Goal: Task Accomplishment & Management: Use online tool/utility

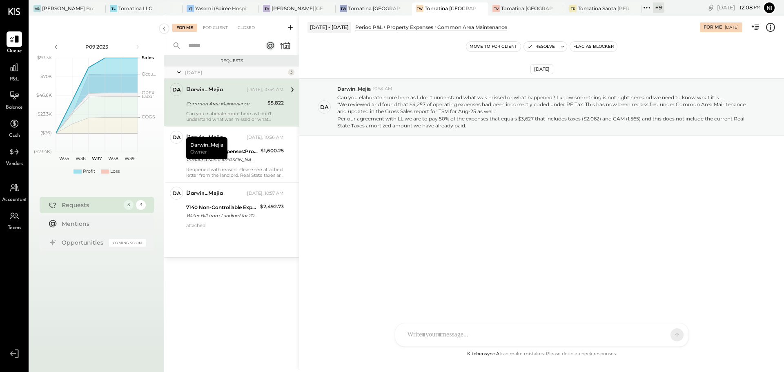
click at [647, 7] on icon at bounding box center [646, 7] width 1 height 1
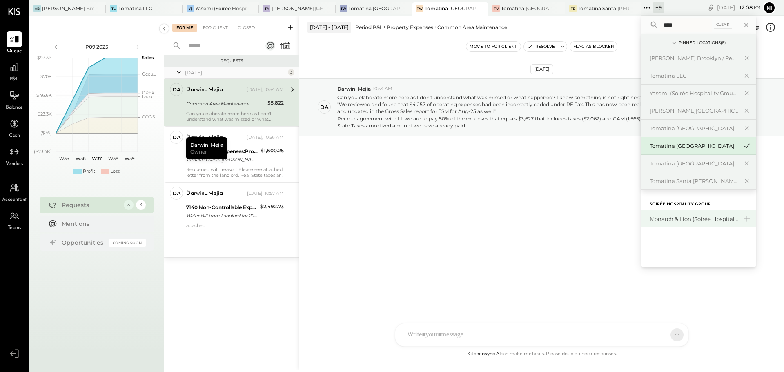
type input "****"
click at [673, 223] on div "Monarch & Lion (Soirée Hospitality Group)" at bounding box center [699, 218] width 114 height 17
click at [673, 221] on div "Monarch & Lion (Soirée Hospitality Group)" at bounding box center [694, 219] width 88 height 8
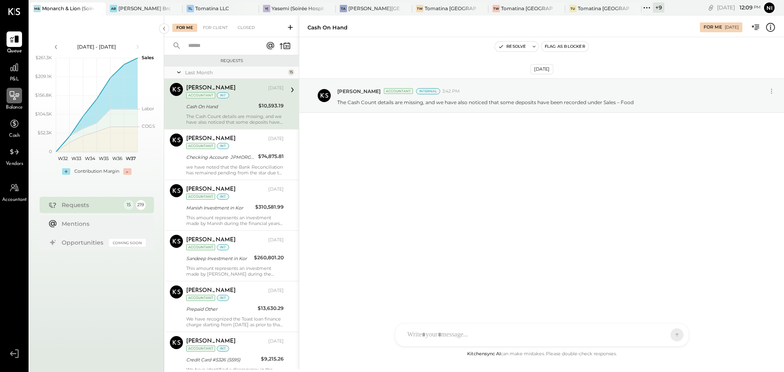
click at [13, 101] on div at bounding box center [15, 96] width 16 height 16
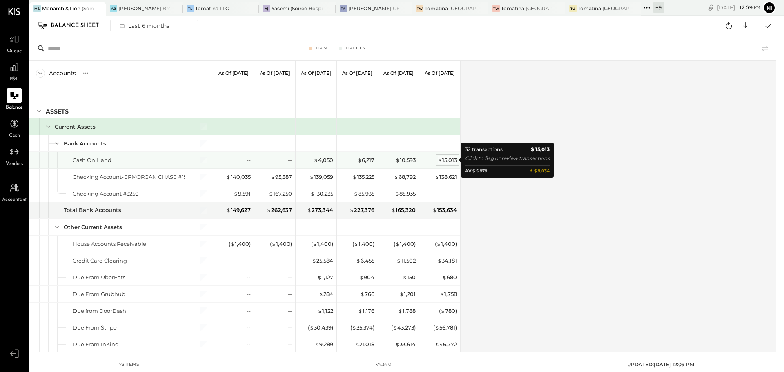
click at [451, 162] on div "$ 15,013" at bounding box center [447, 160] width 19 height 8
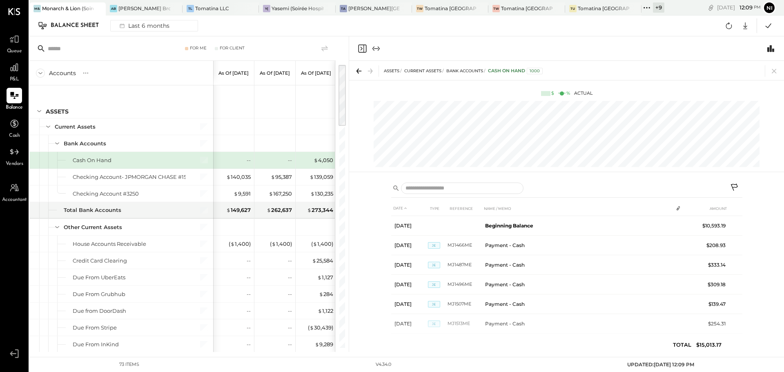
click at [733, 185] on icon at bounding box center [735, 188] width 10 height 10
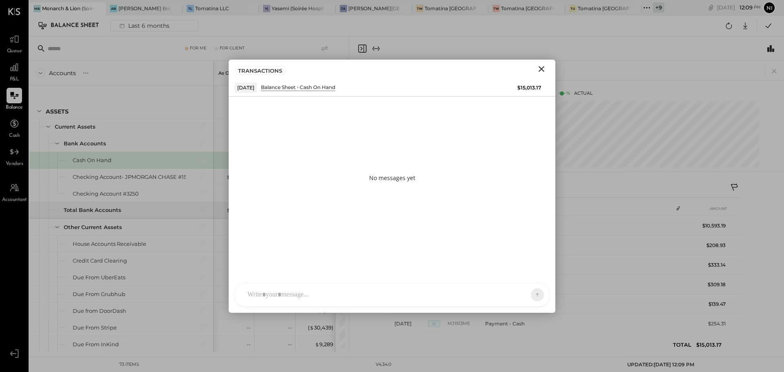
click at [377, 291] on div at bounding box center [384, 295] width 283 height 18
paste div
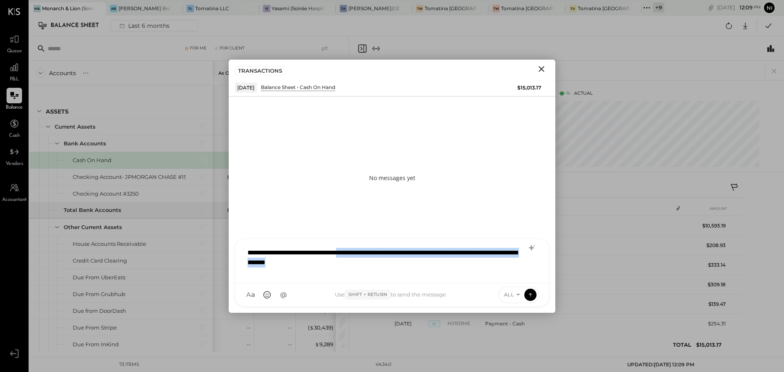
drag, startPoint x: 366, startPoint y: 253, endPoint x: 407, endPoint y: 269, distance: 44.2
click at [407, 269] on div "**********" at bounding box center [391, 260] width 297 height 33
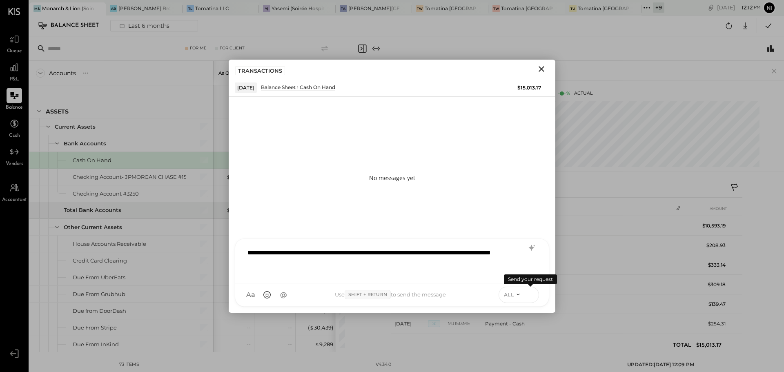
click at [530, 296] on icon at bounding box center [530, 294] width 7 height 8
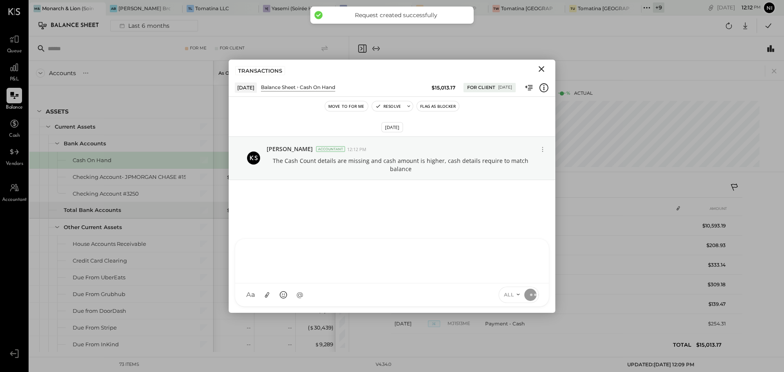
click at [541, 68] on icon "Close" at bounding box center [542, 69] width 10 height 10
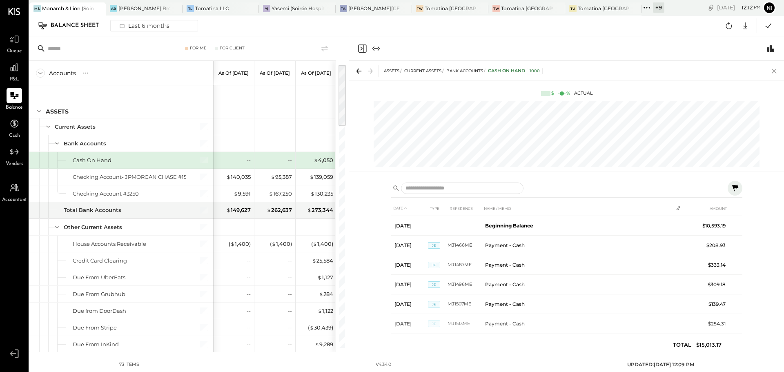
click at [775, 74] on icon at bounding box center [774, 70] width 11 height 11
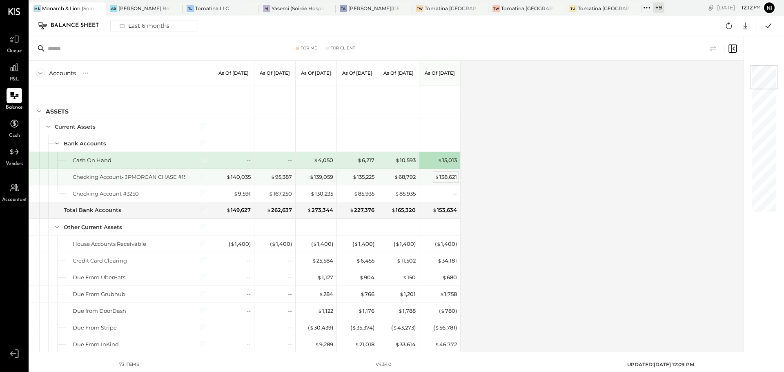
click at [444, 178] on div "$ 138,621" at bounding box center [446, 177] width 22 height 8
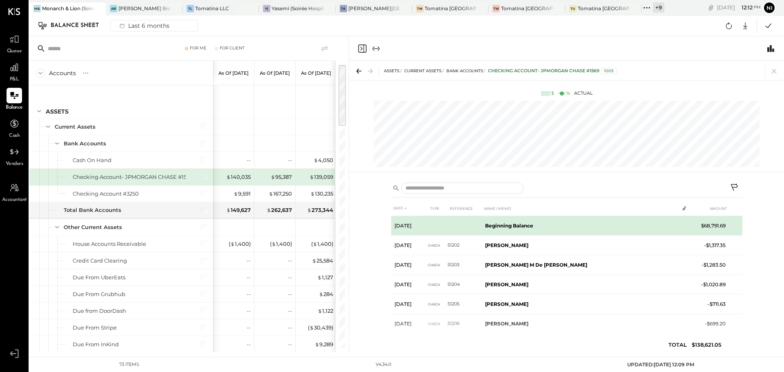
drag, startPoint x: 738, startPoint y: 187, endPoint x: 713, endPoint y: 228, distance: 48.2
click at [737, 187] on icon at bounding box center [734, 187] width 7 height 7
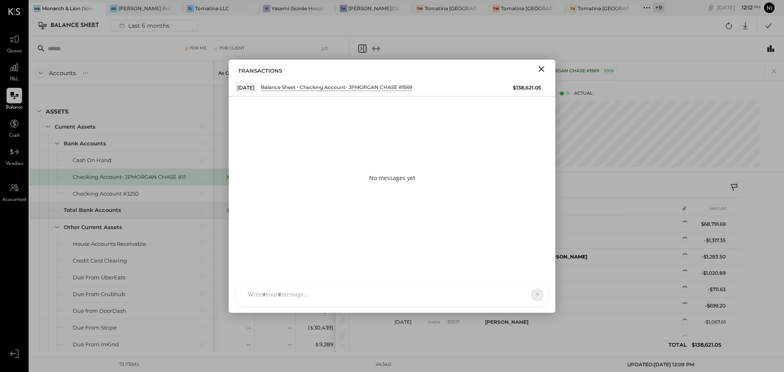
click at [340, 290] on div at bounding box center [384, 295] width 283 height 18
paste div
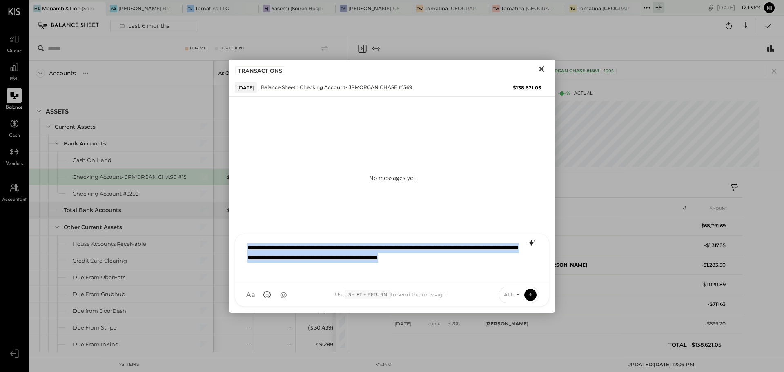
click at [534, 241] on icon at bounding box center [532, 243] width 10 height 10
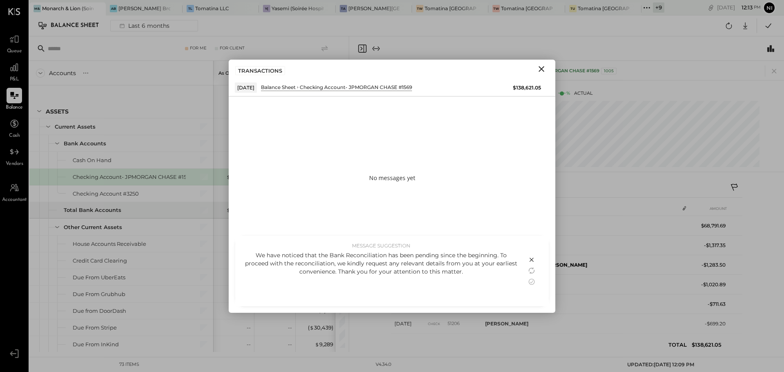
click at [532, 282] on icon at bounding box center [532, 282] width 10 height 10
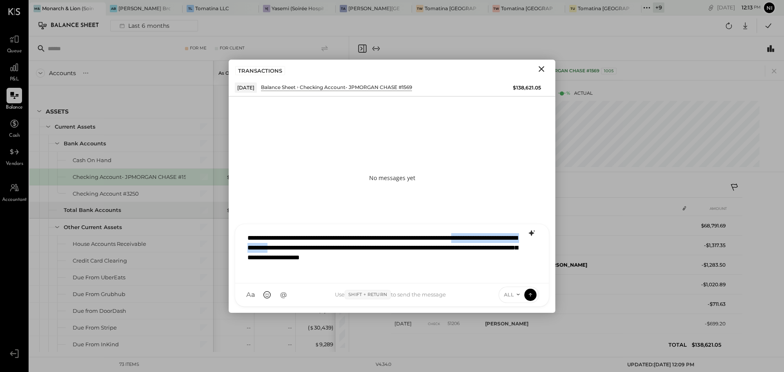
drag, startPoint x: 286, startPoint y: 249, endPoint x: 397, endPoint y: 248, distance: 110.3
click at [397, 248] on div "**********" at bounding box center [391, 252] width 297 height 47
click at [406, 248] on div "**********" at bounding box center [391, 252] width 297 height 47
drag, startPoint x: 412, startPoint y: 248, endPoint x: 437, endPoint y: 249, distance: 24.9
click at [437, 249] on div "**********" at bounding box center [391, 252] width 297 height 47
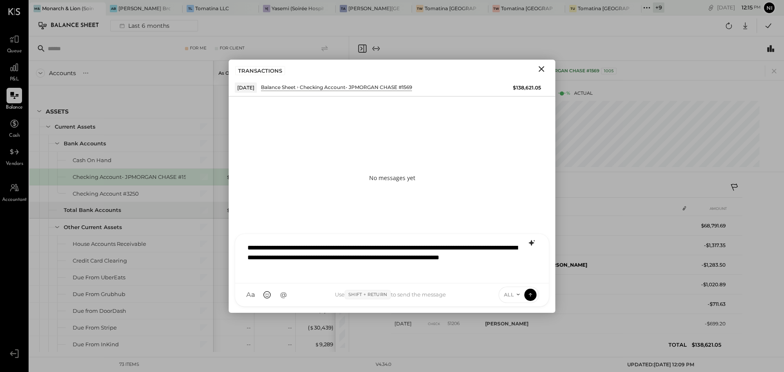
click at [526, 296] on button at bounding box center [530, 295] width 12 height 12
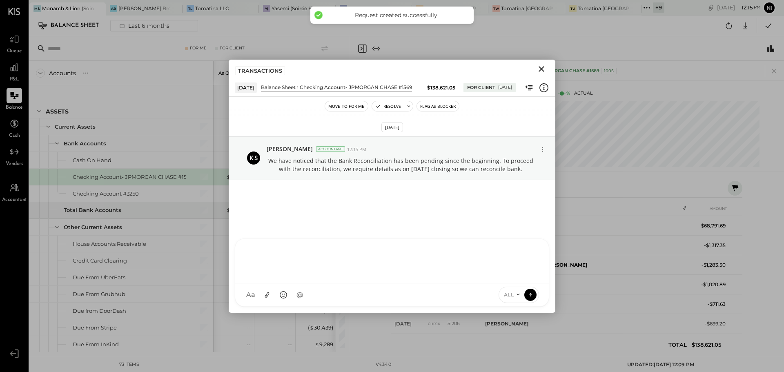
click at [543, 68] on icon "Close" at bounding box center [542, 69] width 10 height 10
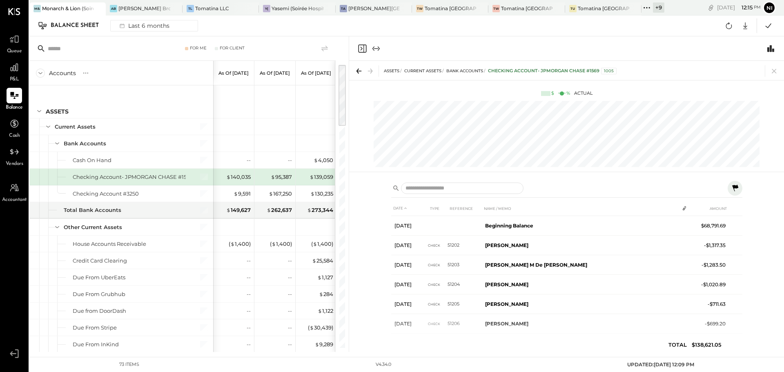
click at [772, 70] on icon at bounding box center [774, 70] width 11 height 11
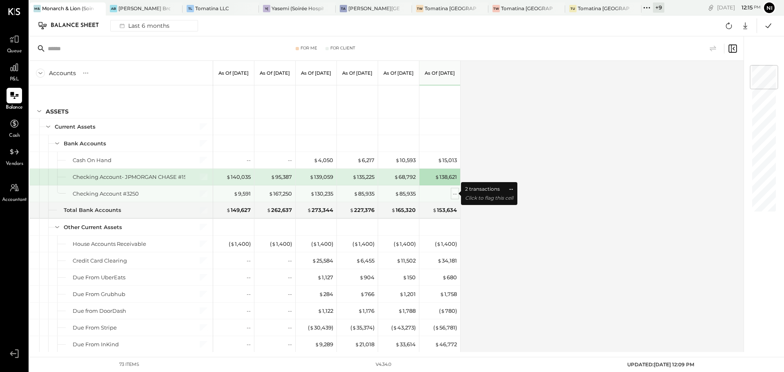
click at [455, 193] on div "--" at bounding box center [455, 194] width 4 height 8
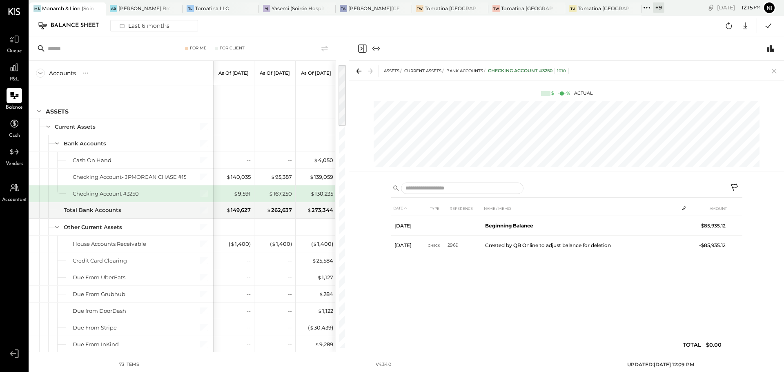
click at [733, 185] on icon at bounding box center [735, 188] width 10 height 10
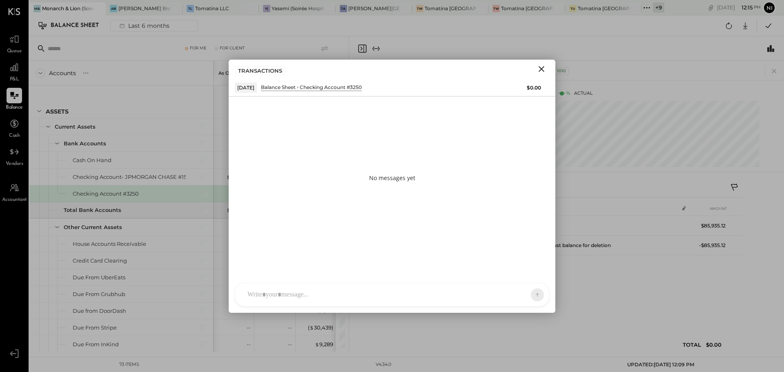
click at [368, 288] on div at bounding box center [384, 295] width 283 height 18
paste div
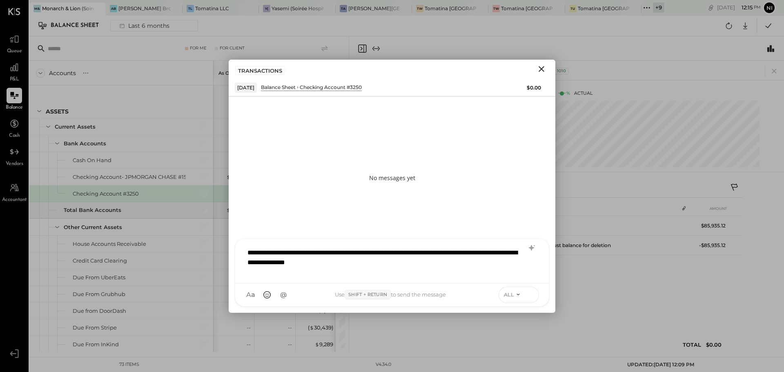
click at [531, 294] on icon at bounding box center [530, 294] width 0 height 3
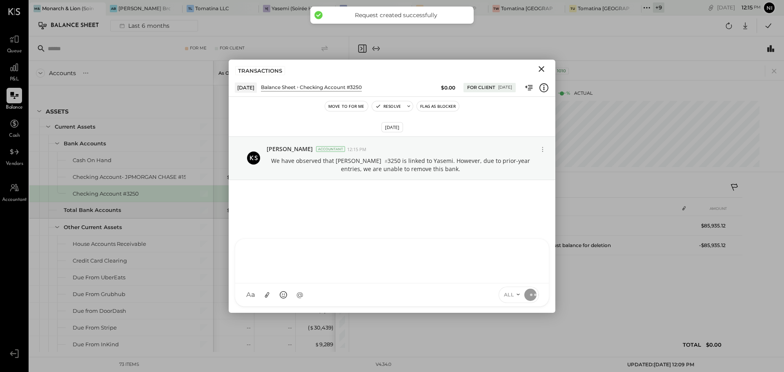
click at [542, 65] on icon "Close" at bounding box center [542, 69] width 10 height 10
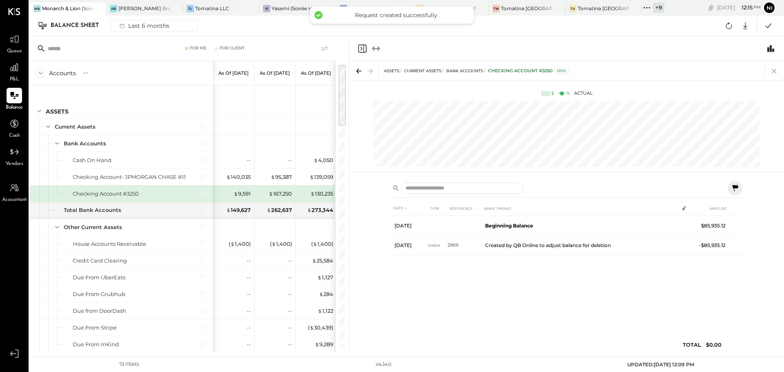
click at [773, 71] on icon at bounding box center [774, 70] width 11 height 11
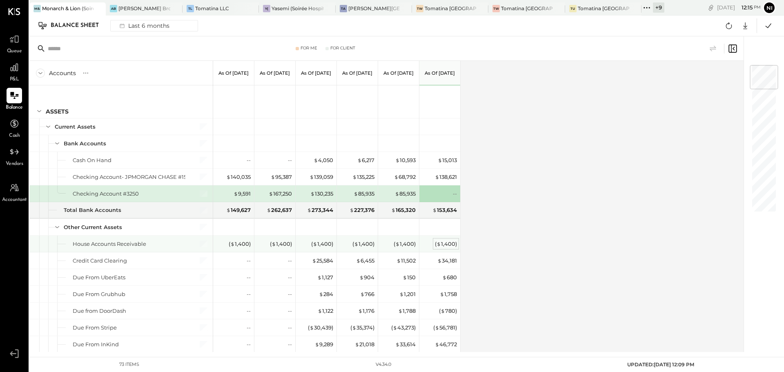
click at [448, 245] on div "( $ 1,400 )" at bounding box center [446, 244] width 22 height 8
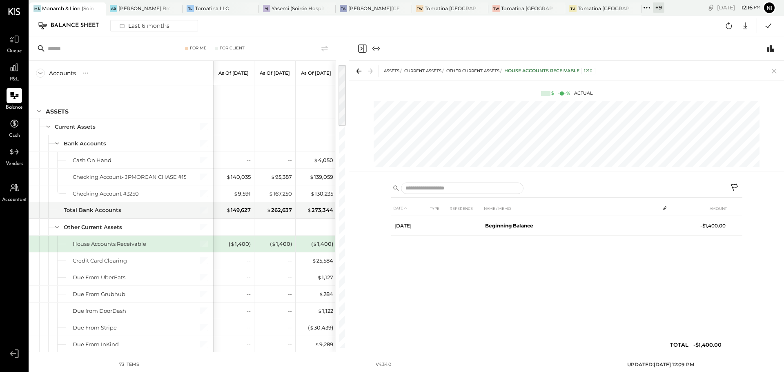
click at [732, 184] on icon at bounding box center [734, 187] width 7 height 7
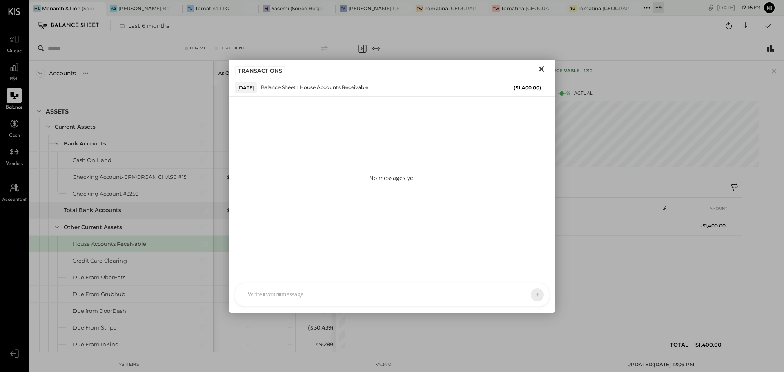
click at [297, 297] on div at bounding box center [384, 295] width 283 height 18
paste div
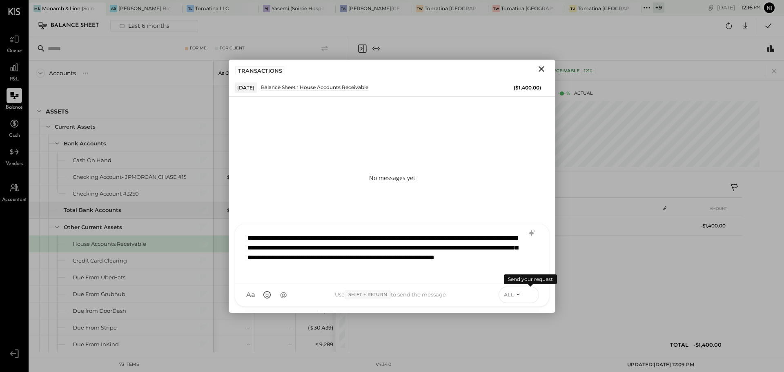
click at [528, 295] on icon at bounding box center [530, 294] width 7 height 8
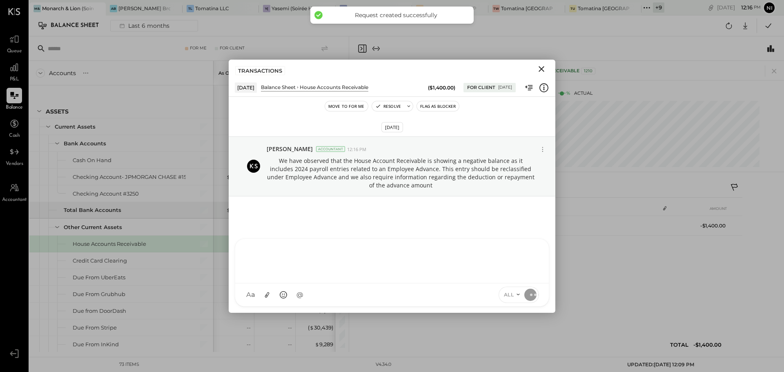
click at [540, 69] on icon "Close" at bounding box center [542, 69] width 10 height 10
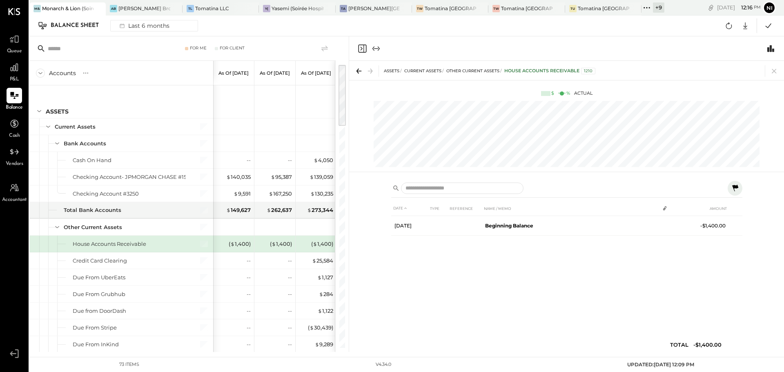
drag, startPoint x: 773, startPoint y: 69, endPoint x: 783, endPoint y: 73, distance: 10.3
click at [773, 69] on icon at bounding box center [774, 70] width 11 height 11
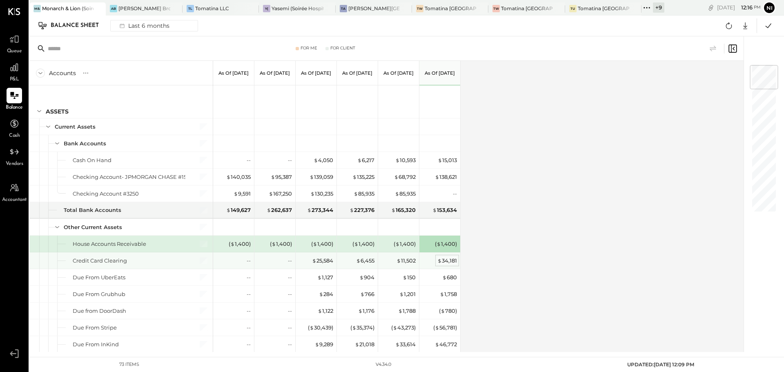
click at [445, 262] on div "$ 34,181" at bounding box center [447, 261] width 20 height 8
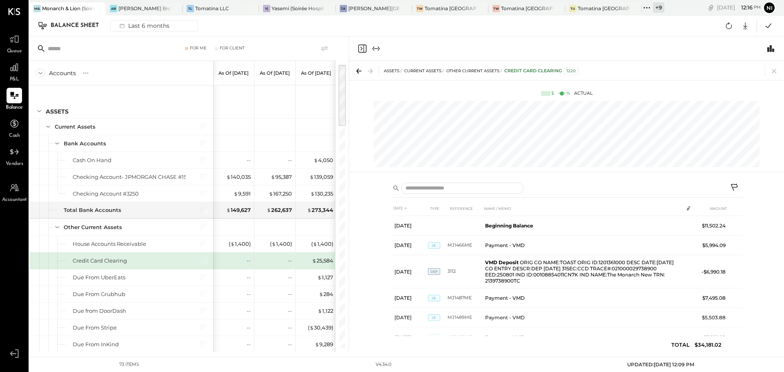
click at [736, 186] on icon at bounding box center [735, 188] width 10 height 10
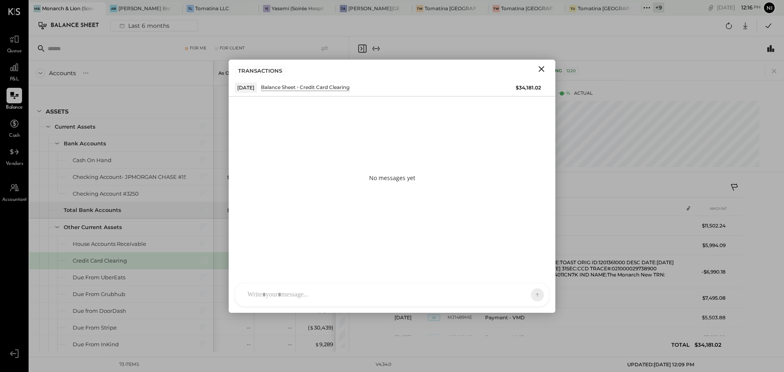
click at [293, 301] on div at bounding box center [384, 295] width 283 height 18
paste div
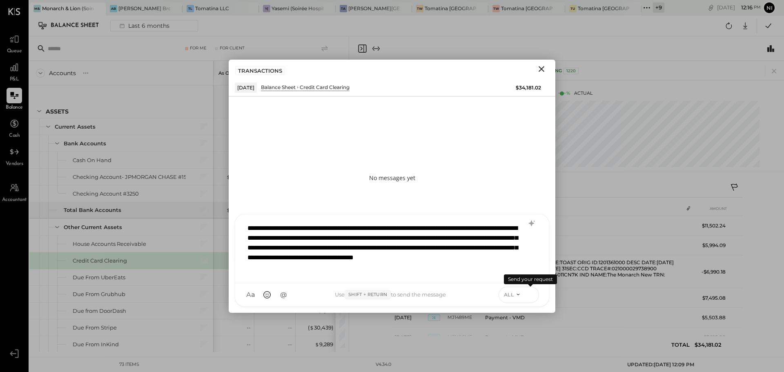
click at [531, 294] on icon at bounding box center [530, 294] width 0 height 3
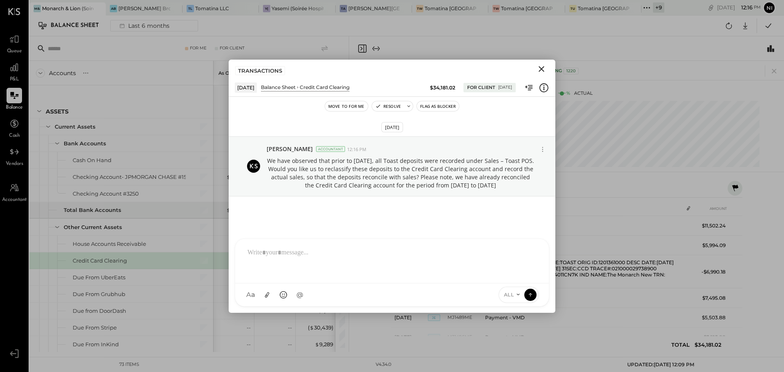
click at [545, 70] on icon "Close" at bounding box center [542, 69] width 10 height 10
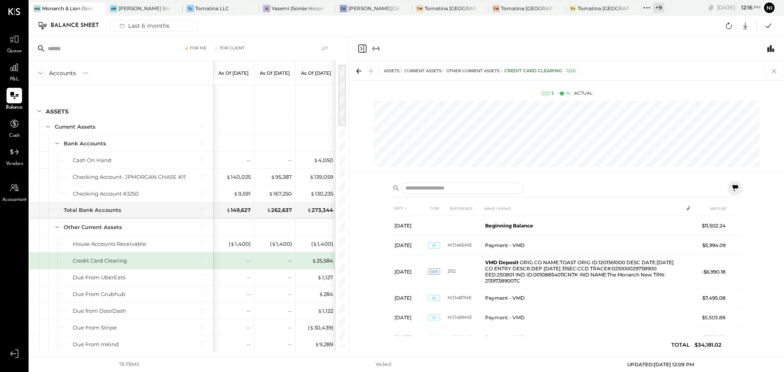
click at [776, 72] on icon at bounding box center [774, 70] width 11 height 11
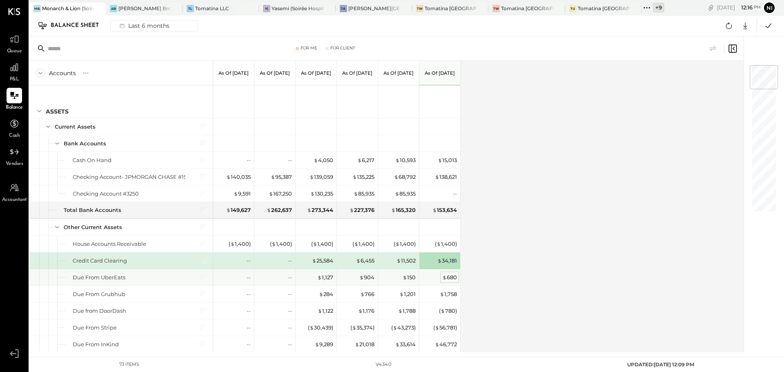
click at [447, 277] on div "$ 680" at bounding box center [449, 278] width 15 height 8
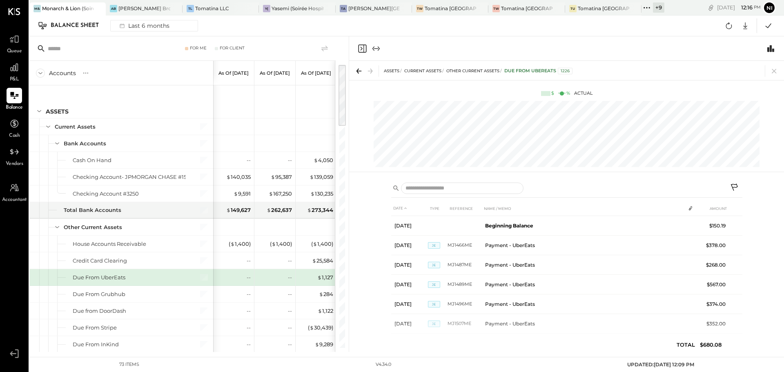
click at [736, 184] on icon at bounding box center [735, 188] width 10 height 10
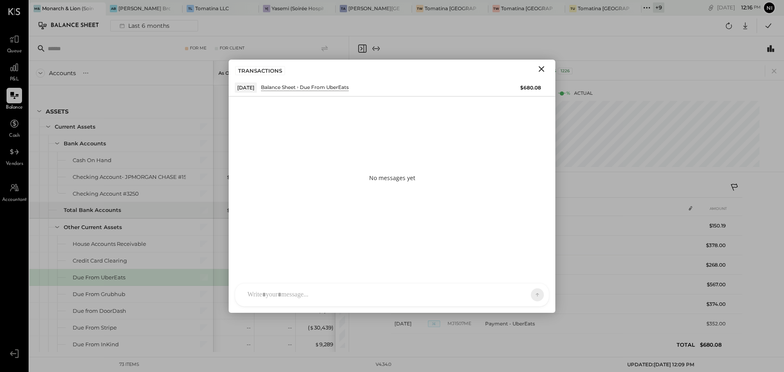
click at [270, 286] on div at bounding box center [384, 295] width 283 height 18
paste div
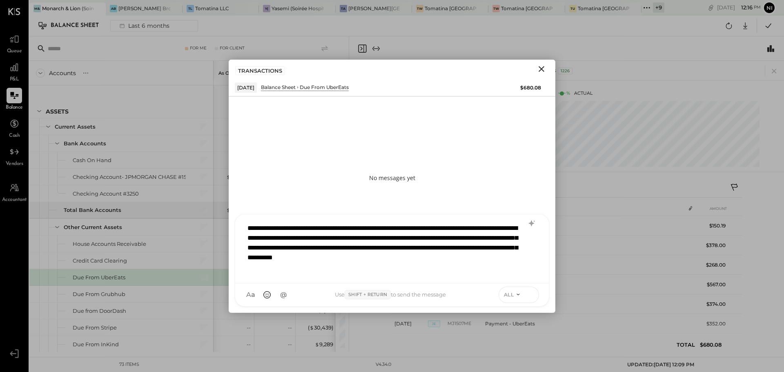
click at [528, 295] on icon at bounding box center [530, 294] width 7 height 8
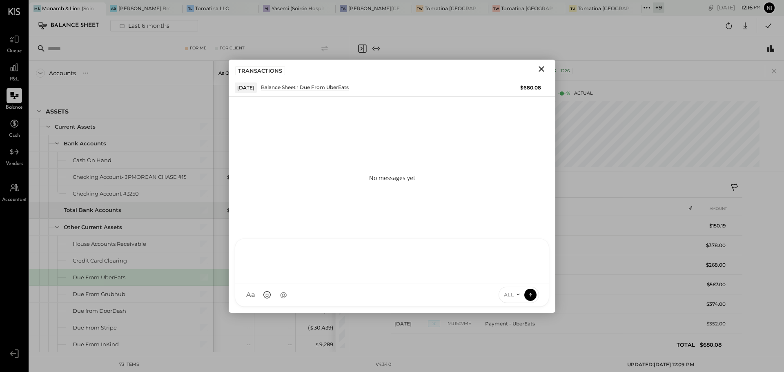
click at [543, 68] on icon "Close" at bounding box center [542, 69] width 6 height 6
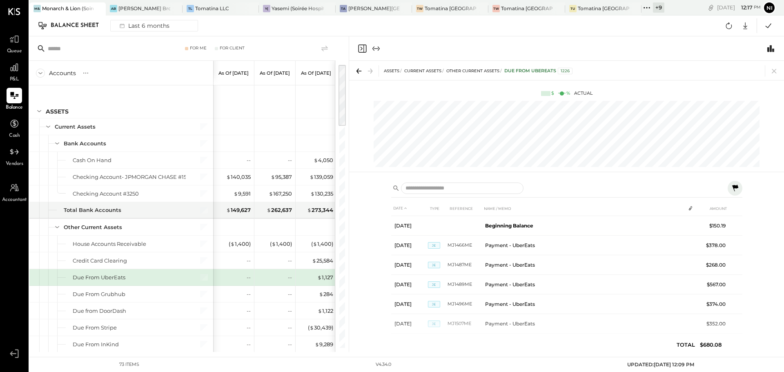
drag, startPoint x: 774, startPoint y: 73, endPoint x: 293, endPoint y: 253, distance: 513.8
click at [774, 73] on icon at bounding box center [774, 70] width 11 height 11
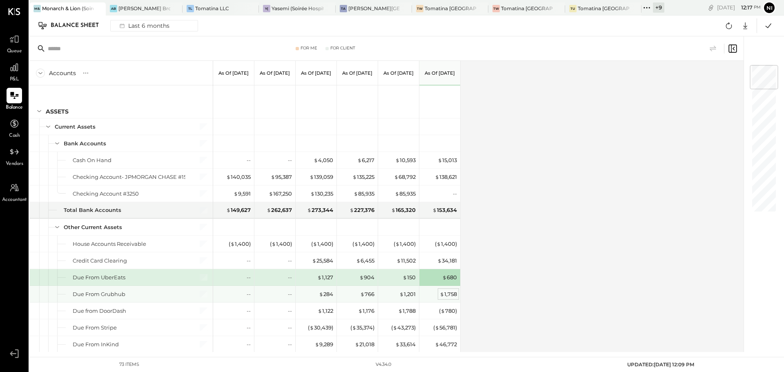
click at [446, 296] on div "$ 1,758" at bounding box center [448, 294] width 17 height 8
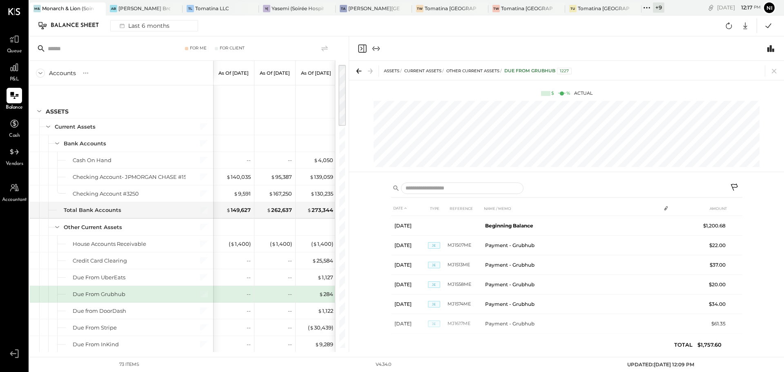
click at [735, 185] on icon at bounding box center [735, 188] width 10 height 10
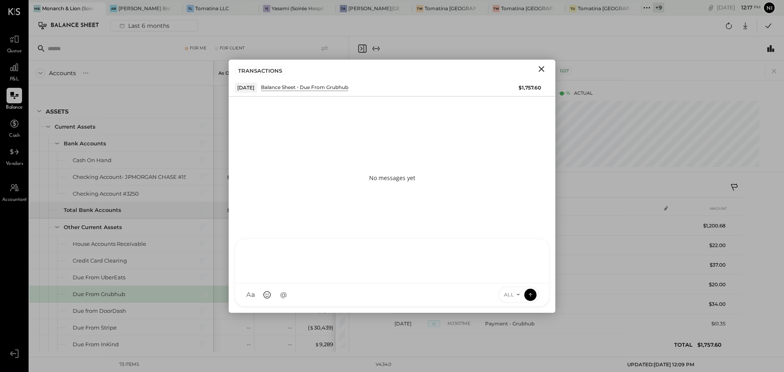
click at [250, 276] on div at bounding box center [391, 260] width 297 height 33
paste div
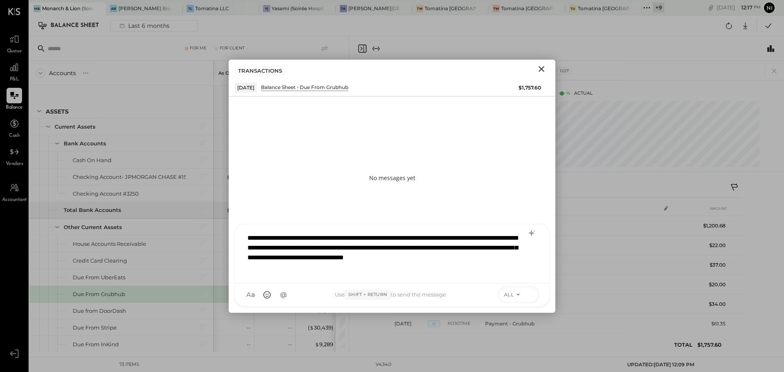
click at [528, 293] on icon at bounding box center [530, 294] width 7 height 8
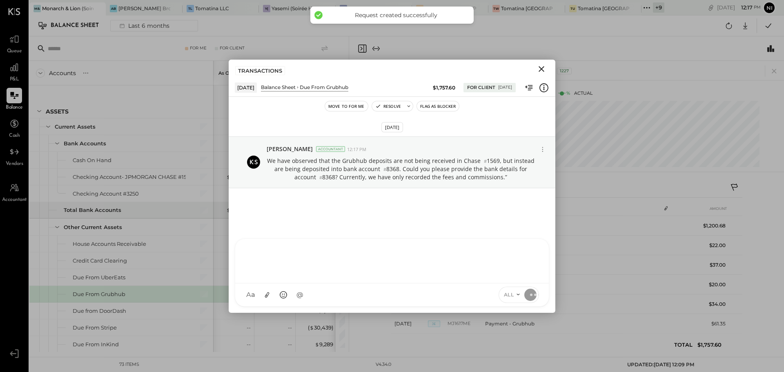
click at [539, 67] on icon "Close" at bounding box center [542, 69] width 10 height 10
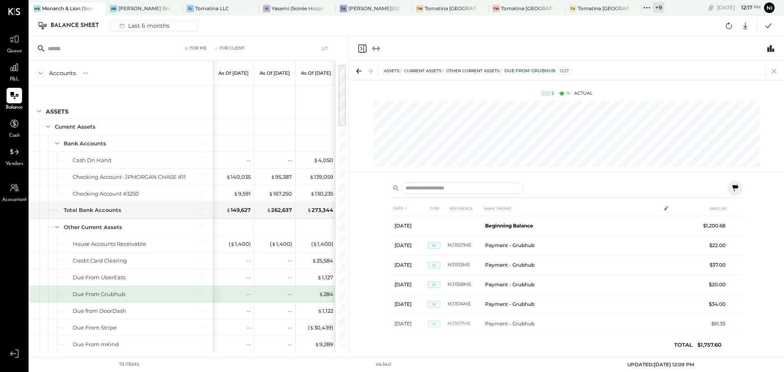
drag, startPoint x: 774, startPoint y: 71, endPoint x: 704, endPoint y: 207, distance: 152.5
click at [774, 71] on icon at bounding box center [774, 71] width 4 height 4
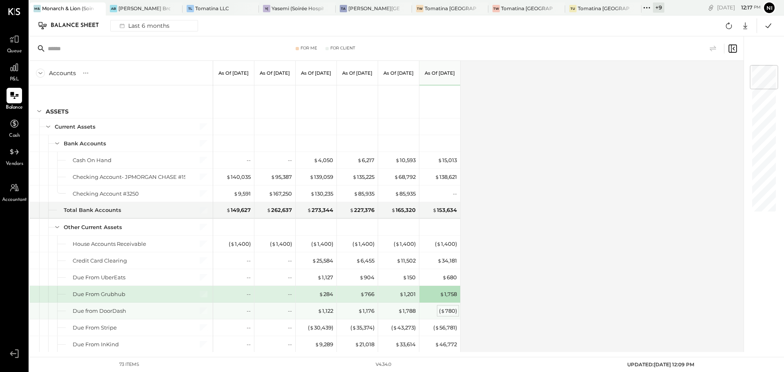
click at [450, 310] on div "( $ 780 )" at bounding box center [448, 311] width 18 height 8
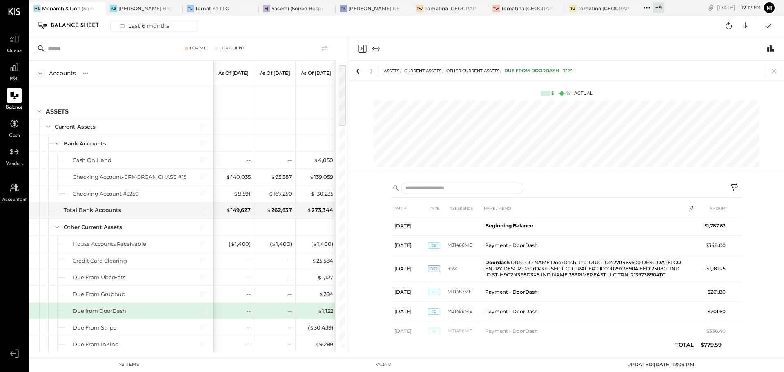
click at [737, 184] on icon at bounding box center [735, 188] width 10 height 10
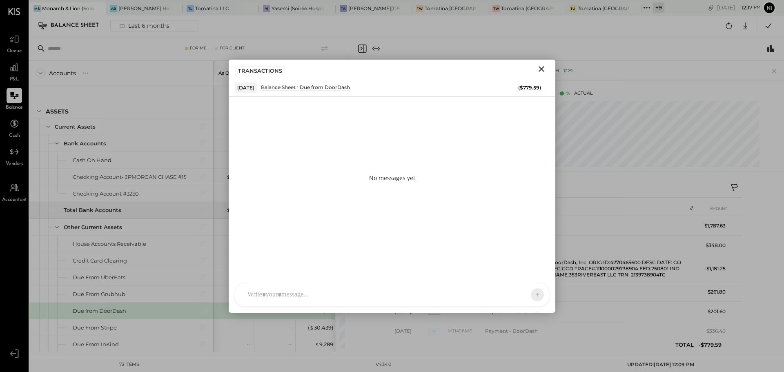
click at [297, 297] on div at bounding box center [392, 294] width 314 height 23
paste div
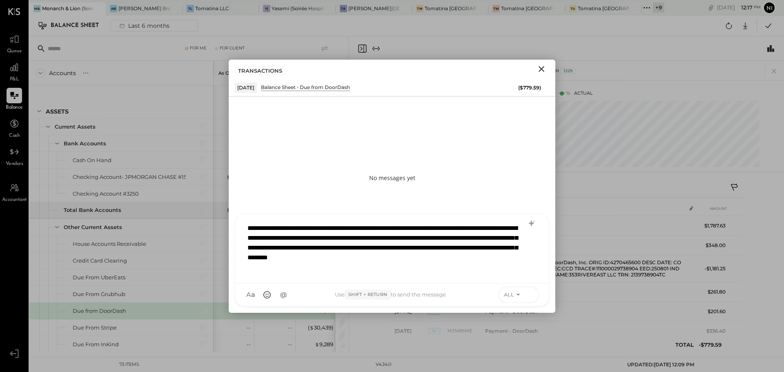
click at [526, 292] on button at bounding box center [530, 294] width 12 height 12
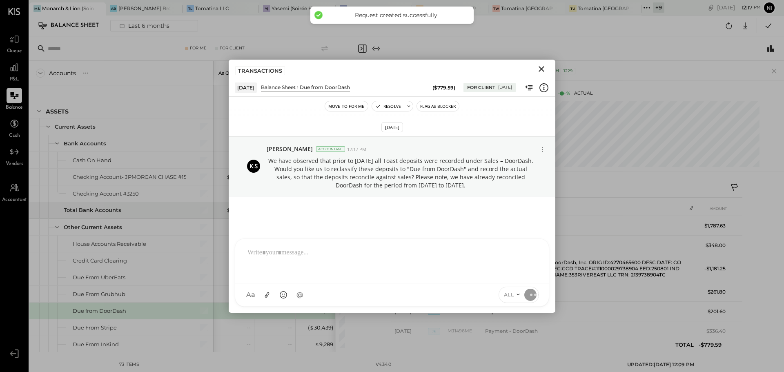
click at [540, 67] on icon "Close" at bounding box center [542, 69] width 10 height 10
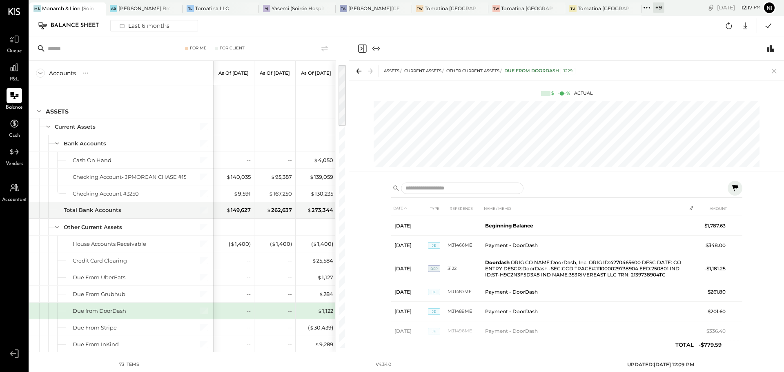
click at [774, 71] on icon at bounding box center [774, 71] width 4 height 4
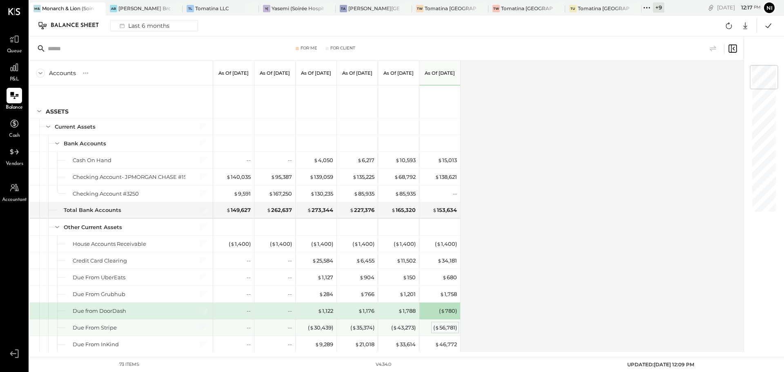
click at [448, 329] on div "( $ 56,781 )" at bounding box center [445, 328] width 24 height 8
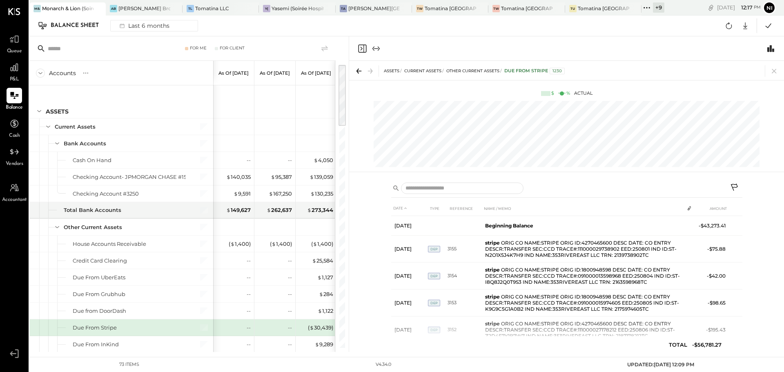
click at [733, 187] on icon at bounding box center [735, 188] width 10 height 10
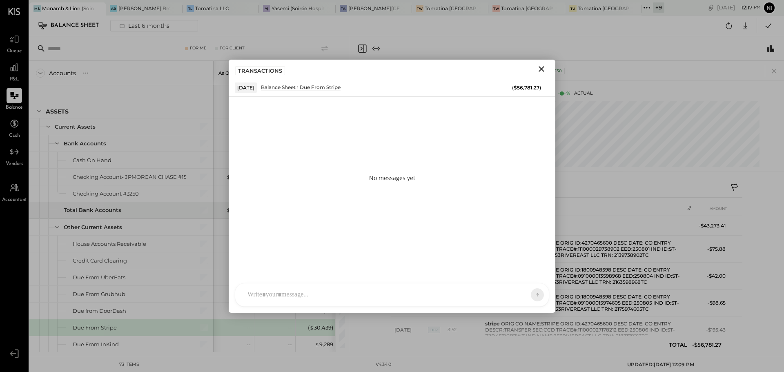
click at [282, 288] on div at bounding box center [384, 295] width 283 height 18
paste div
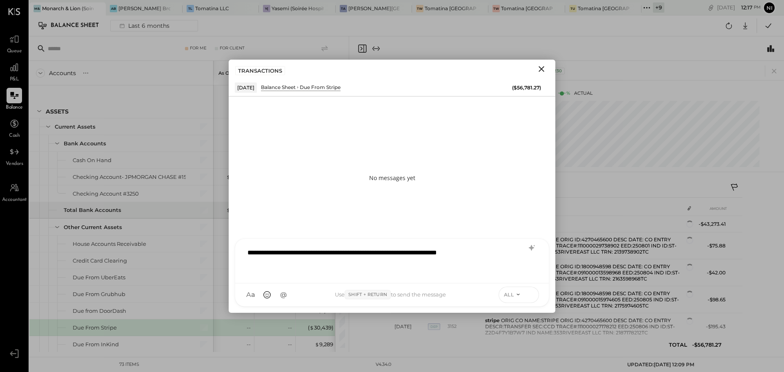
click at [531, 299] on button at bounding box center [530, 294] width 12 height 12
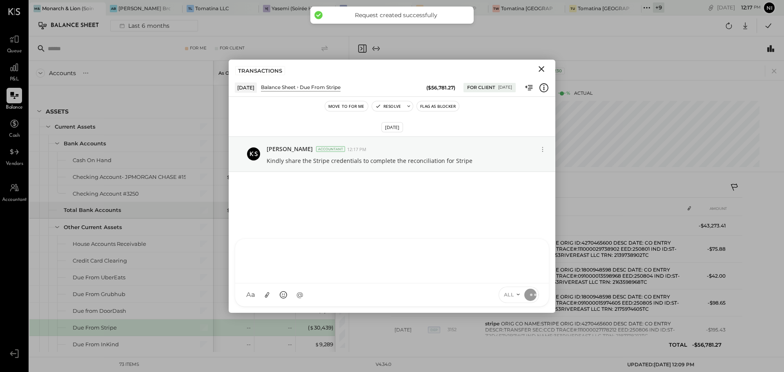
click at [543, 68] on icon "Close" at bounding box center [542, 69] width 10 height 10
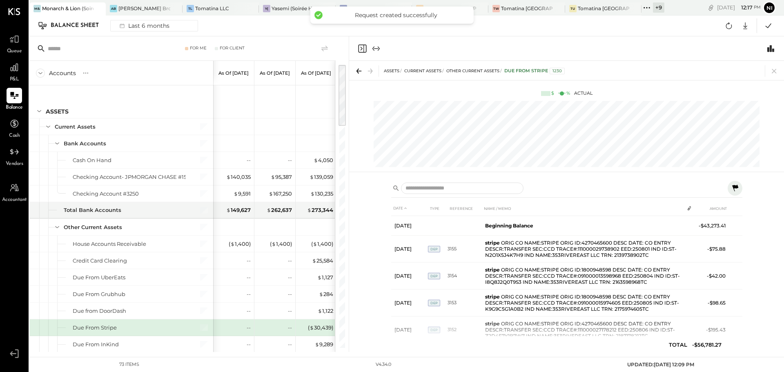
click at [774, 71] on icon at bounding box center [774, 71] width 4 height 4
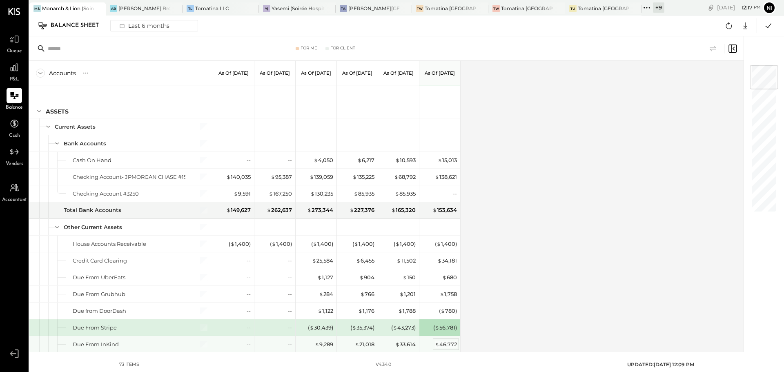
click at [444, 347] on div "$ 46,772" at bounding box center [446, 345] width 22 height 8
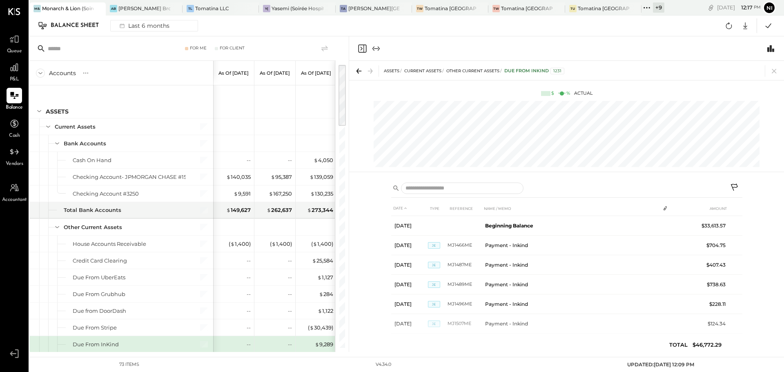
click at [738, 185] on icon at bounding box center [735, 188] width 10 height 10
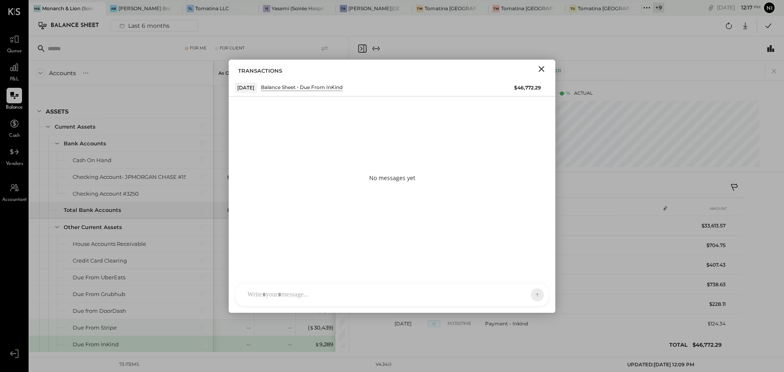
click at [283, 288] on div at bounding box center [384, 295] width 283 height 18
paste div
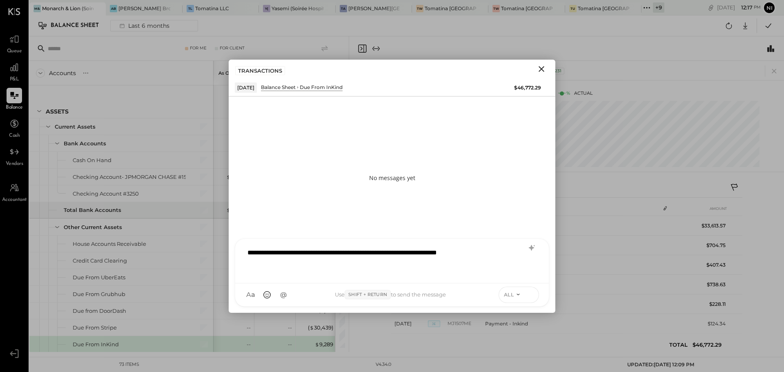
click at [533, 292] on icon at bounding box center [530, 294] width 7 height 8
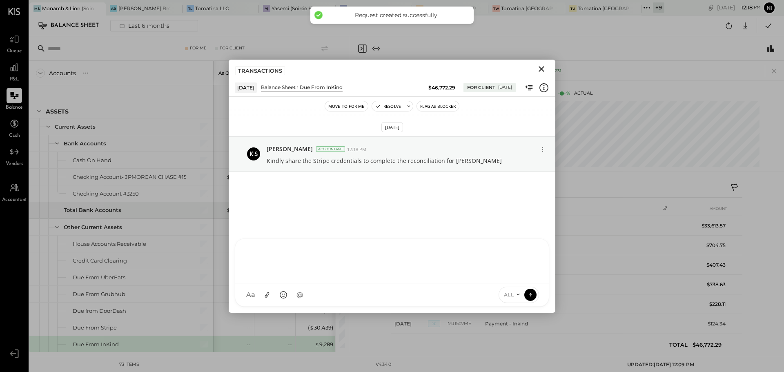
click at [542, 70] on icon "Close" at bounding box center [542, 69] width 10 height 10
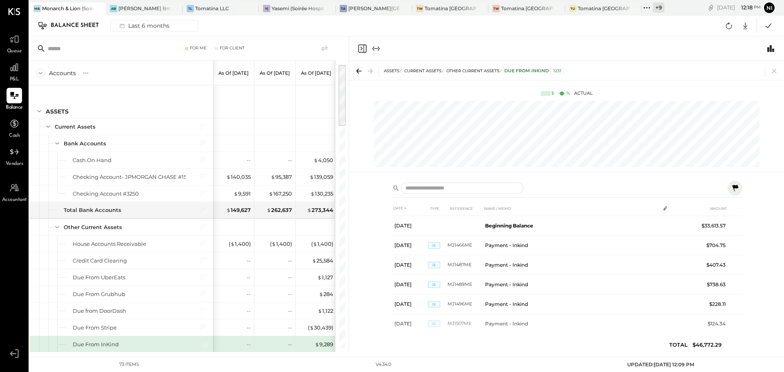
drag, startPoint x: 773, startPoint y: 70, endPoint x: 629, endPoint y: 347, distance: 312.0
click at [773, 70] on icon at bounding box center [774, 71] width 4 height 4
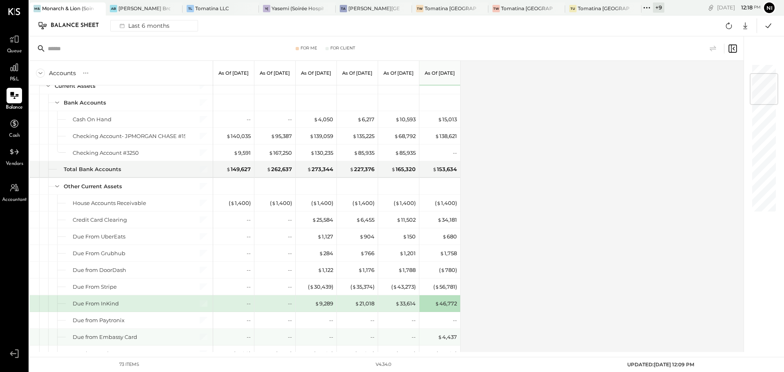
scroll to position [82, 0]
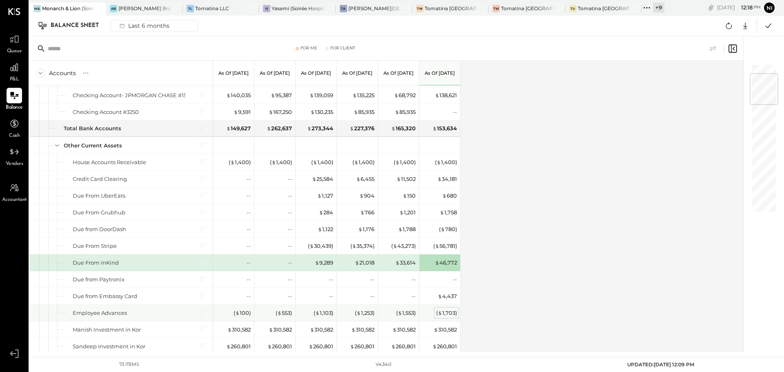
click at [443, 313] on div "( $ 1,703 )" at bounding box center [446, 313] width 21 height 8
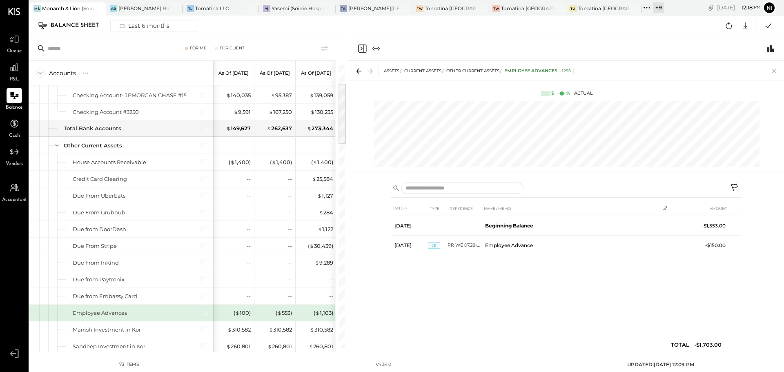
click at [736, 186] on icon at bounding box center [735, 188] width 10 height 10
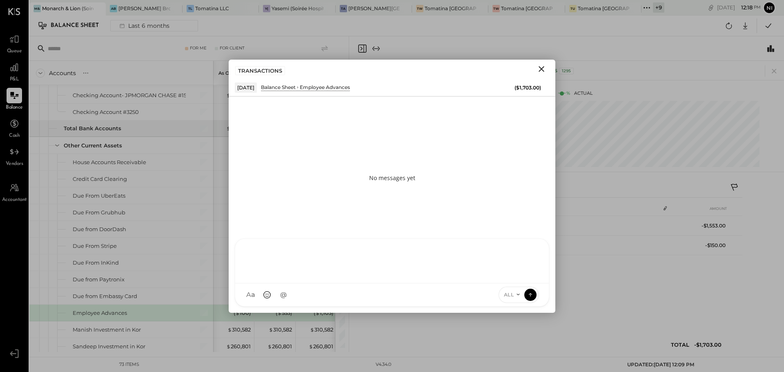
click at [334, 276] on div at bounding box center [391, 260] width 297 height 33
paste div
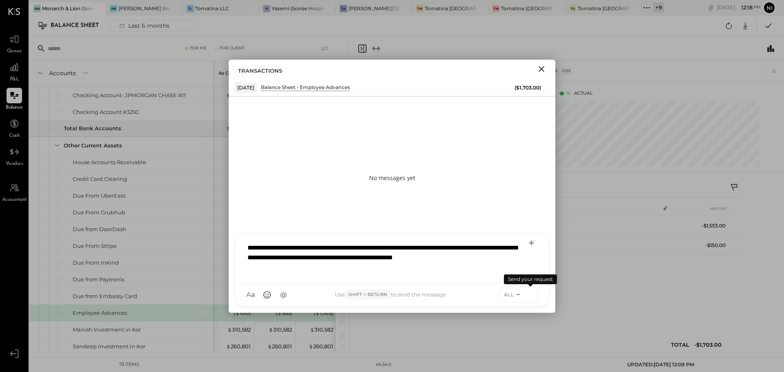
click at [529, 296] on icon at bounding box center [530, 294] width 7 height 8
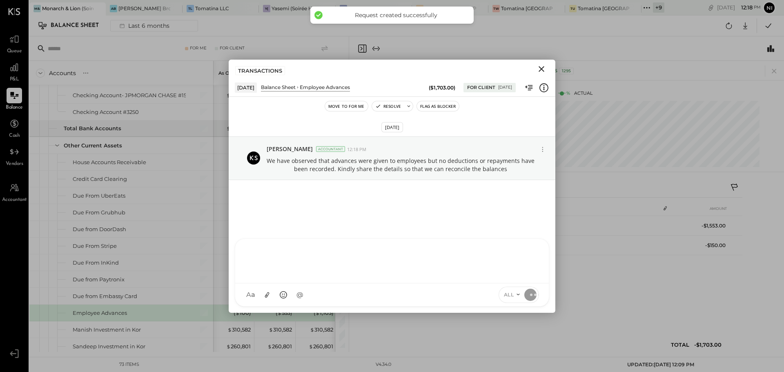
click at [542, 67] on icon "Close" at bounding box center [542, 69] width 10 height 10
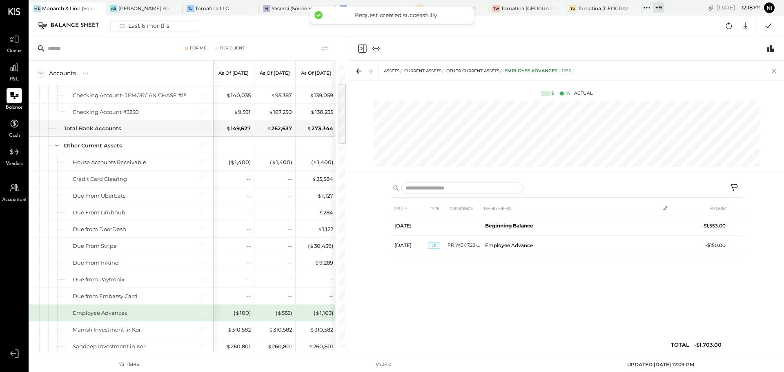
click at [777, 69] on icon at bounding box center [774, 70] width 11 height 11
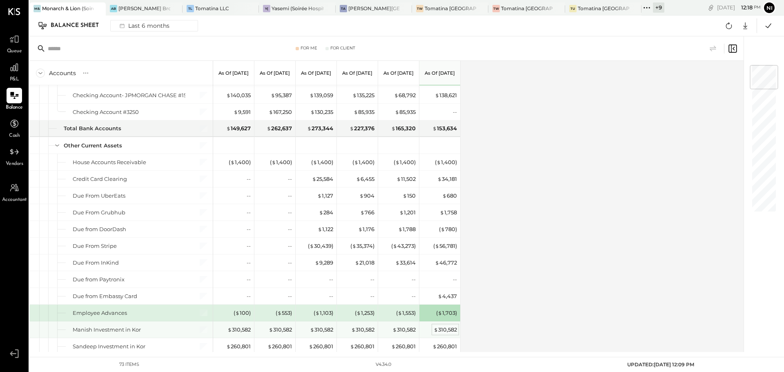
click at [440, 329] on div "$ 310,582" at bounding box center [445, 330] width 23 height 8
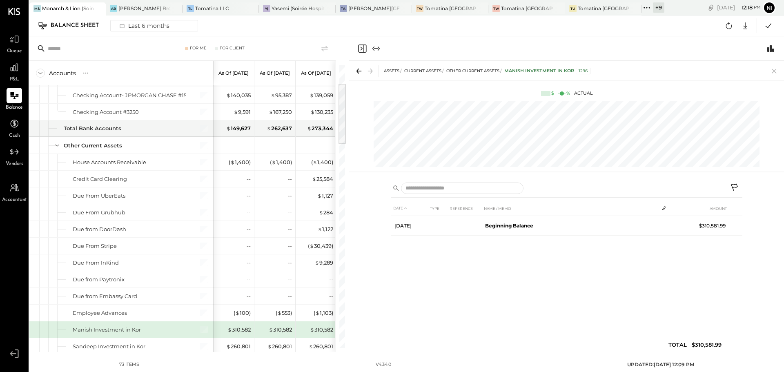
click at [733, 186] on icon at bounding box center [735, 188] width 10 height 10
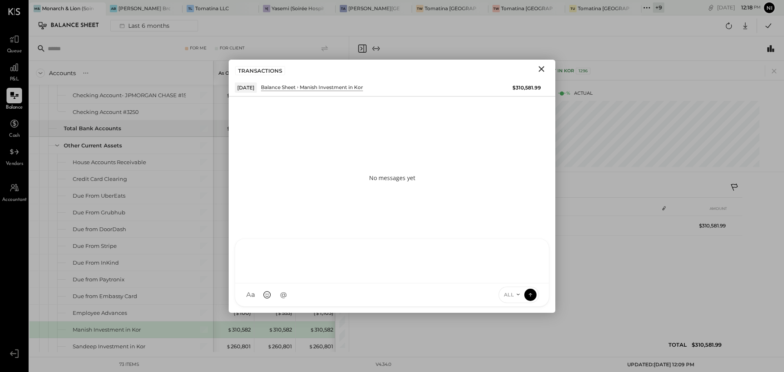
click at [309, 276] on div at bounding box center [391, 260] width 297 height 33
paste div
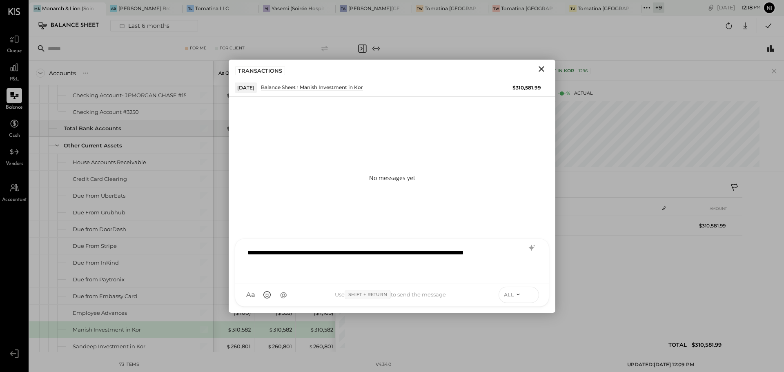
click at [530, 294] on icon at bounding box center [530, 294] width 7 height 8
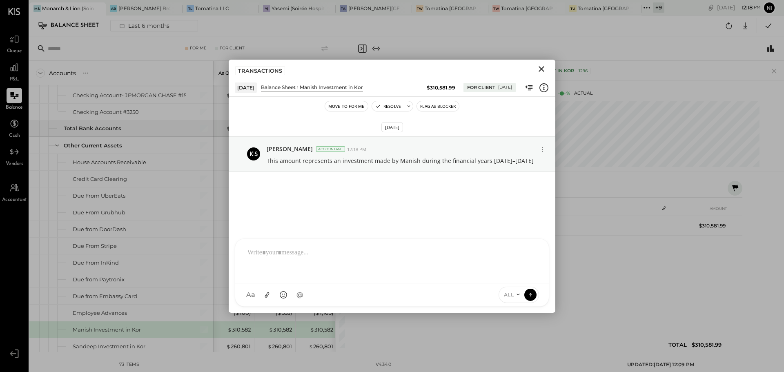
click at [542, 69] on icon "Close" at bounding box center [542, 69] width 6 height 6
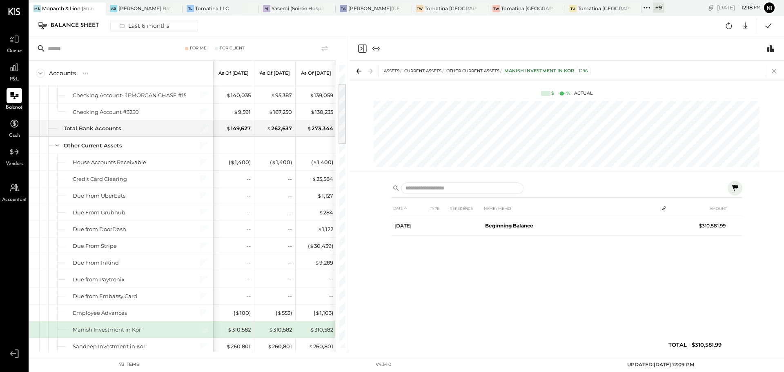
click at [773, 70] on icon at bounding box center [774, 70] width 11 height 11
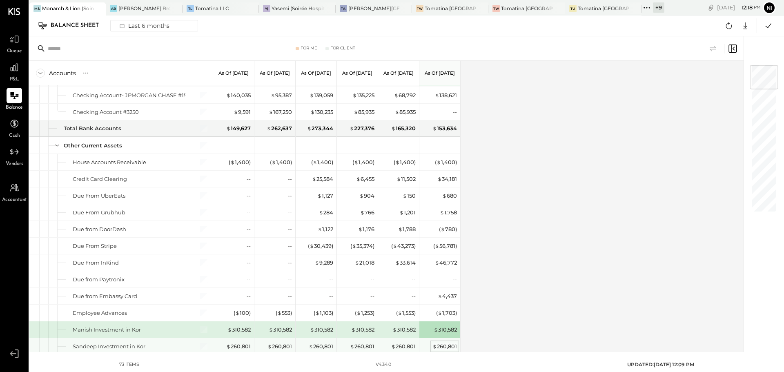
click at [449, 345] on div "$ 260,801" at bounding box center [444, 347] width 25 height 8
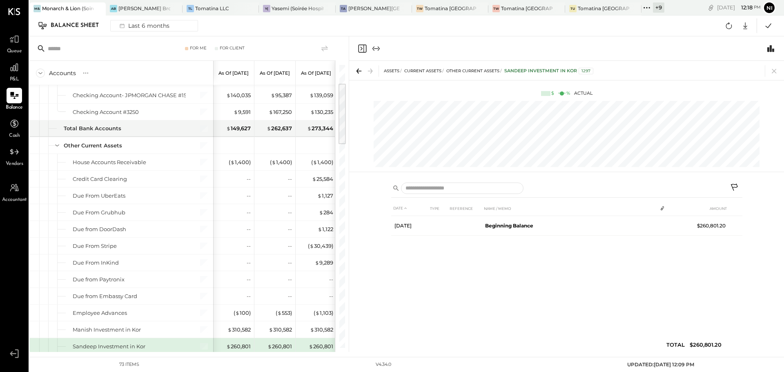
click at [733, 185] on icon at bounding box center [735, 188] width 10 height 10
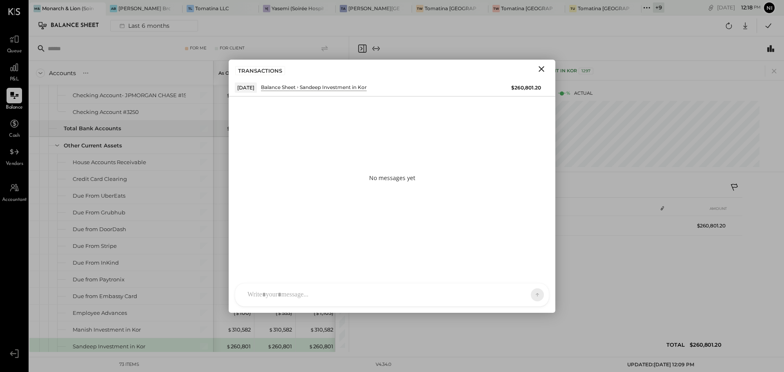
click at [267, 298] on div "NS Nishant Sadhu CR Chintan R Dave M manish AR Alex Racioppi AP Ajay Prajapati …" at bounding box center [392, 295] width 314 height 24
paste div
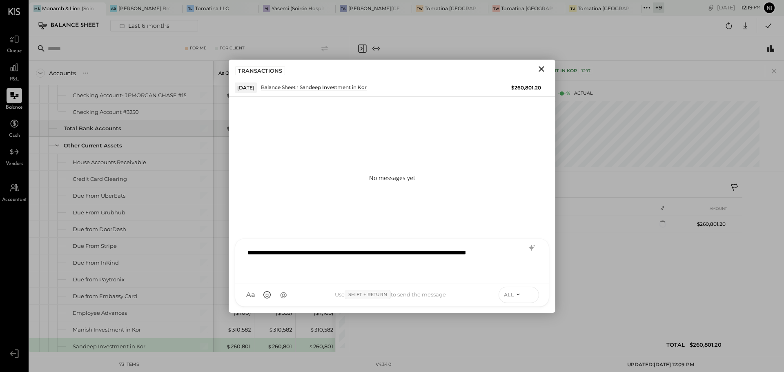
click at [527, 294] on icon at bounding box center [530, 294] width 7 height 8
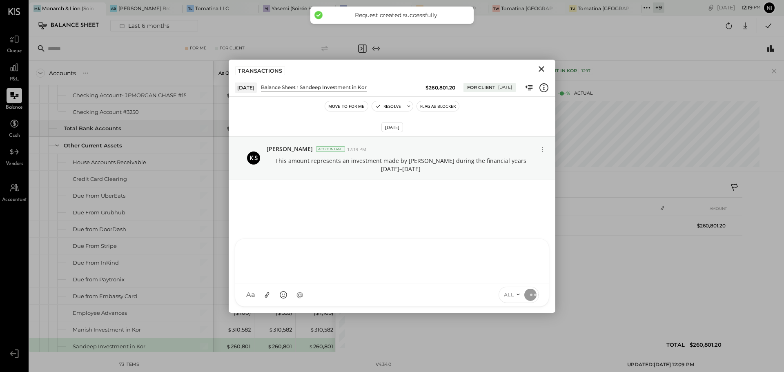
click at [540, 69] on icon "Close" at bounding box center [542, 69] width 10 height 10
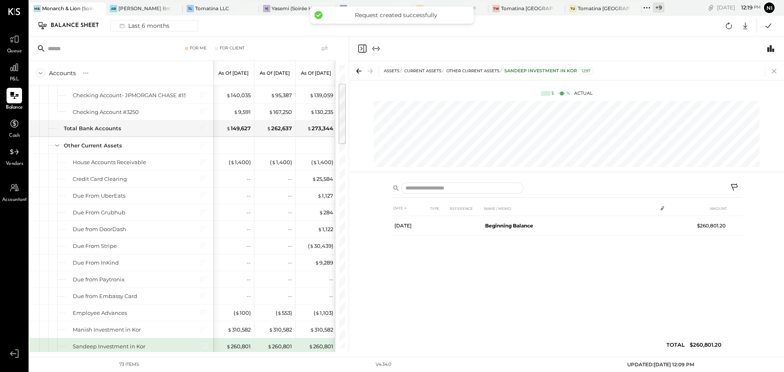
click at [776, 71] on icon at bounding box center [774, 70] width 11 height 11
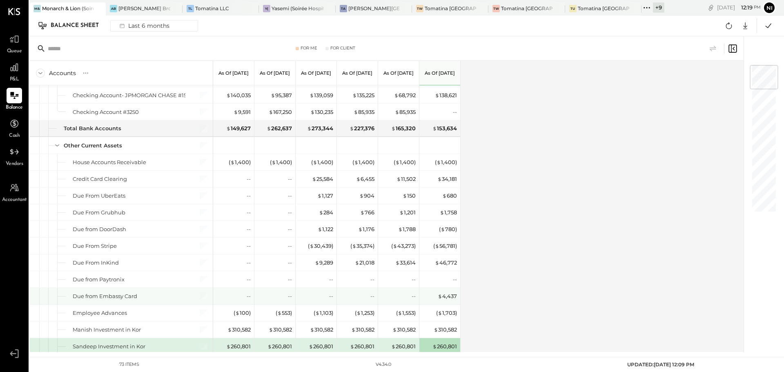
scroll to position [123, 0]
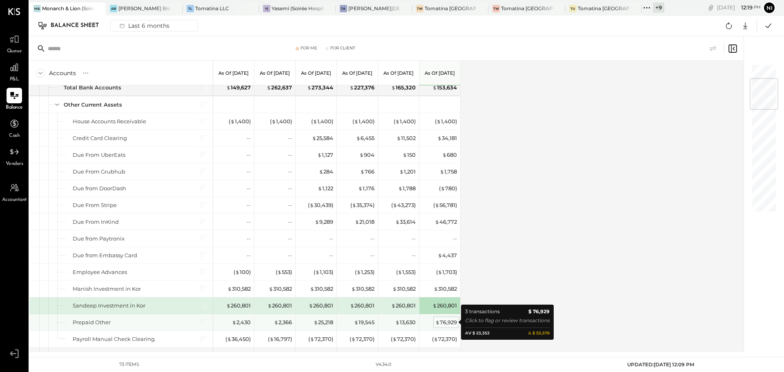
drag, startPoint x: 437, startPoint y: 320, endPoint x: 444, endPoint y: 326, distance: 9.0
click at [437, 320] on span "$" at bounding box center [437, 322] width 4 height 7
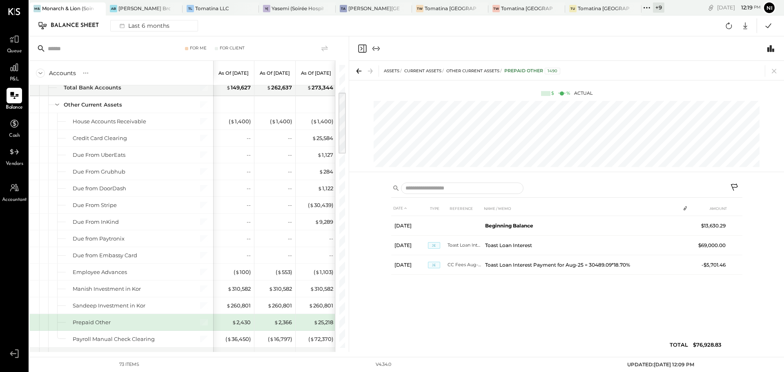
click at [736, 186] on icon at bounding box center [735, 188] width 10 height 10
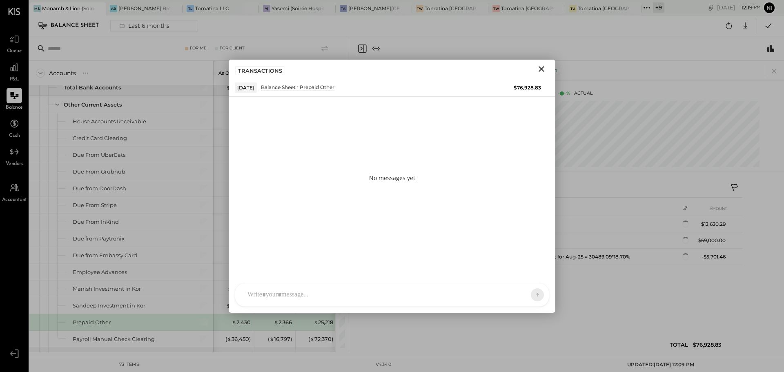
click at [299, 290] on div at bounding box center [384, 295] width 283 height 18
paste div
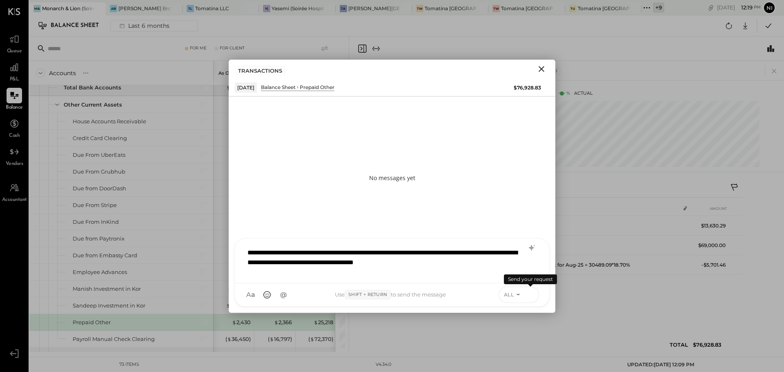
click at [530, 296] on icon at bounding box center [530, 294] width 7 height 8
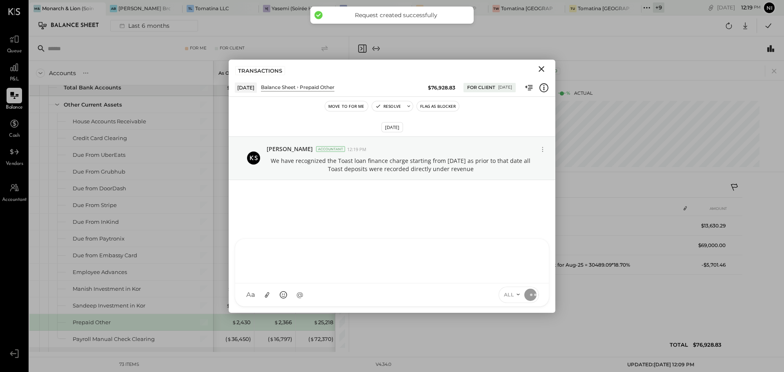
click at [540, 68] on icon "Close" at bounding box center [542, 69] width 10 height 10
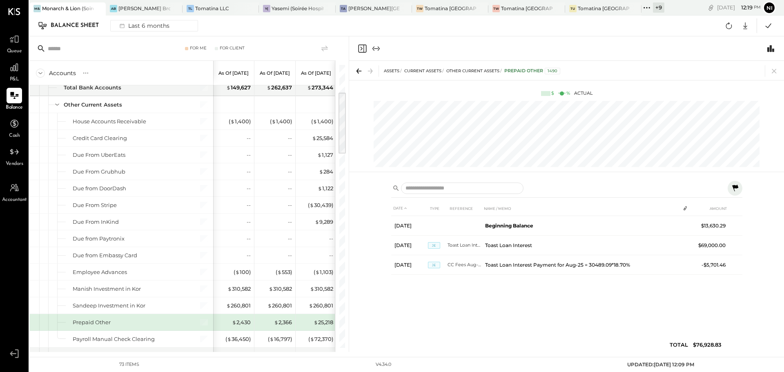
drag, startPoint x: 773, startPoint y: 70, endPoint x: 454, endPoint y: 334, distance: 414.5
click at [773, 70] on icon at bounding box center [774, 71] width 4 height 4
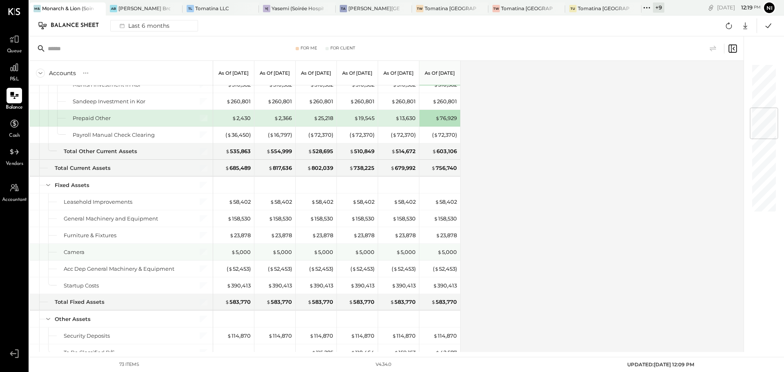
scroll to position [368, 0]
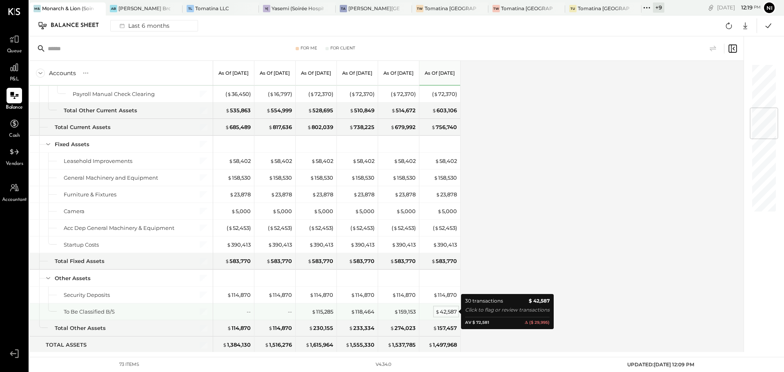
click at [440, 312] on div "$ 42,587" at bounding box center [446, 312] width 22 height 8
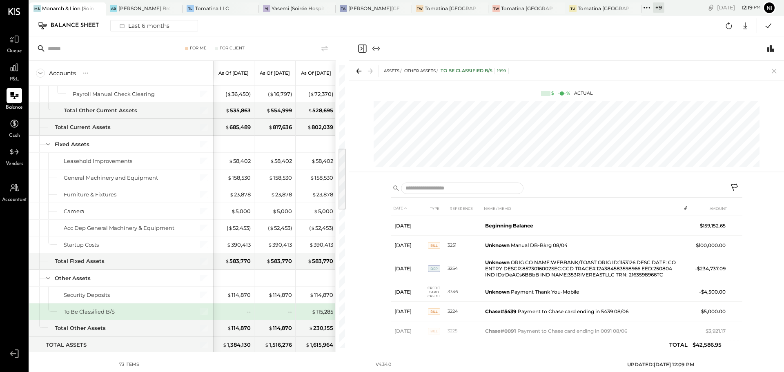
click at [736, 184] on icon at bounding box center [735, 188] width 10 height 10
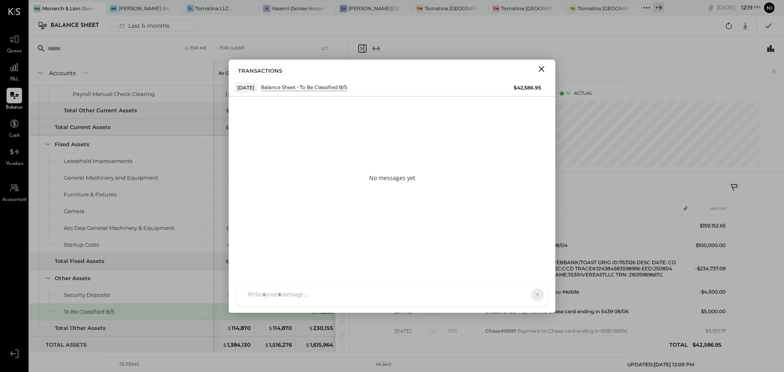
click at [314, 301] on div "NS Nishant Sadhu CR Chintan R Dave M manish AR Alex Racioppi AP Ajay Prajapati …" at bounding box center [392, 295] width 314 height 24
paste div
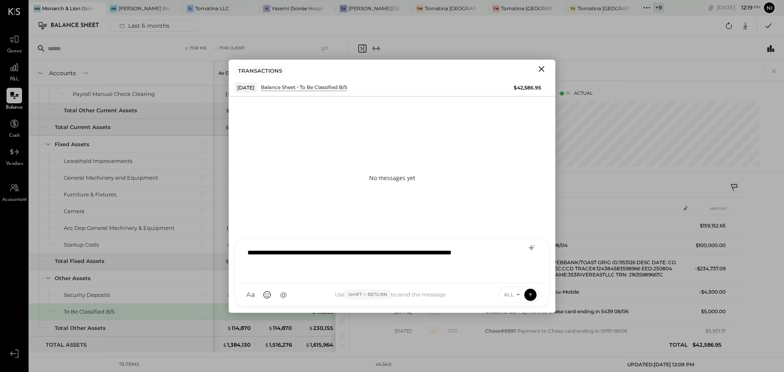
click at [396, 251] on div "**********" at bounding box center [391, 260] width 297 height 33
click at [434, 252] on div "**********" at bounding box center [391, 260] width 297 height 33
click at [531, 297] on icon at bounding box center [530, 294] width 7 height 8
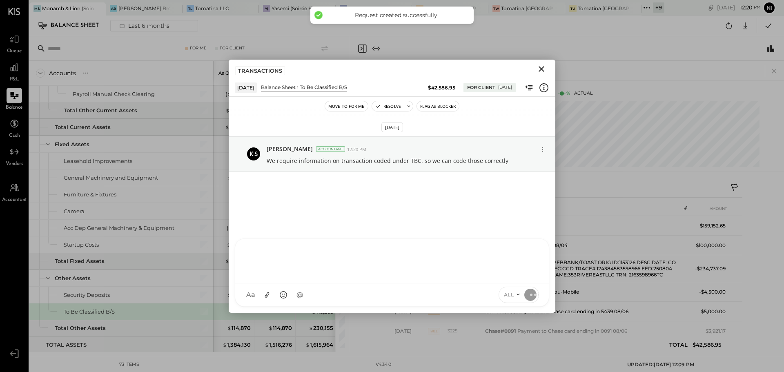
click at [539, 69] on icon "Close" at bounding box center [542, 69] width 10 height 10
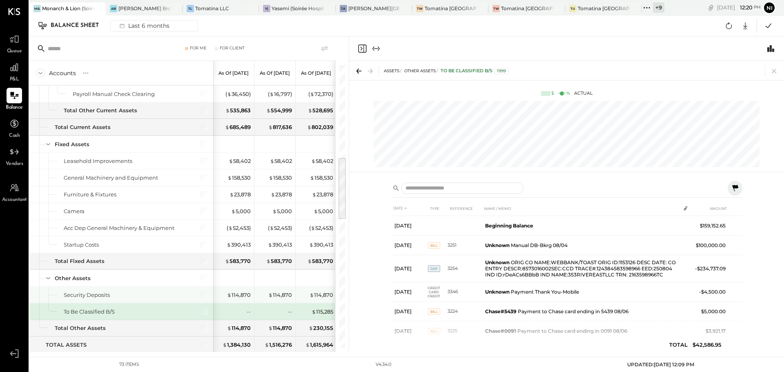
scroll to position [490, 0]
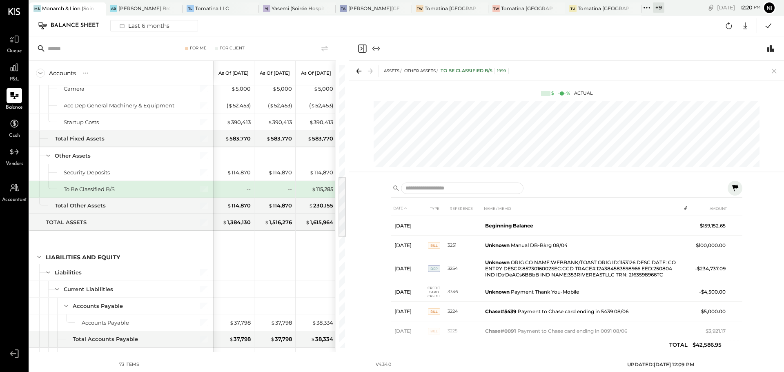
drag, startPoint x: 772, startPoint y: 70, endPoint x: 658, endPoint y: 299, distance: 256.1
click at [772, 70] on icon at bounding box center [774, 70] width 11 height 11
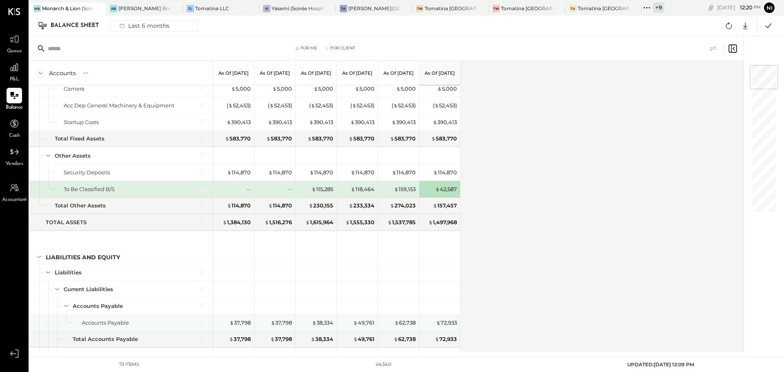
scroll to position [572, 0]
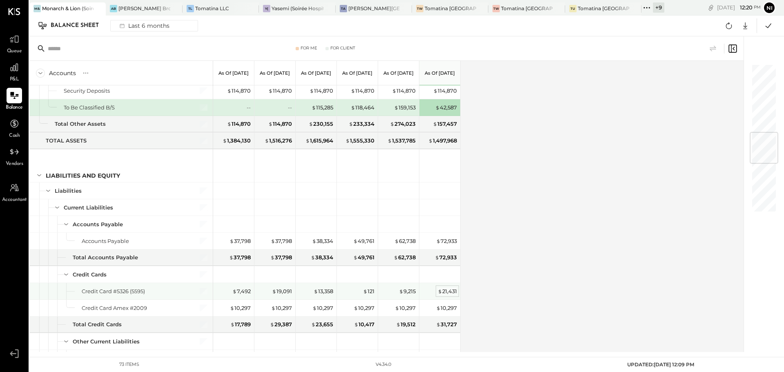
click at [449, 290] on div "$ 21,431" at bounding box center [447, 292] width 19 height 8
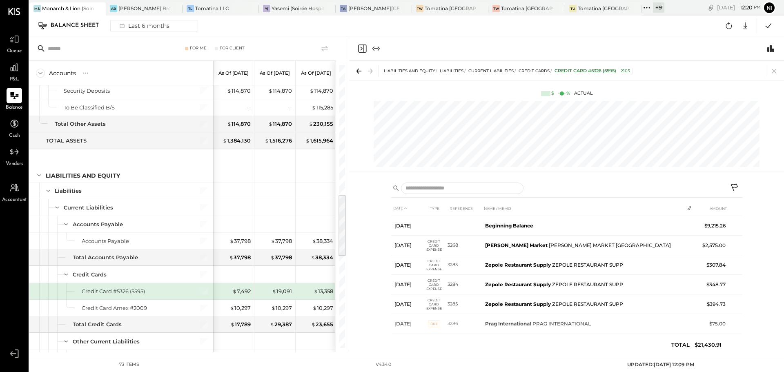
click at [731, 184] on icon at bounding box center [735, 188] width 10 height 10
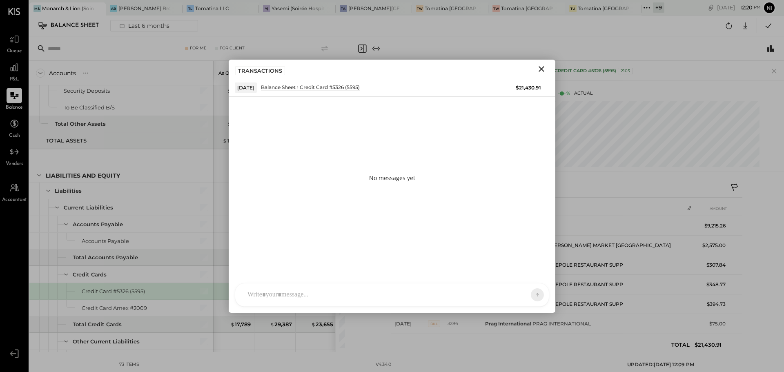
click at [272, 295] on div at bounding box center [384, 295] width 283 height 18
paste div
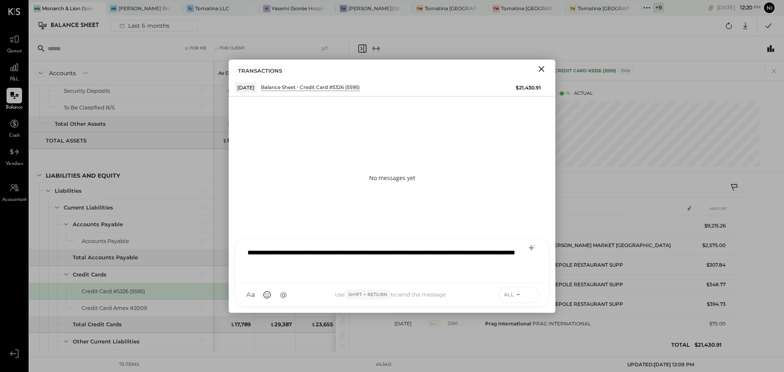
click at [529, 296] on icon at bounding box center [530, 294] width 7 height 8
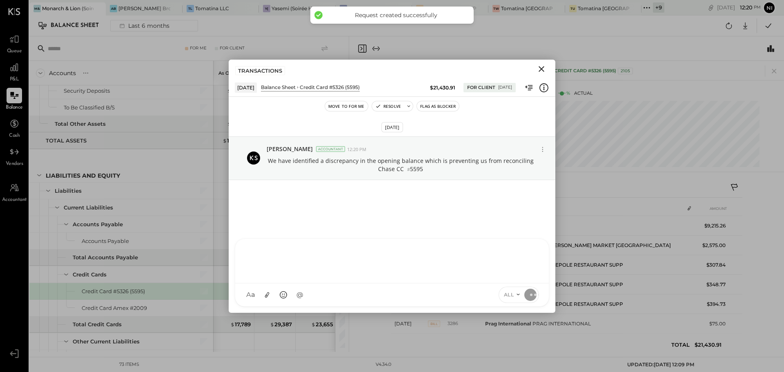
click at [542, 71] on icon "Close" at bounding box center [542, 69] width 10 height 10
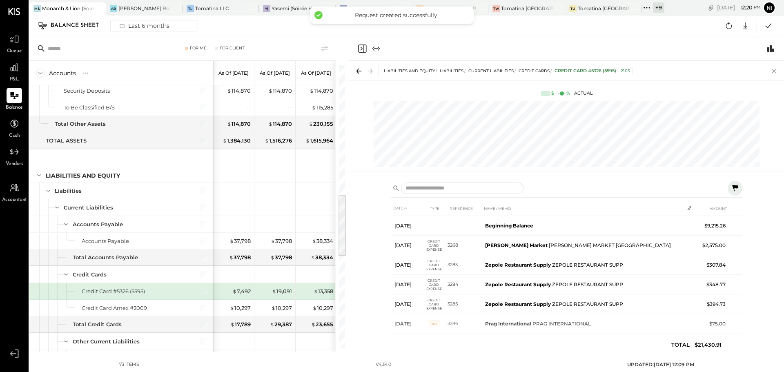
click at [773, 71] on icon at bounding box center [774, 70] width 11 height 11
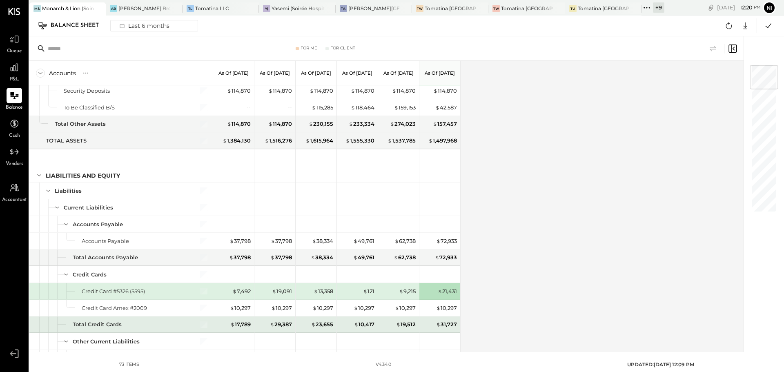
drag, startPoint x: 454, startPoint y: 306, endPoint x: 467, endPoint y: 300, distance: 14.4
click at [454, 306] on div "$ 10,297" at bounding box center [446, 308] width 21 height 8
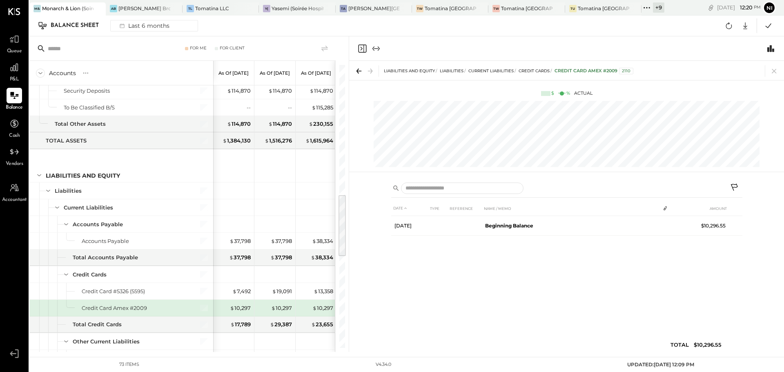
click at [731, 184] on icon at bounding box center [735, 188] width 10 height 10
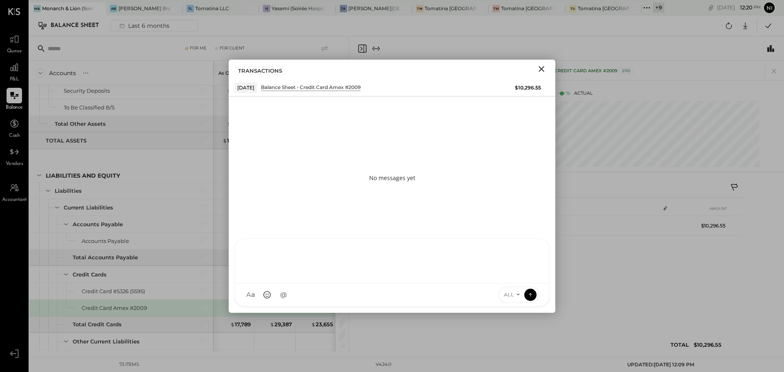
click at [312, 276] on div at bounding box center [391, 260] width 297 height 33
paste div
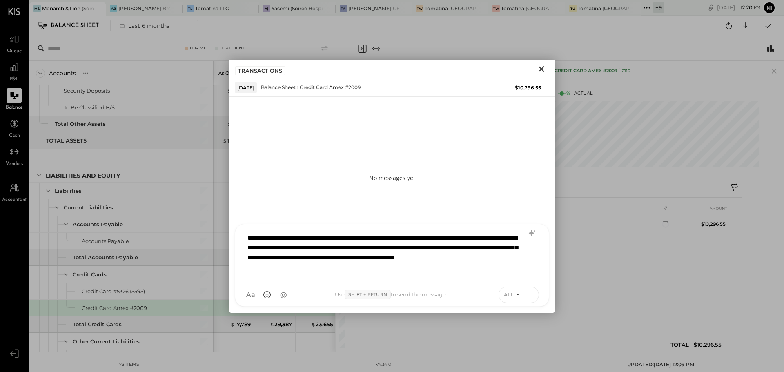
click at [529, 291] on icon at bounding box center [530, 294] width 7 height 8
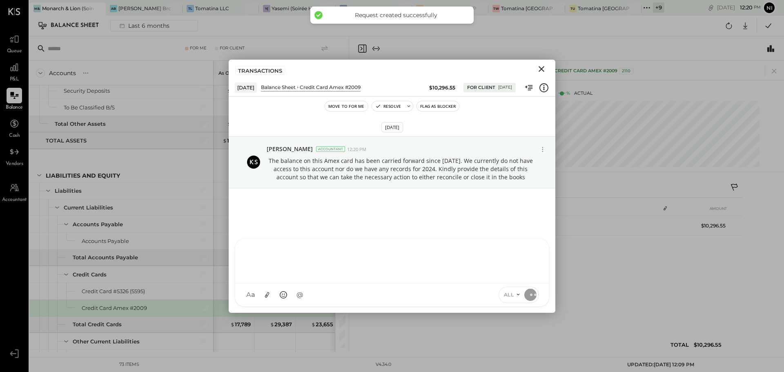
click at [541, 67] on icon "Close" at bounding box center [542, 69] width 10 height 10
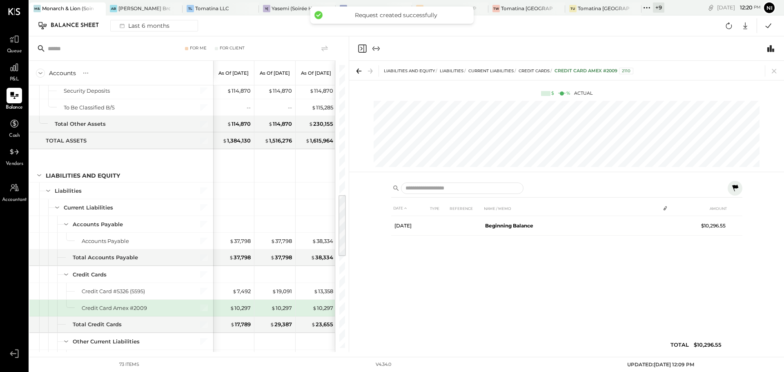
click at [775, 77] on div "LIABILITIES AND EQUITY Liabilities Current Liabilities Credit Cards Credit Card…" at bounding box center [566, 70] width 435 height 19
click at [773, 71] on icon at bounding box center [774, 70] width 11 height 11
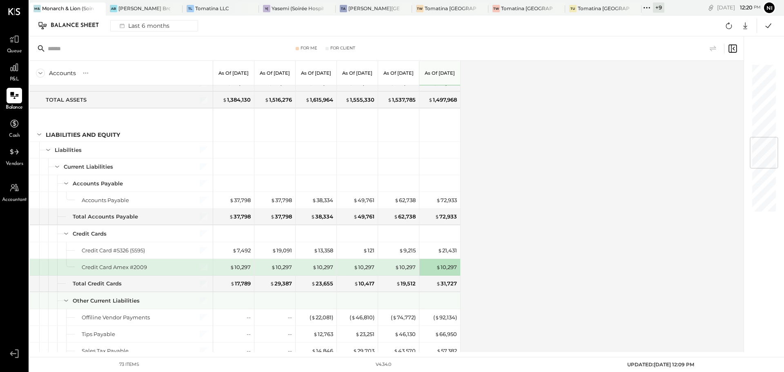
scroll to position [653, 0]
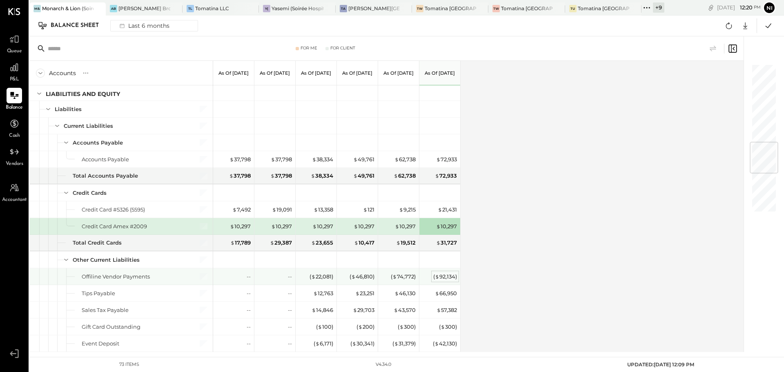
click at [442, 277] on div "( $ 92,134 )" at bounding box center [445, 277] width 24 height 8
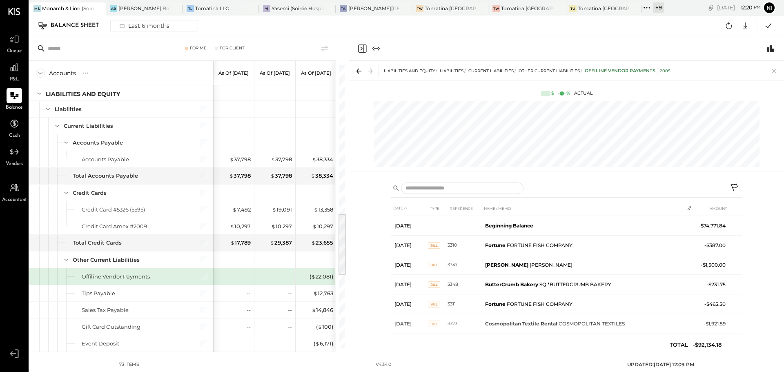
click at [736, 185] on icon at bounding box center [735, 188] width 10 height 10
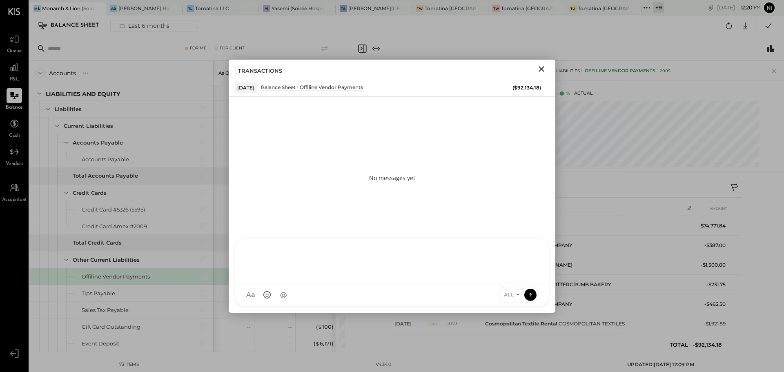
click at [283, 276] on div at bounding box center [391, 260] width 297 height 33
paste div
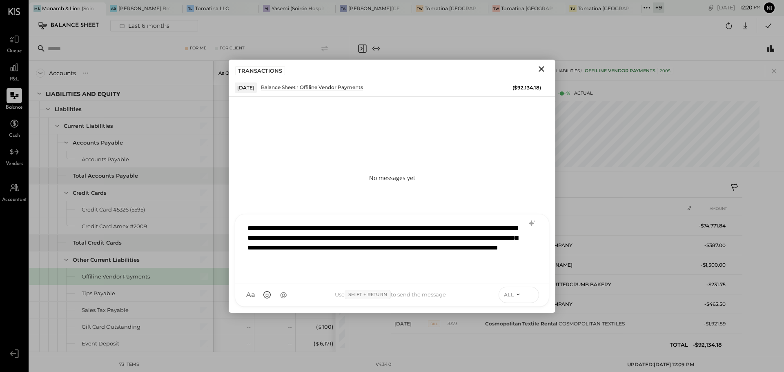
click at [529, 294] on icon at bounding box center [530, 294] width 7 height 8
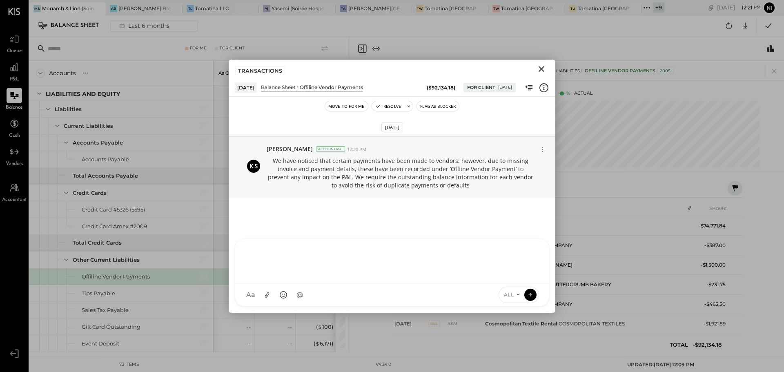
click at [543, 69] on icon "Close" at bounding box center [542, 69] width 10 height 10
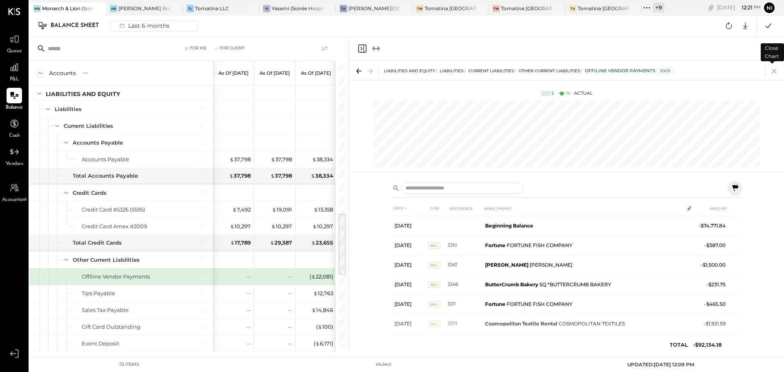
click at [771, 74] on icon at bounding box center [774, 70] width 11 height 11
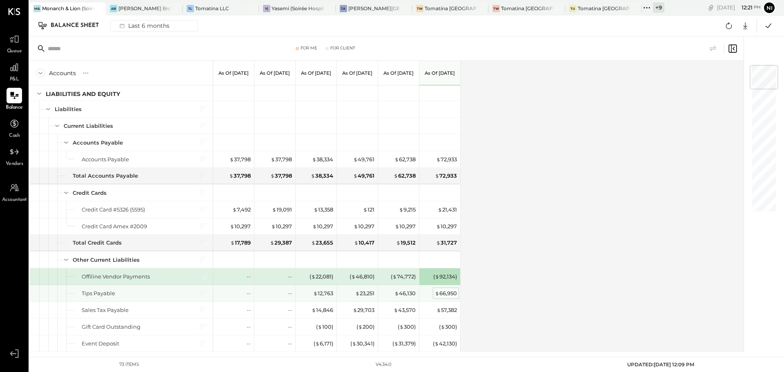
click at [447, 296] on div "$ 66,950" at bounding box center [446, 294] width 22 height 8
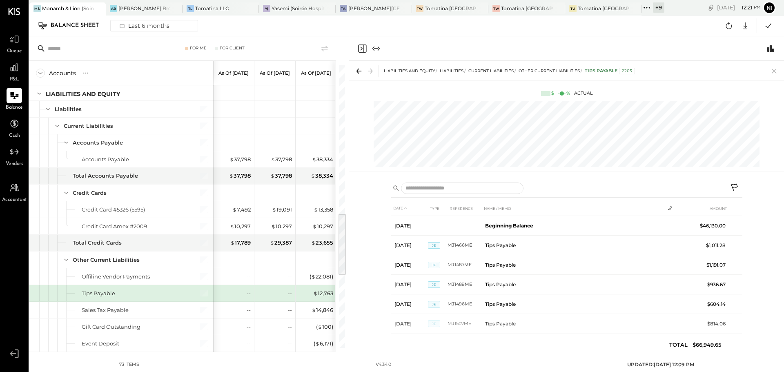
click at [732, 186] on icon at bounding box center [734, 187] width 7 height 7
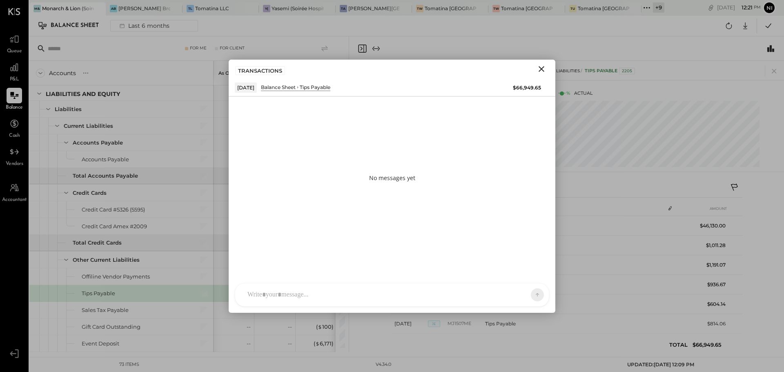
click at [264, 292] on div at bounding box center [384, 295] width 283 height 18
paste div
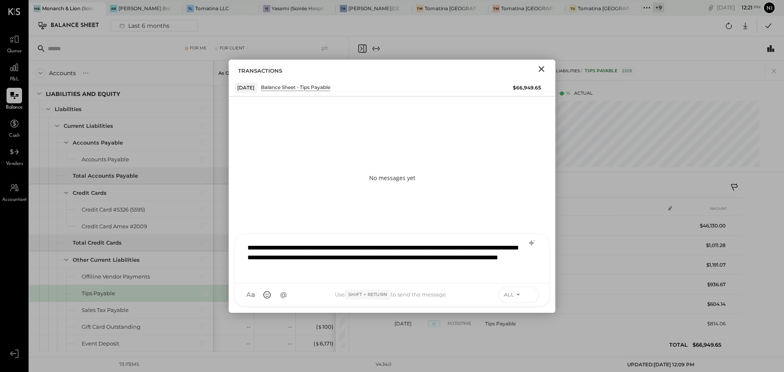
click at [527, 295] on icon at bounding box center [530, 294] width 7 height 8
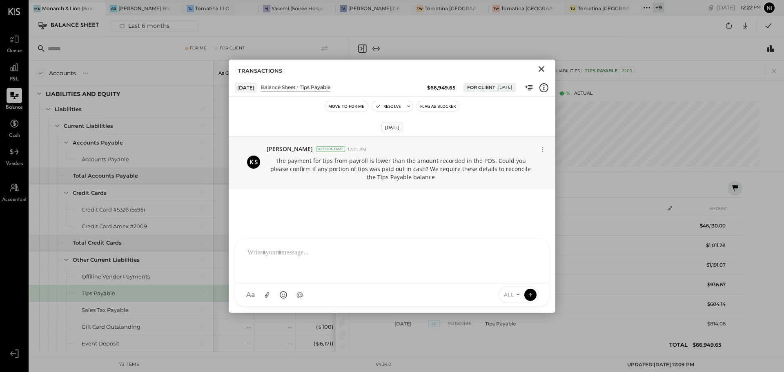
click at [539, 65] on icon "Close" at bounding box center [542, 69] width 10 height 10
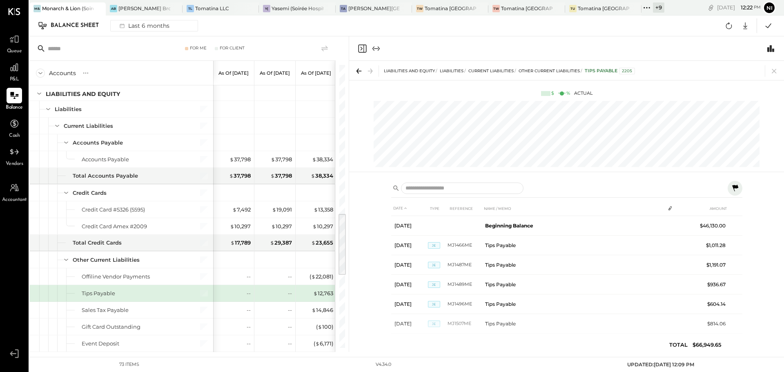
click at [775, 70] on icon at bounding box center [774, 70] width 11 height 11
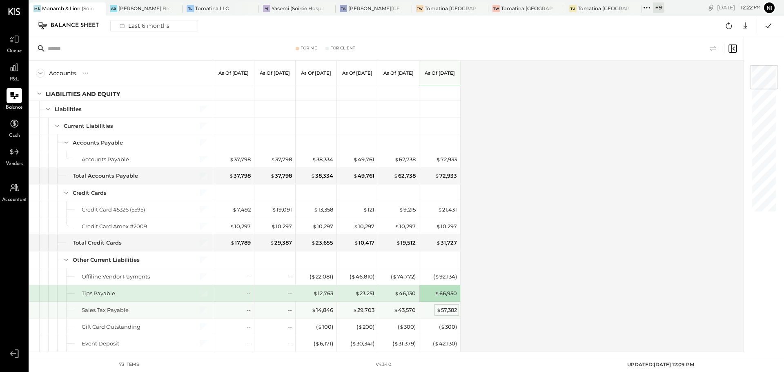
click at [442, 310] on div "$ 57,382" at bounding box center [447, 310] width 20 height 8
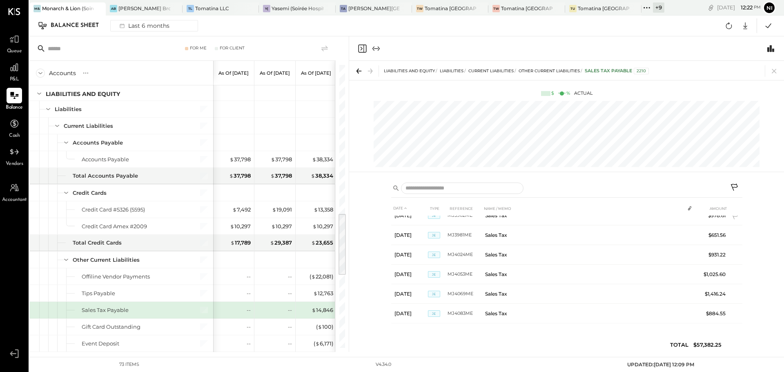
scroll to position [638, 0]
click at [732, 189] on icon at bounding box center [735, 188] width 10 height 10
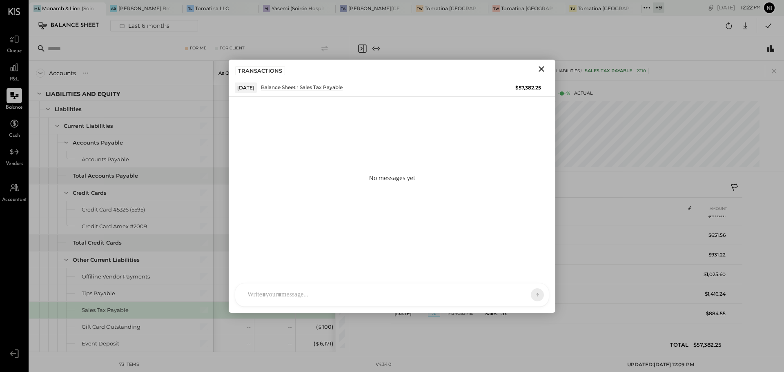
click at [334, 296] on div at bounding box center [384, 295] width 283 height 18
paste div
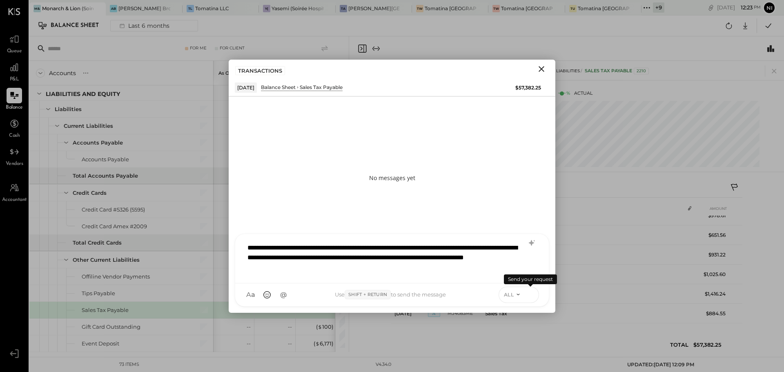
click at [531, 296] on icon at bounding box center [530, 294] width 7 height 8
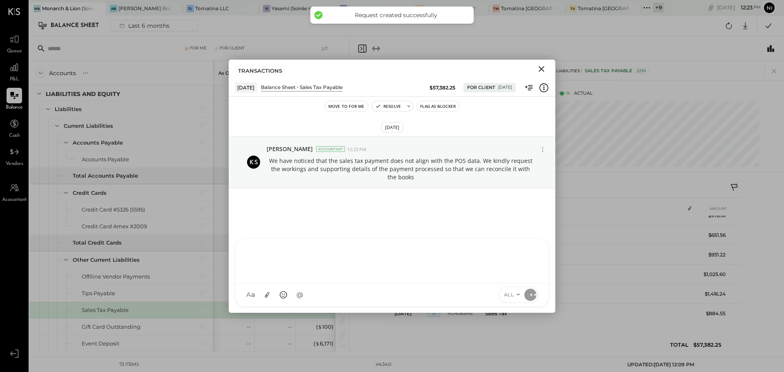
click at [541, 69] on icon "Close" at bounding box center [542, 69] width 10 height 10
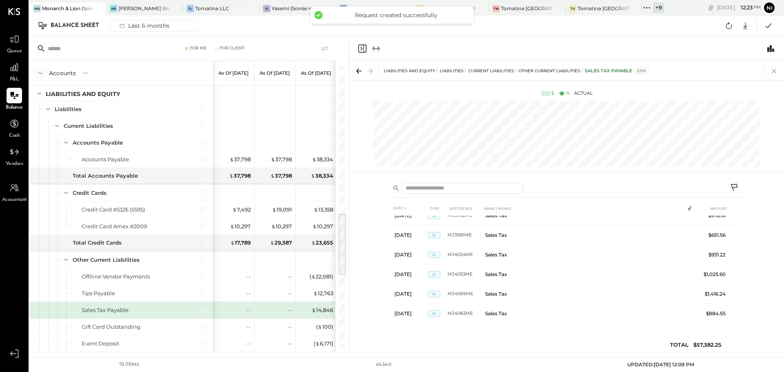
click at [776, 70] on icon at bounding box center [774, 70] width 11 height 11
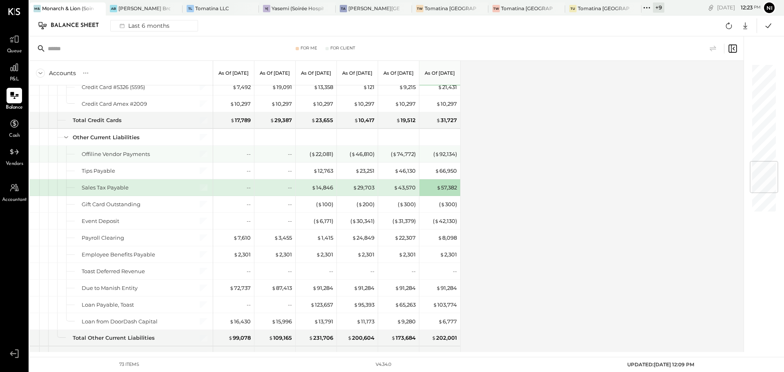
scroll to position [817, 0]
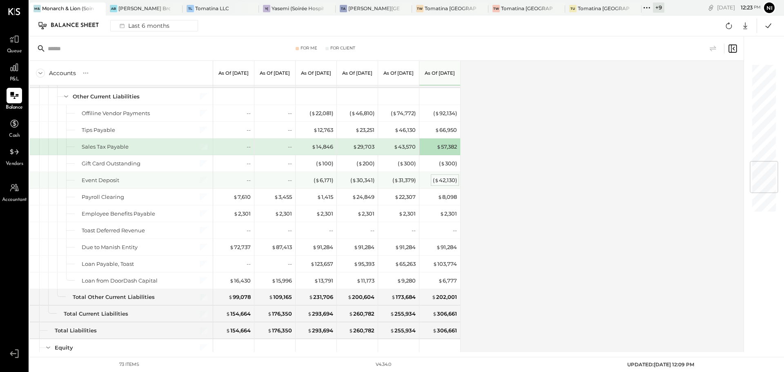
click at [446, 183] on div "( $ 42,130 )" at bounding box center [445, 180] width 24 height 8
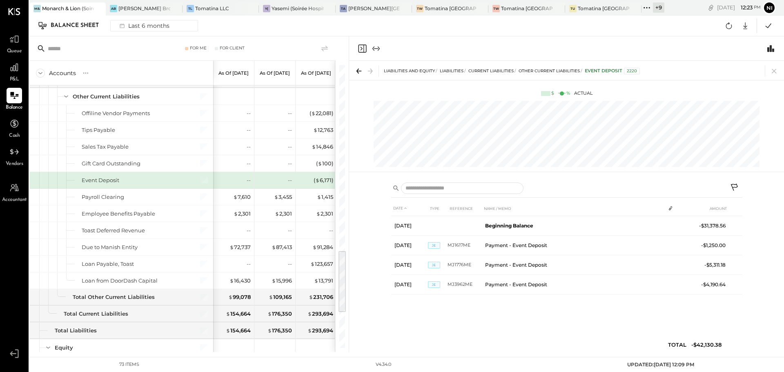
click at [738, 185] on icon at bounding box center [735, 188] width 10 height 10
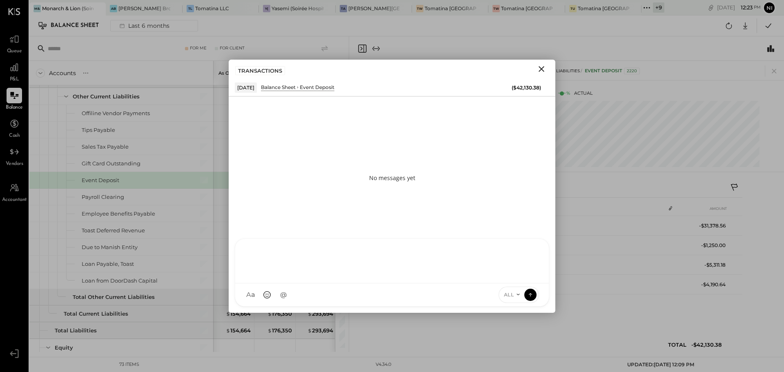
click at [330, 283] on div at bounding box center [392, 261] width 314 height 45
paste div
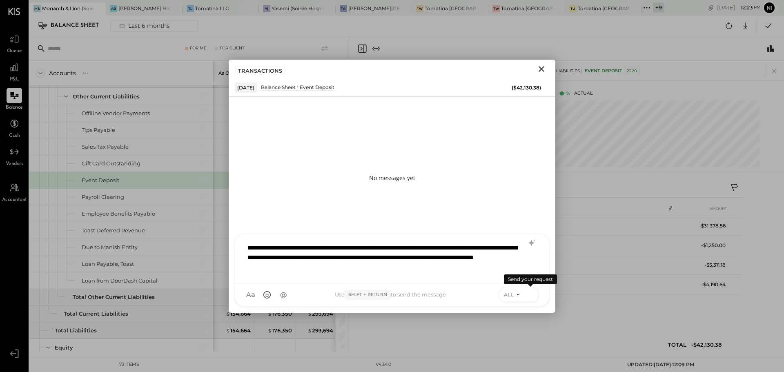
click at [529, 296] on icon at bounding box center [530, 294] width 7 height 8
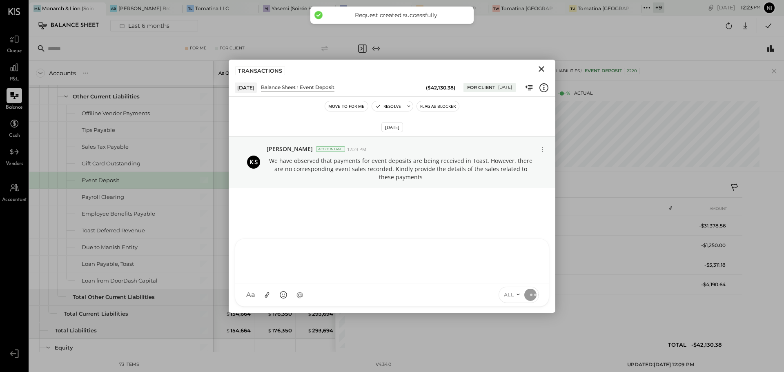
click at [544, 65] on icon "Close" at bounding box center [542, 69] width 10 height 10
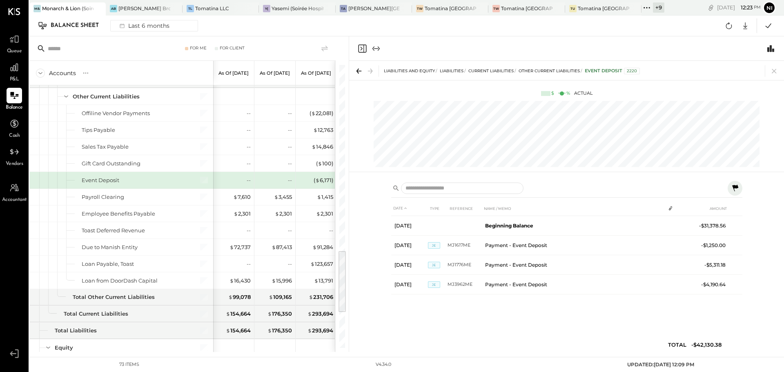
click at [773, 70] on icon at bounding box center [774, 71] width 4 height 4
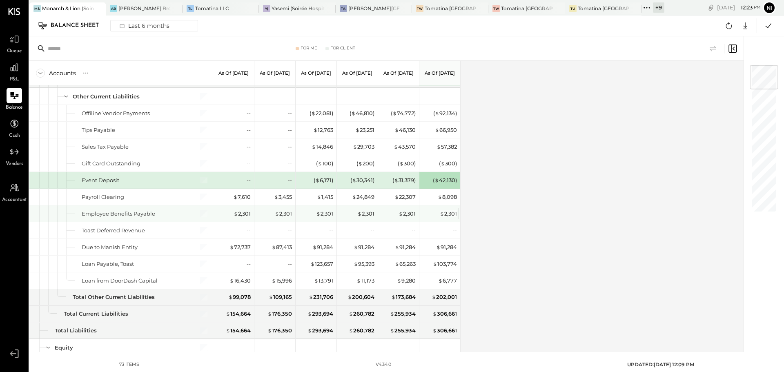
click at [446, 215] on div "$ 2,301" at bounding box center [448, 214] width 17 height 8
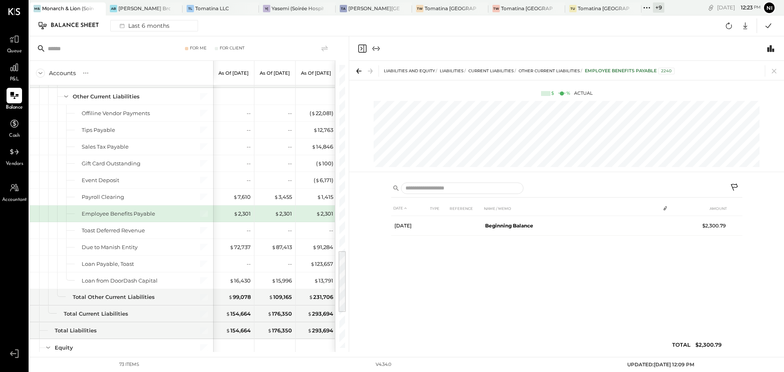
click at [732, 184] on icon at bounding box center [734, 187] width 7 height 7
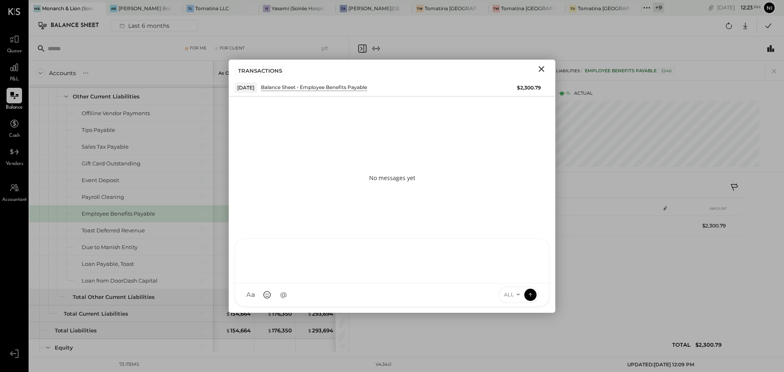
click at [334, 276] on div at bounding box center [391, 260] width 297 height 33
paste div
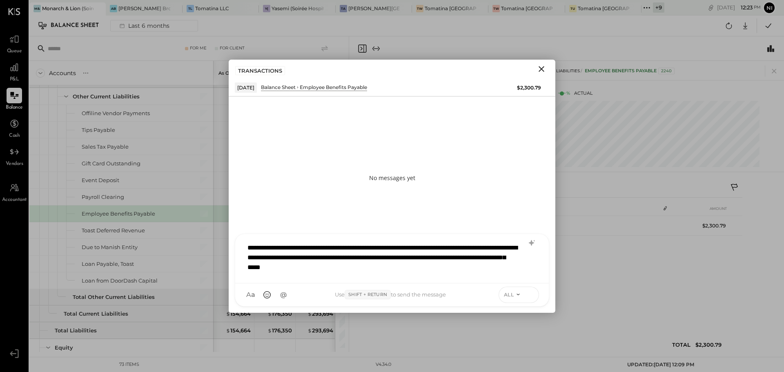
click at [528, 294] on icon at bounding box center [530, 294] width 7 height 8
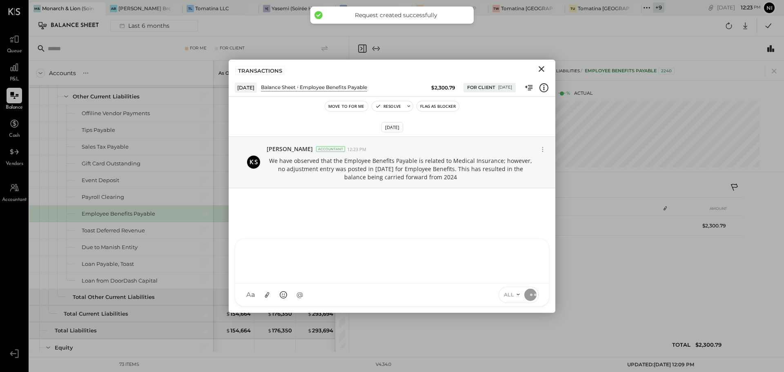
click at [542, 69] on icon "Close" at bounding box center [542, 69] width 10 height 10
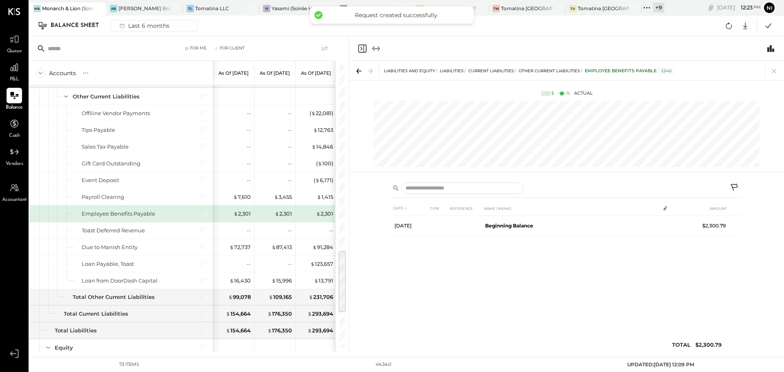
drag, startPoint x: 773, startPoint y: 72, endPoint x: 731, endPoint y: 236, distance: 168.6
click at [773, 72] on icon at bounding box center [774, 71] width 4 height 4
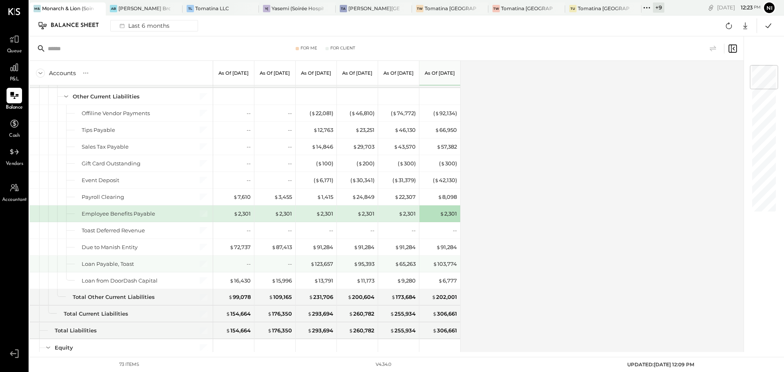
scroll to position [858, 0]
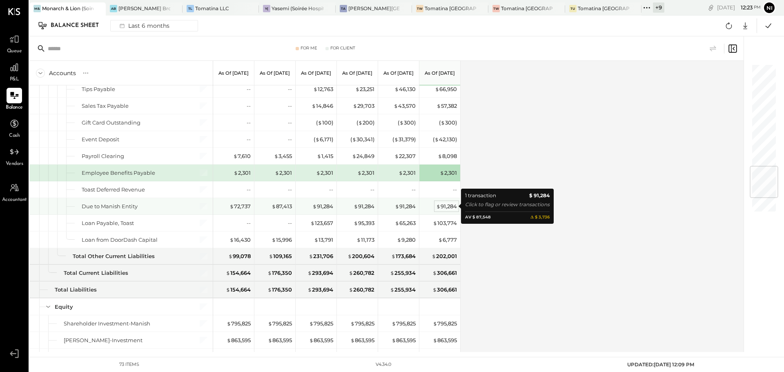
click at [445, 206] on div "$ 91,284" at bounding box center [446, 207] width 21 height 8
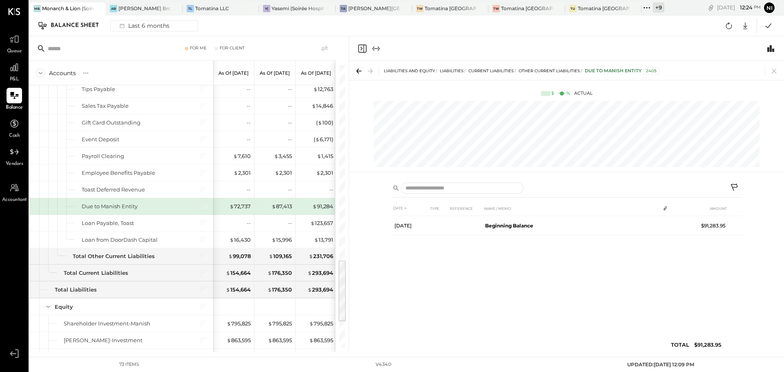
click at [736, 187] on icon at bounding box center [735, 188] width 10 height 10
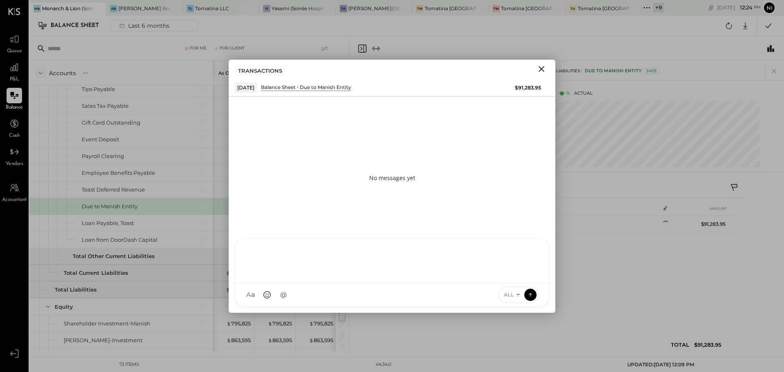
click at [493, 276] on div at bounding box center [391, 260] width 297 height 33
paste div
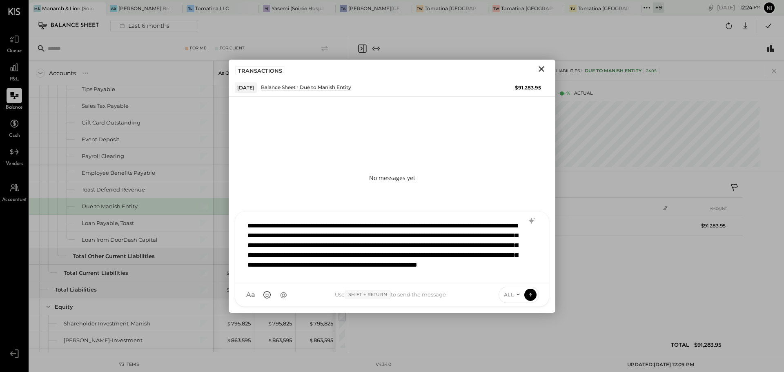
scroll to position [2, 0]
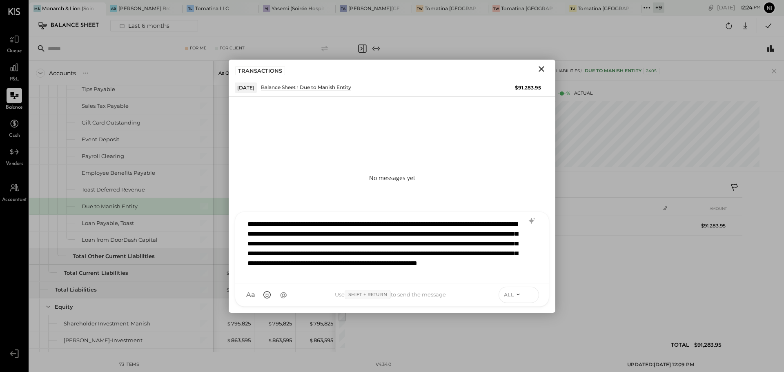
click at [528, 296] on icon at bounding box center [530, 294] width 7 height 8
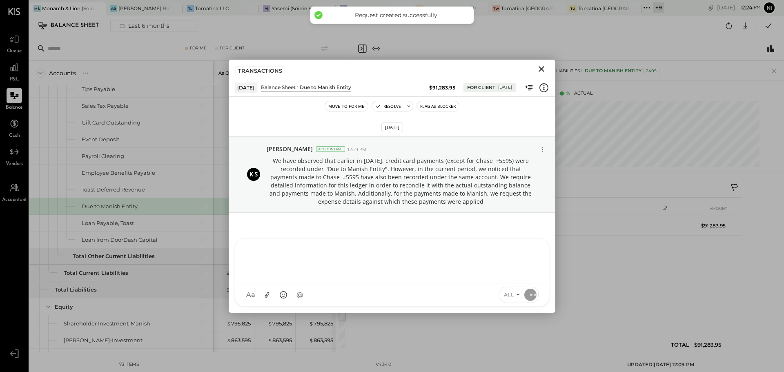
click at [540, 67] on icon "Close" at bounding box center [542, 69] width 10 height 10
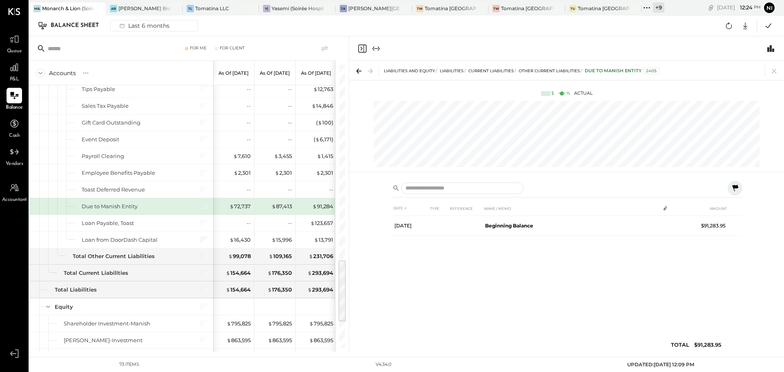
drag, startPoint x: 772, startPoint y: 67, endPoint x: 195, endPoint y: 233, distance: 600.3
click at [772, 67] on icon at bounding box center [774, 70] width 11 height 11
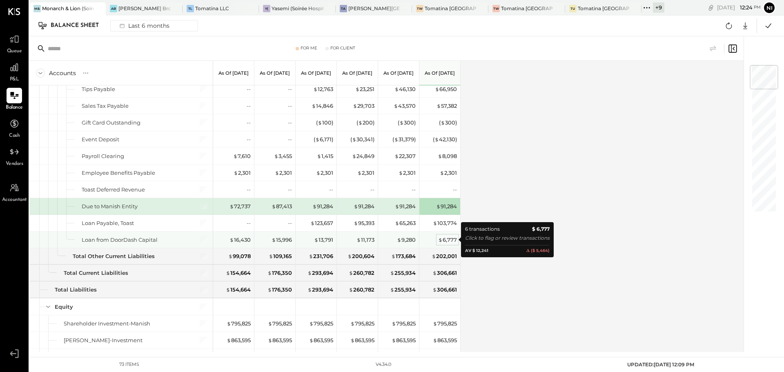
click at [446, 238] on div "$ 6,777" at bounding box center [447, 240] width 19 height 8
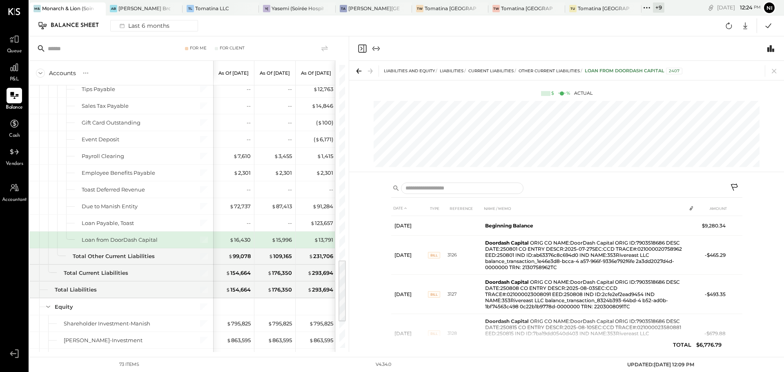
click at [736, 185] on icon at bounding box center [735, 188] width 10 height 10
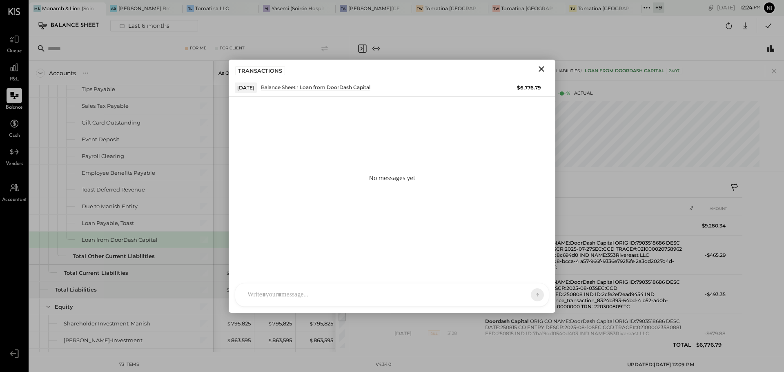
click at [295, 284] on div at bounding box center [392, 294] width 314 height 23
click at [293, 287] on div at bounding box center [392, 294] width 314 height 23
click at [292, 293] on div at bounding box center [384, 295] width 283 height 18
paste div
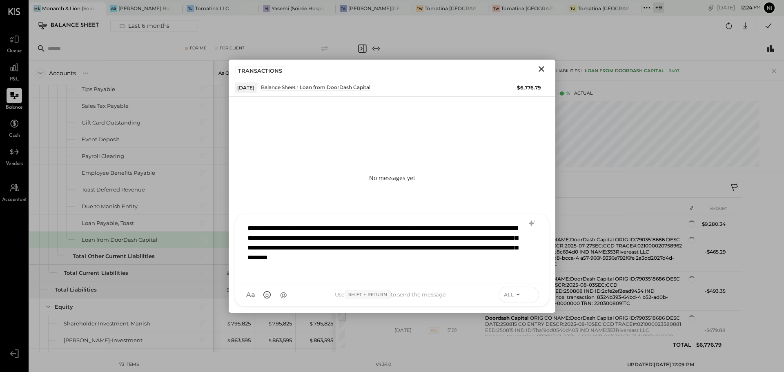
click at [534, 296] on button at bounding box center [530, 294] width 12 height 12
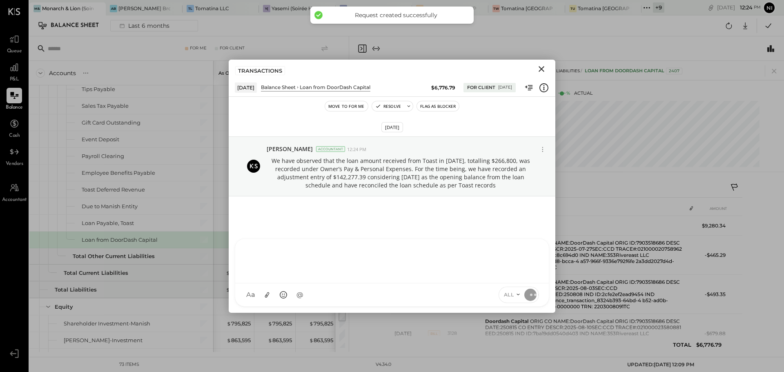
click at [544, 68] on icon "Close" at bounding box center [542, 69] width 10 height 10
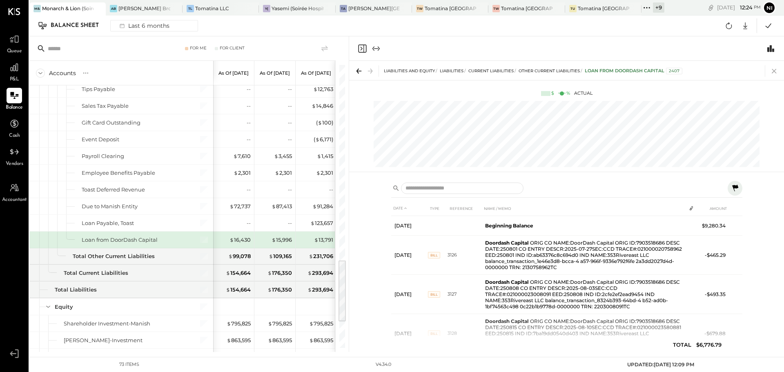
click at [777, 72] on icon at bounding box center [774, 70] width 11 height 11
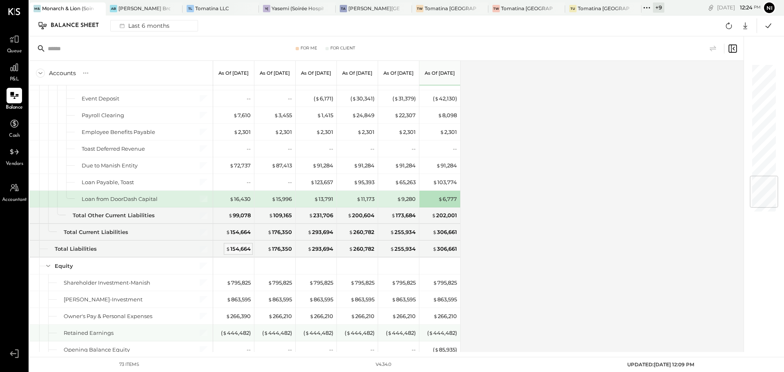
scroll to position [939, 0]
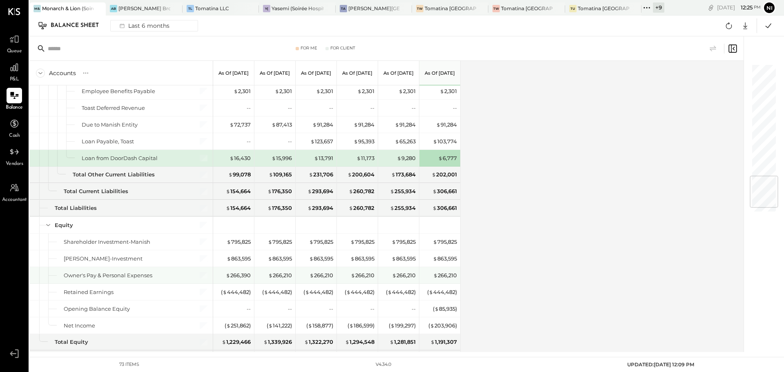
click at [444, 273] on div "$ 266,210" at bounding box center [445, 276] width 24 height 8
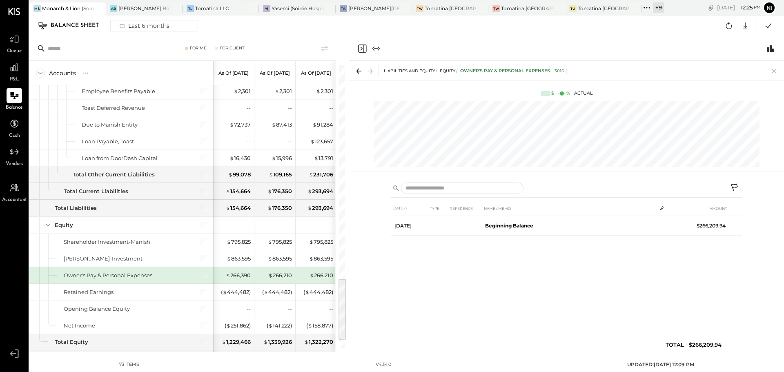
click at [733, 185] on icon at bounding box center [735, 188] width 10 height 10
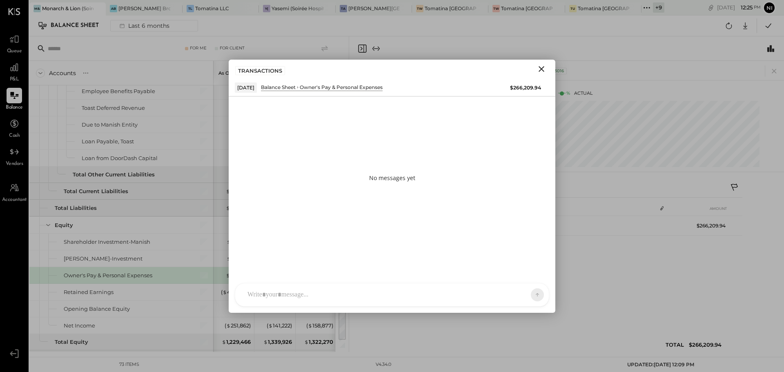
click at [298, 283] on div at bounding box center [392, 294] width 314 height 23
click at [296, 293] on div at bounding box center [384, 295] width 283 height 18
paste div
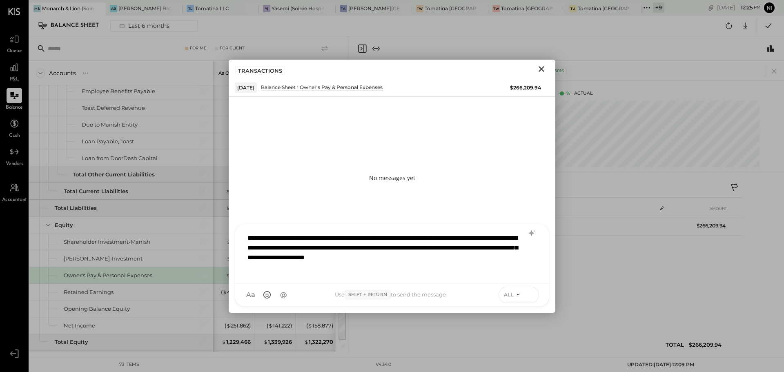
click at [529, 298] on icon at bounding box center [530, 294] width 7 height 8
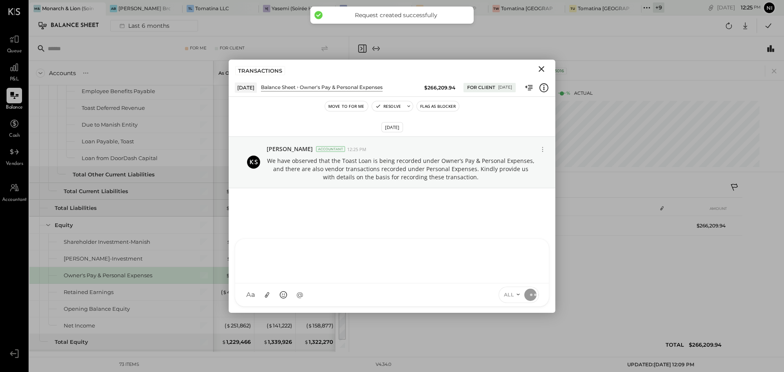
click at [540, 67] on icon "Close" at bounding box center [542, 69] width 10 height 10
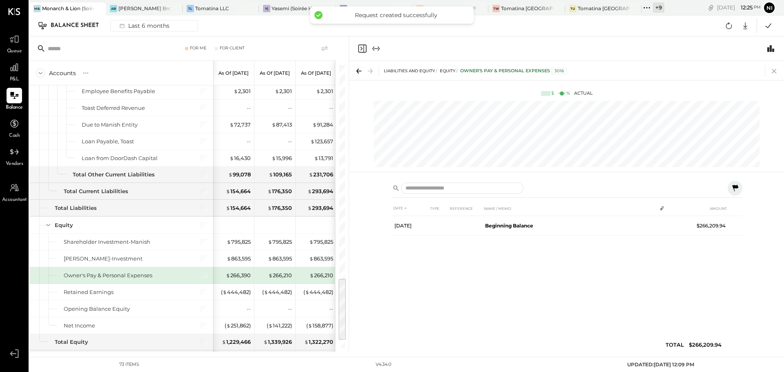
click at [773, 73] on icon at bounding box center [774, 70] width 11 height 11
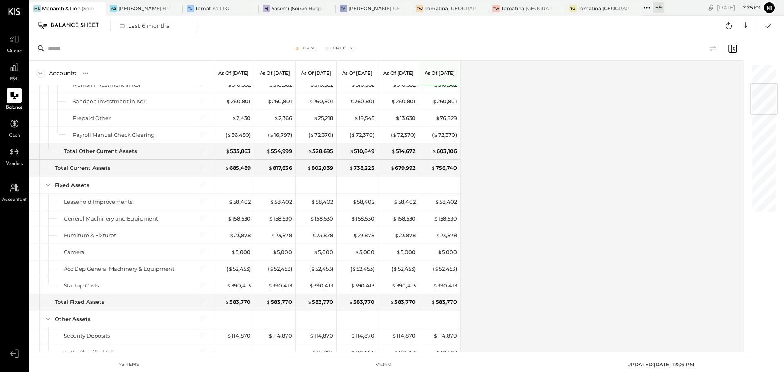
scroll to position [163, 0]
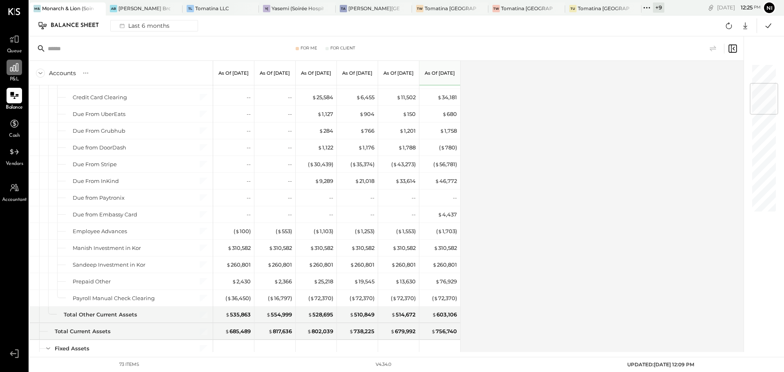
click at [18, 74] on div at bounding box center [15, 68] width 16 height 16
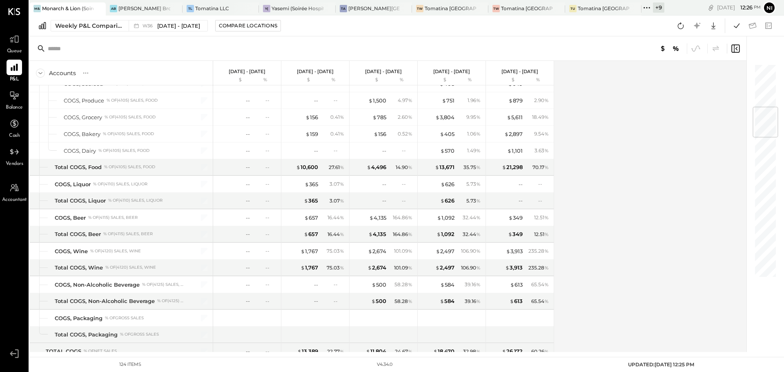
scroll to position [368, 0]
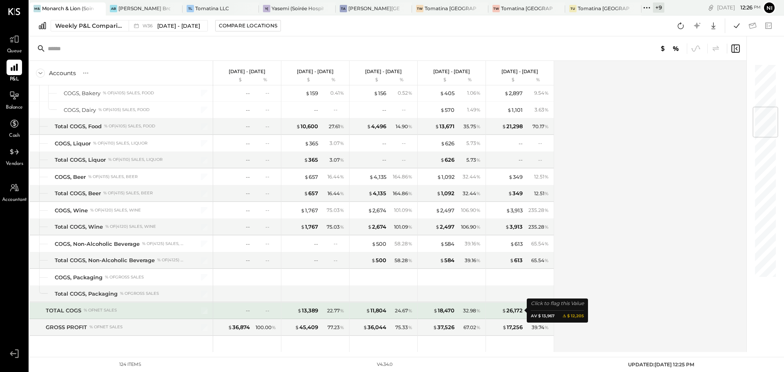
drag, startPoint x: 519, startPoint y: 310, endPoint x: 559, endPoint y: 301, distance: 40.4
click at [519, 310] on div "$ 26,172" at bounding box center [512, 311] width 21 height 8
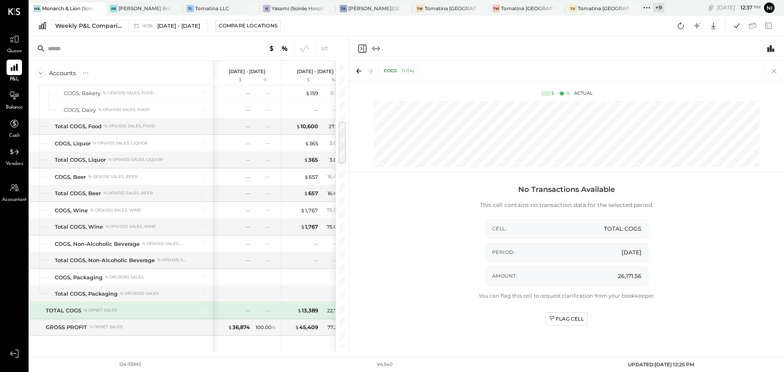
click at [774, 70] on icon at bounding box center [774, 71] width 4 height 4
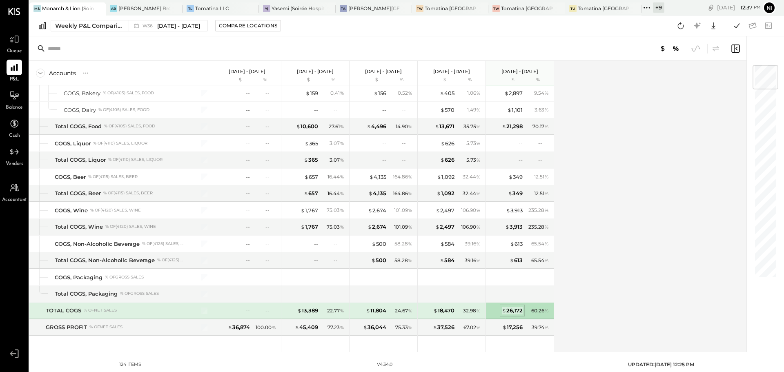
click at [508, 312] on div "$ 26,172" at bounding box center [512, 311] width 21 height 8
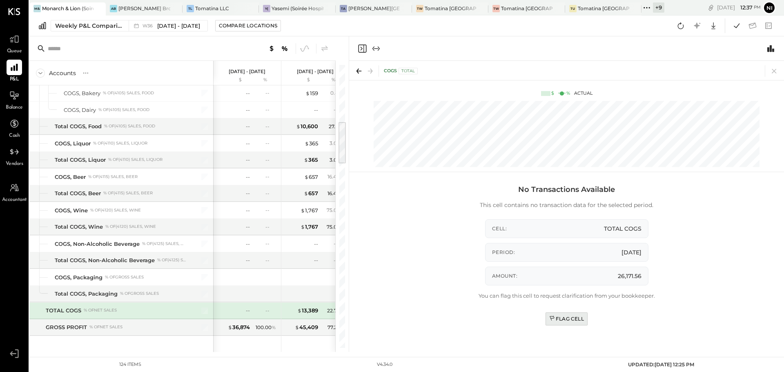
click at [566, 319] on div "Flag Cell" at bounding box center [566, 318] width 35 height 7
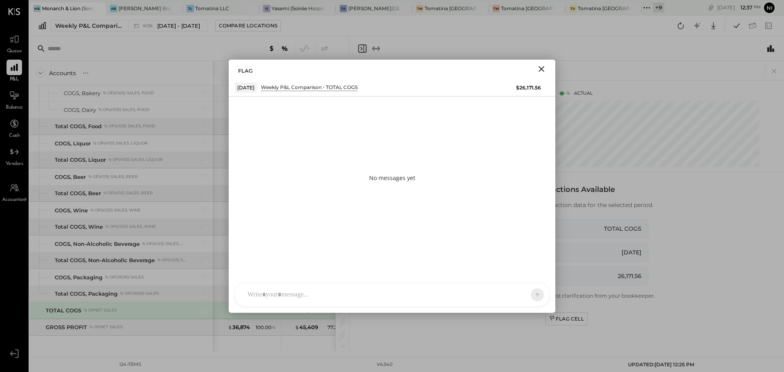
click at [271, 296] on div at bounding box center [384, 295] width 283 height 18
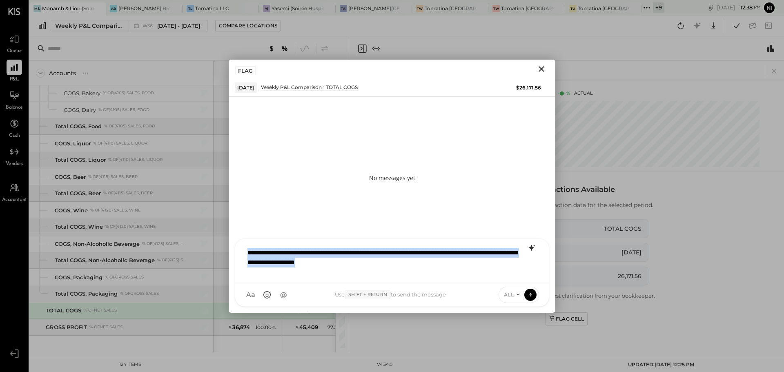
click at [533, 249] on icon at bounding box center [532, 248] width 10 height 10
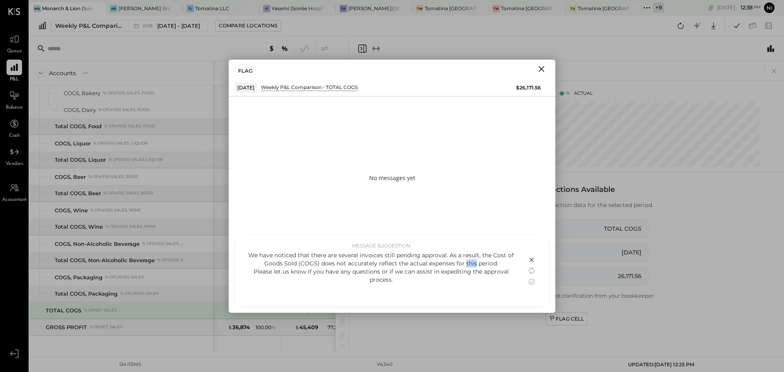
drag, startPoint x: 466, startPoint y: 264, endPoint x: 475, endPoint y: 264, distance: 9.4
click at [475, 264] on div "We have noticed that there are several invoices still pending approval. As a re…" at bounding box center [380, 267] width 275 height 33
click at [531, 280] on icon at bounding box center [532, 282] width 10 height 10
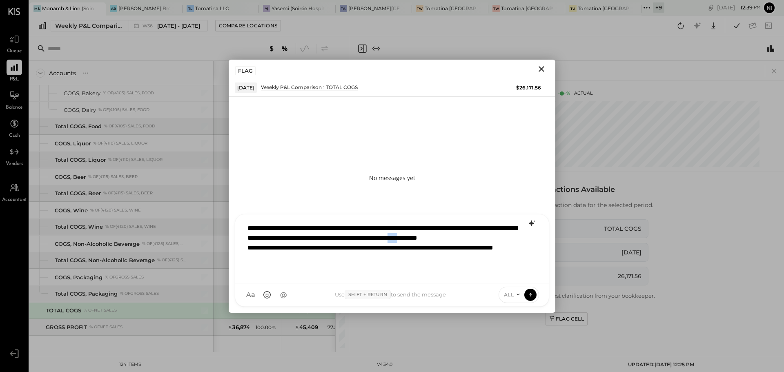
drag, startPoint x: 258, startPoint y: 250, endPoint x: 247, endPoint y: 249, distance: 11.4
click at [247, 249] on div "**********" at bounding box center [391, 247] width 297 height 57
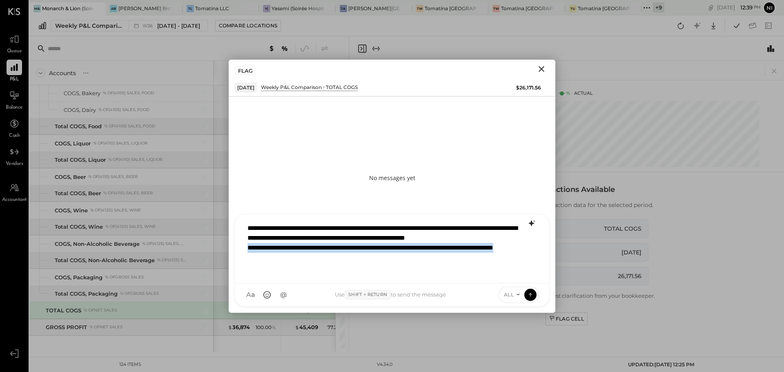
drag, startPoint x: 318, startPoint y: 266, endPoint x: 248, endPoint y: 259, distance: 70.3
click at [248, 259] on div "**********" at bounding box center [391, 247] width 297 height 57
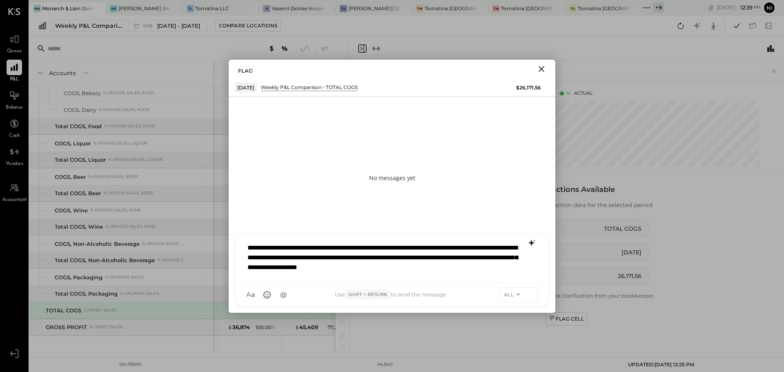
click at [529, 293] on icon at bounding box center [530, 294] width 7 height 8
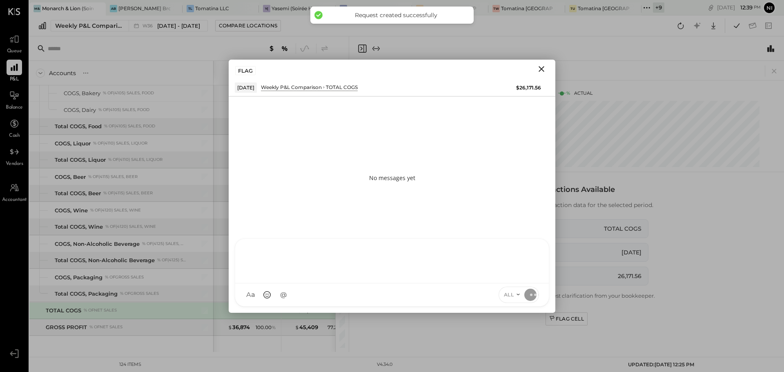
click at [542, 69] on icon "Close" at bounding box center [542, 69] width 10 height 10
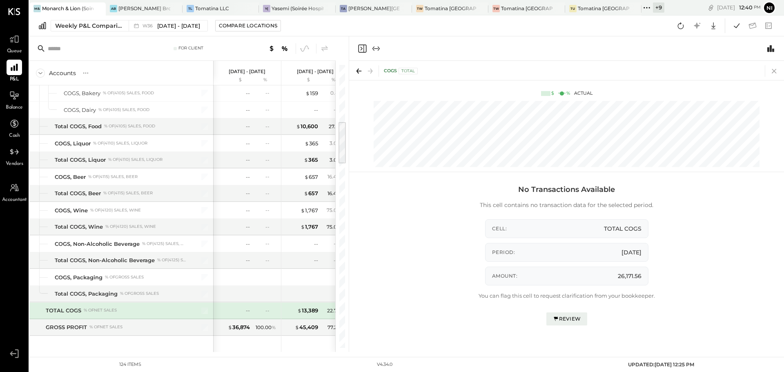
click at [774, 73] on icon at bounding box center [774, 70] width 11 height 11
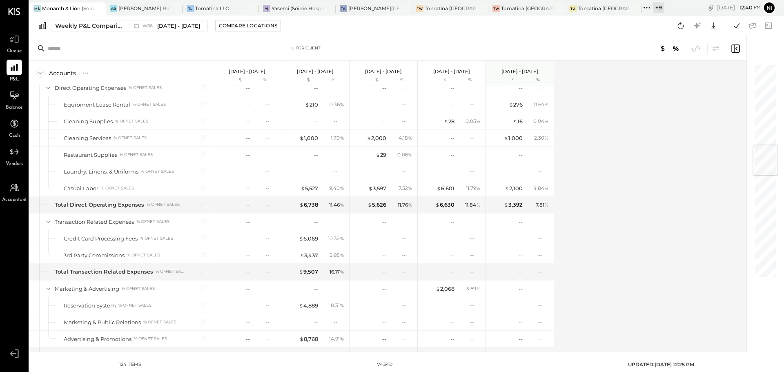
scroll to position [694, 0]
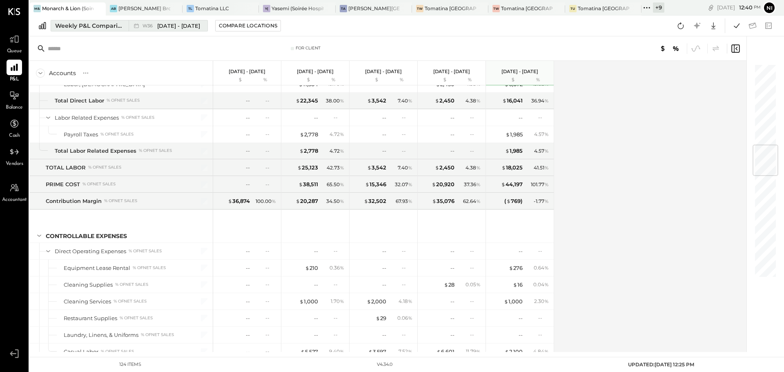
click at [83, 26] on div "Weekly P&L Comparison" at bounding box center [89, 26] width 69 height 8
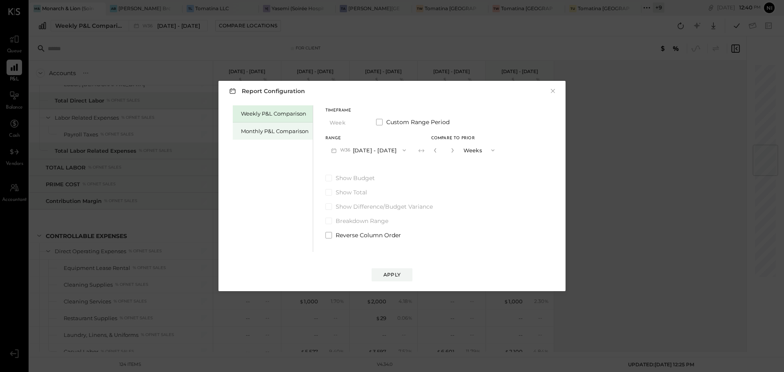
click at [256, 135] on div "Monthly P&L Comparison" at bounding box center [275, 131] width 68 height 8
click at [554, 89] on button "×" at bounding box center [552, 91] width 7 height 8
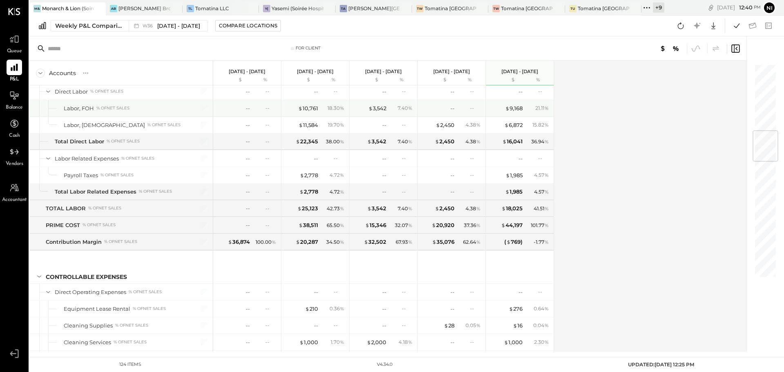
scroll to position [531, 0]
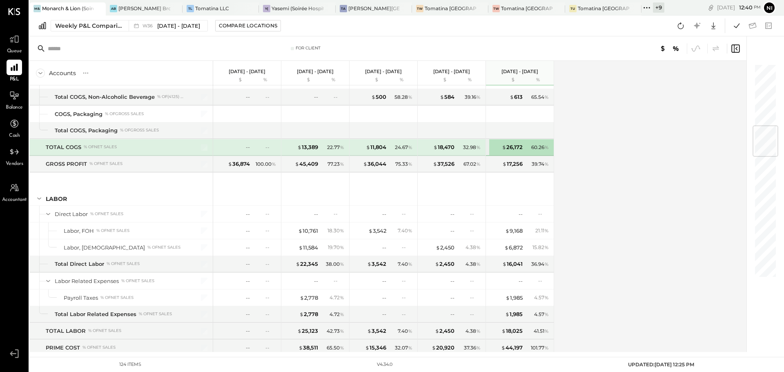
click at [499, 149] on div "$ 26,172" at bounding box center [506, 147] width 33 height 8
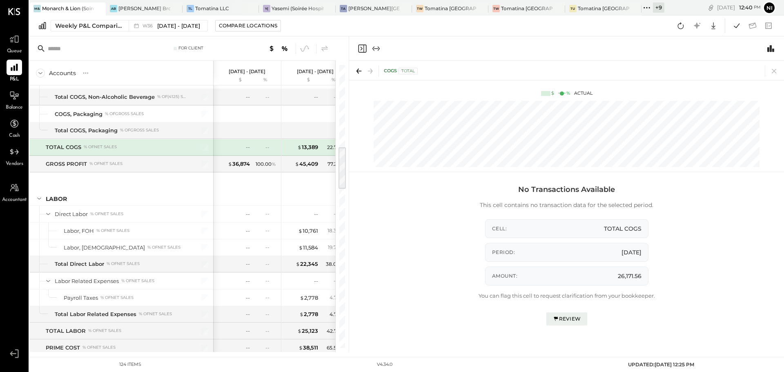
click at [569, 319] on div "Review" at bounding box center [567, 318] width 28 height 7
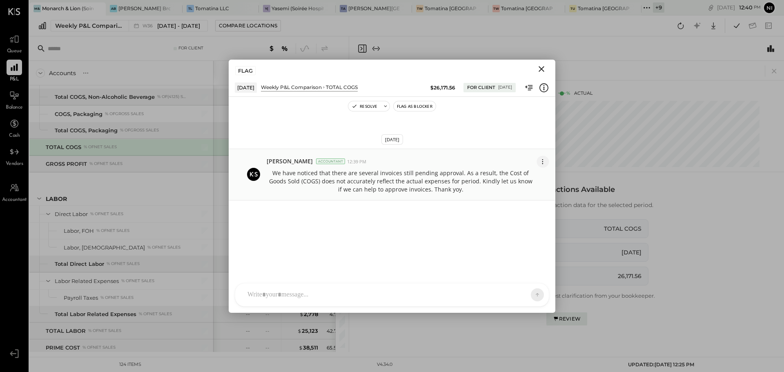
click at [542, 163] on icon at bounding box center [543, 161] width 9 height 9
click at [526, 173] on button "Edit Message" at bounding box center [523, 176] width 52 height 15
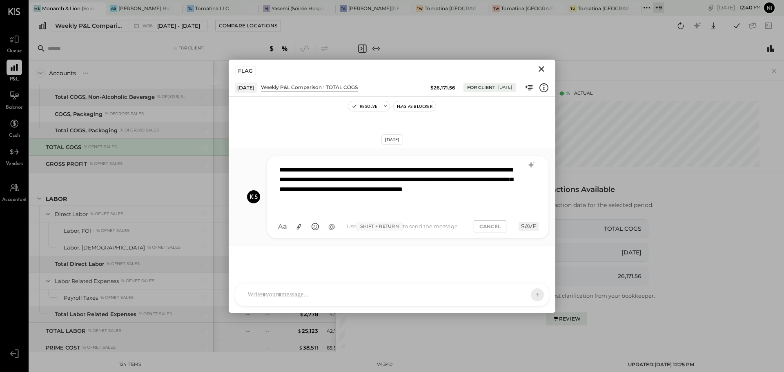
click at [454, 199] on div "**********" at bounding box center [407, 184] width 264 height 47
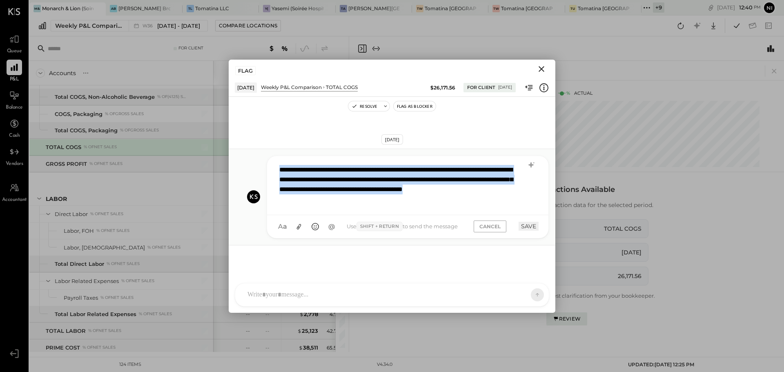
copy div "**********"
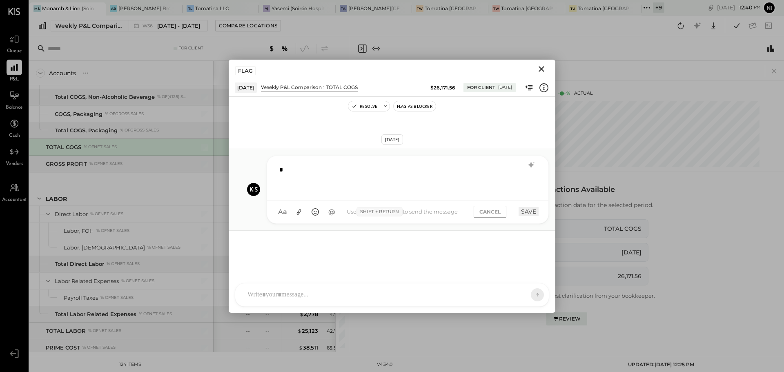
click at [526, 211] on button "SAVE" at bounding box center [529, 211] width 20 height 9
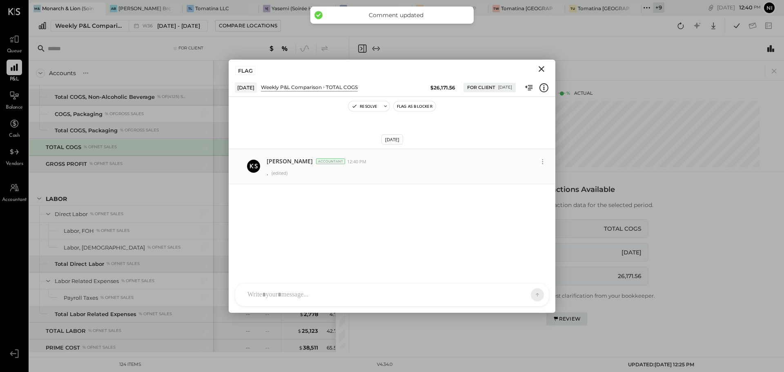
click at [542, 67] on icon "Close" at bounding box center [542, 69] width 10 height 10
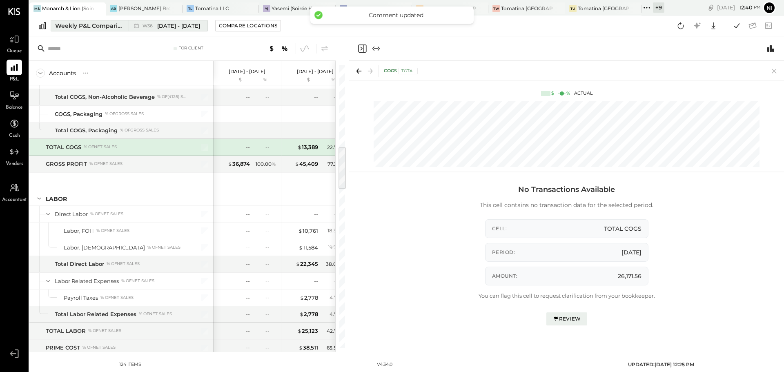
click at [93, 25] on div "Weekly P&L Comparison" at bounding box center [89, 26] width 69 height 8
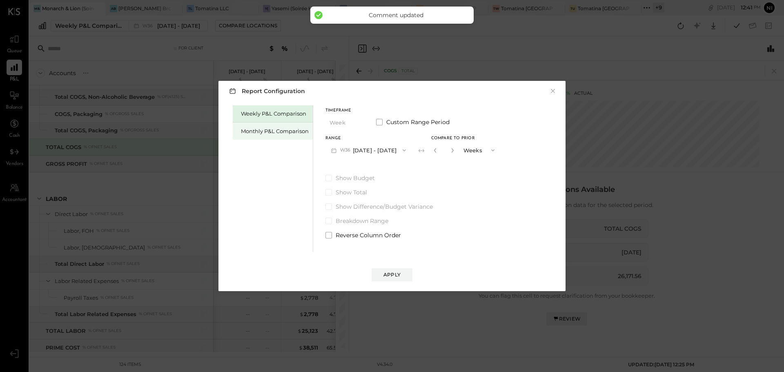
click at [275, 132] on div "Monthly P&L Comparison" at bounding box center [275, 131] width 68 height 8
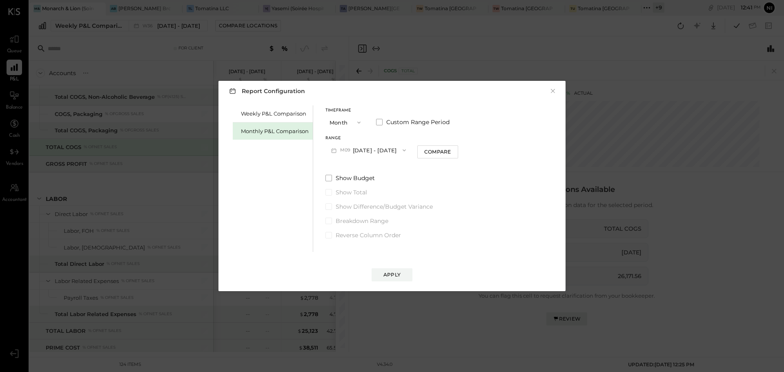
click at [364, 149] on button "M09 Sep 1 - 30, 2025" at bounding box center [368, 150] width 86 height 15
click at [355, 168] on span "[DATE] - [DATE]" at bounding box center [365, 168] width 39 height 7
click at [394, 271] on div "Apply" at bounding box center [391, 274] width 17 height 7
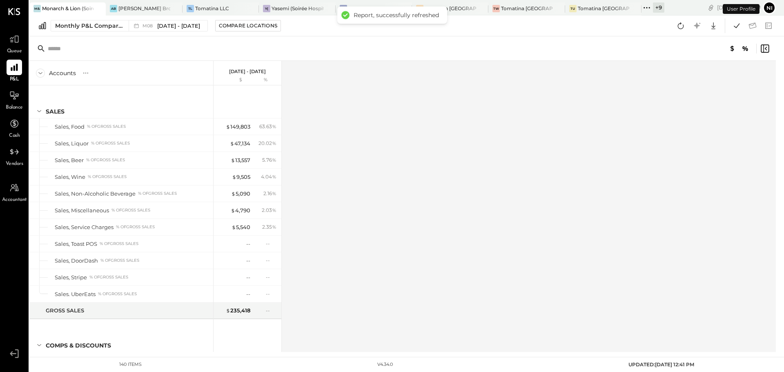
scroll to position [519, 0]
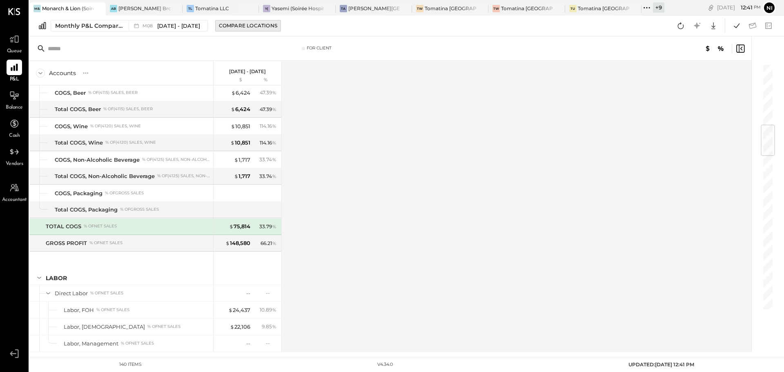
click at [231, 27] on div "Compare Locations" at bounding box center [248, 25] width 58 height 7
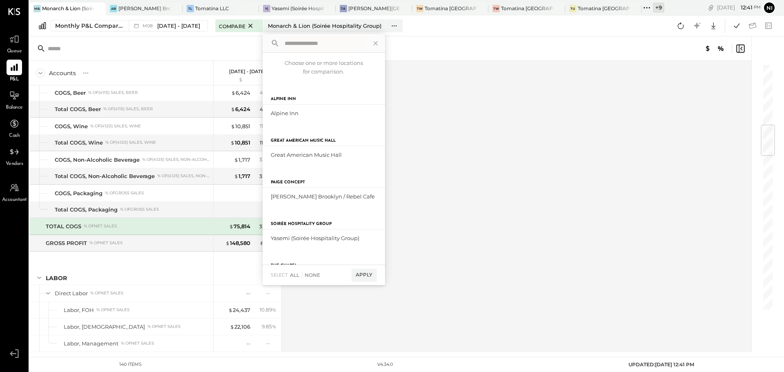
click at [438, 112] on div "Accounts S % GL Aug 1 - 31, 2025 $ % SALES Sales, Food % of GROSS SALES Sales, …" at bounding box center [390, 206] width 723 height 291
click at [78, 25] on div "Monthly P&L Comparison" at bounding box center [89, 26] width 69 height 8
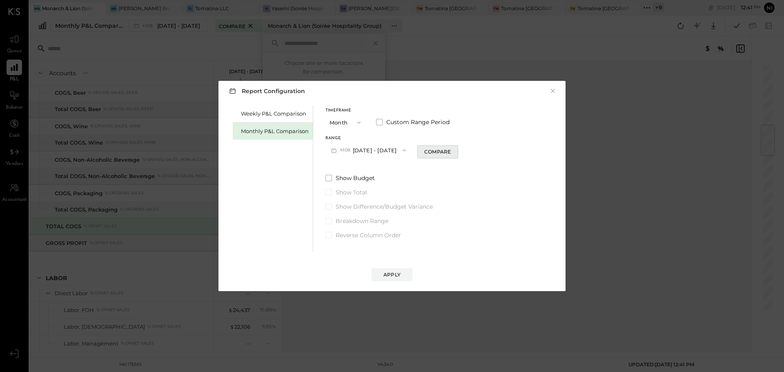
click at [432, 153] on div "Compare" at bounding box center [437, 151] width 27 height 7
click at [450, 149] on icon "button" at bounding box center [452, 150] width 5 height 5
type input "*"
click at [396, 275] on div "Apply" at bounding box center [391, 274] width 17 height 7
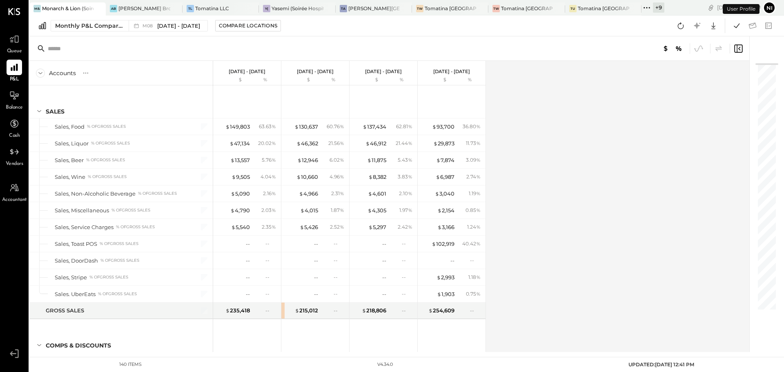
scroll to position [519, 0]
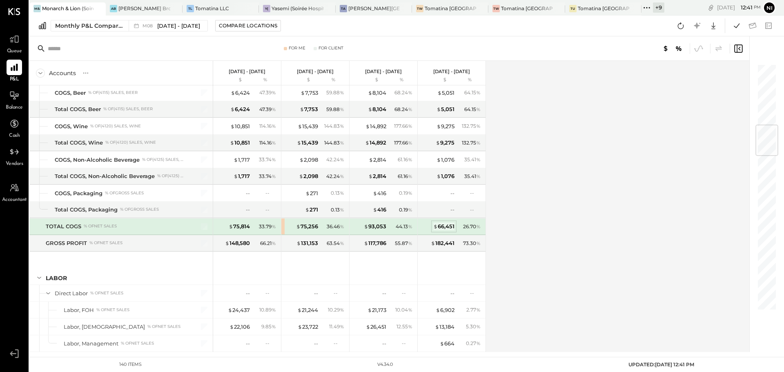
click at [445, 226] on div "$ 66,451" at bounding box center [443, 227] width 21 height 8
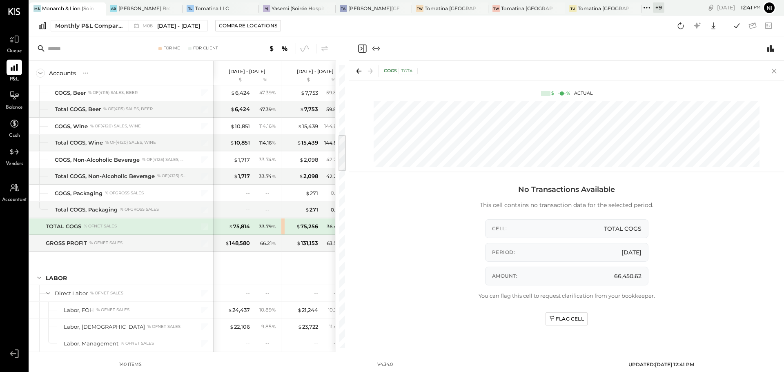
click at [776, 69] on icon at bounding box center [774, 70] width 11 height 11
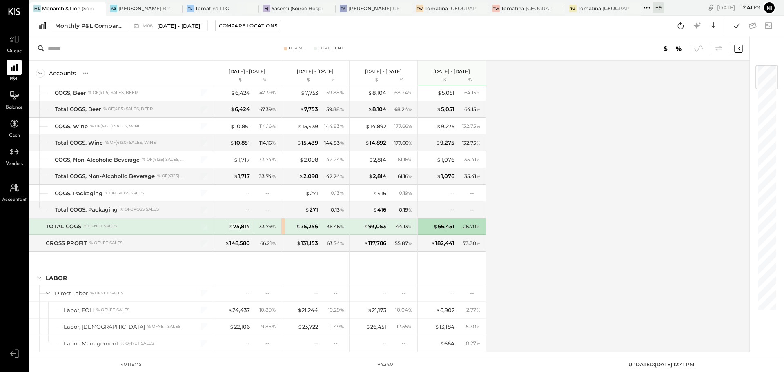
click at [233, 225] on div "$ 75,814" at bounding box center [239, 227] width 21 height 8
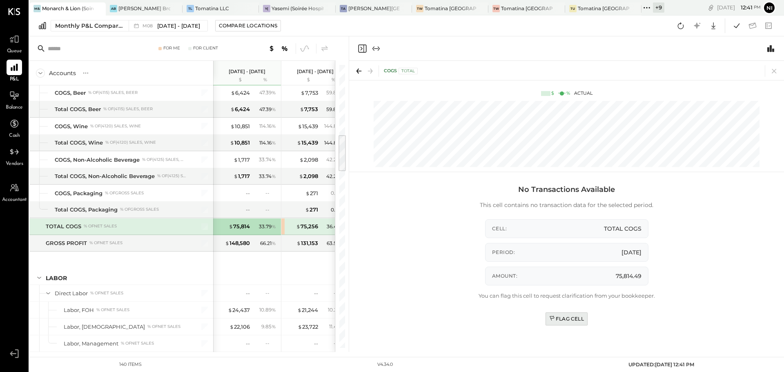
click at [571, 320] on div "Flag Cell" at bounding box center [566, 318] width 35 height 7
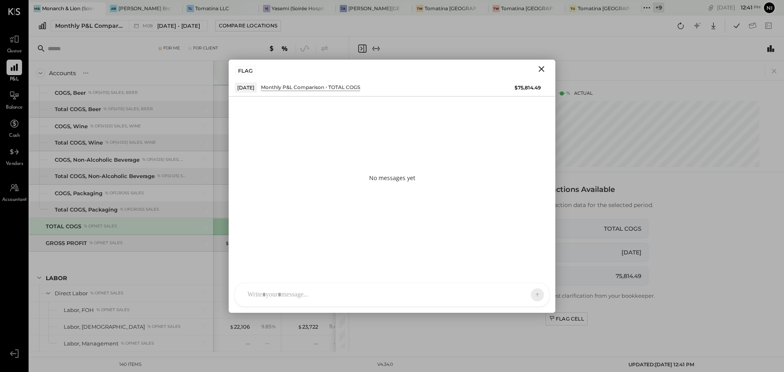
click at [278, 294] on div at bounding box center [384, 295] width 283 height 18
paste div
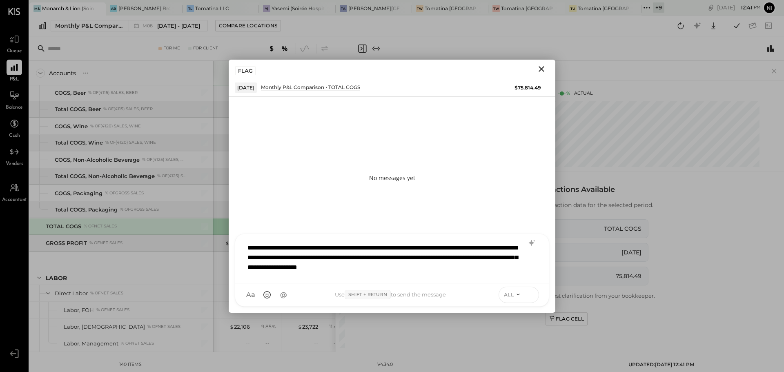
click at [531, 295] on icon at bounding box center [530, 294] width 0 height 3
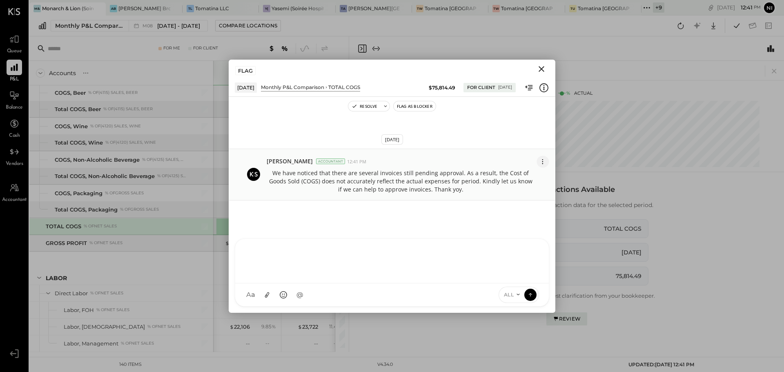
click at [542, 164] on icon at bounding box center [543, 161] width 9 height 9
click at [519, 178] on button "Edit Message" at bounding box center [523, 176] width 52 height 15
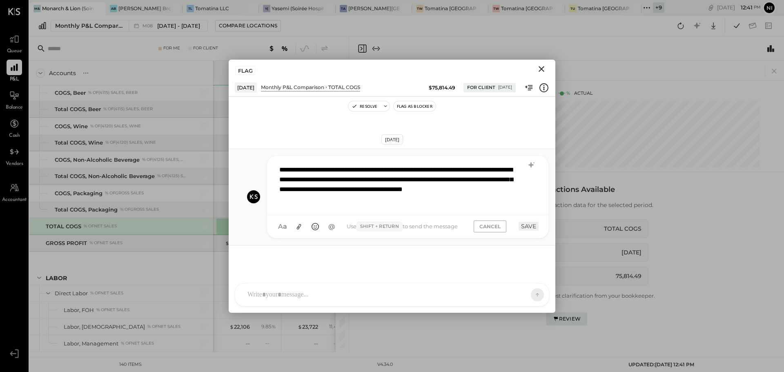
click at [374, 200] on div "**********" at bounding box center [407, 184] width 264 height 47
click at [525, 225] on button "SAVE" at bounding box center [529, 226] width 20 height 9
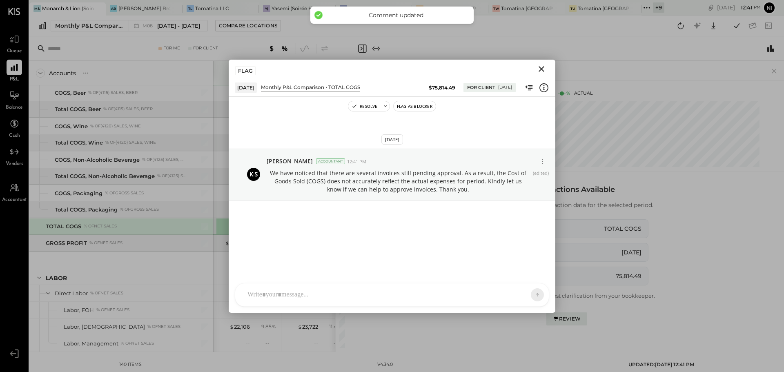
click at [542, 68] on icon "Close" at bounding box center [542, 69] width 6 height 6
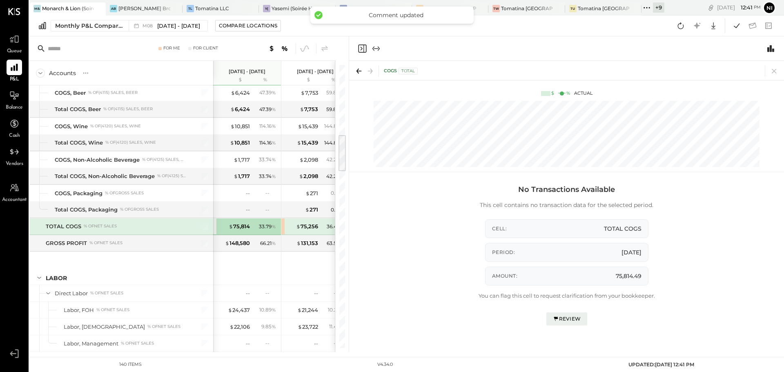
click at [773, 71] on icon at bounding box center [774, 70] width 11 height 11
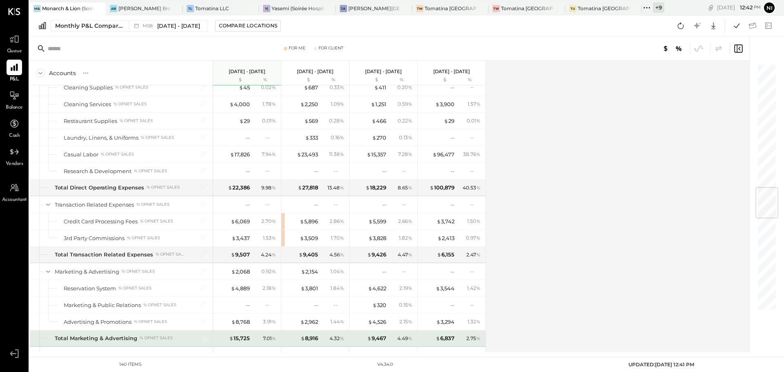
scroll to position [1090, 0]
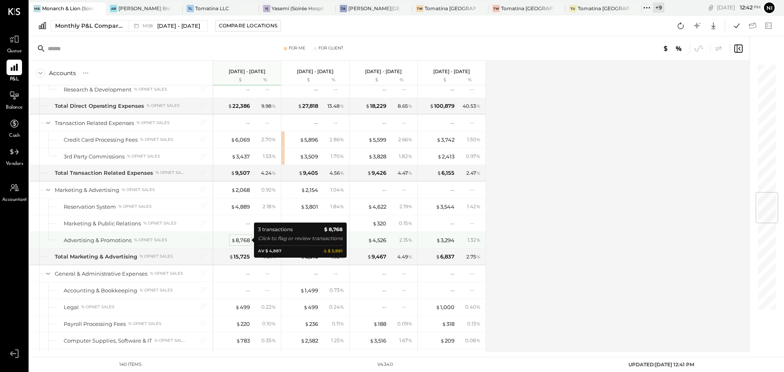
click at [243, 238] on div "$ 8,768" at bounding box center [240, 240] width 19 height 8
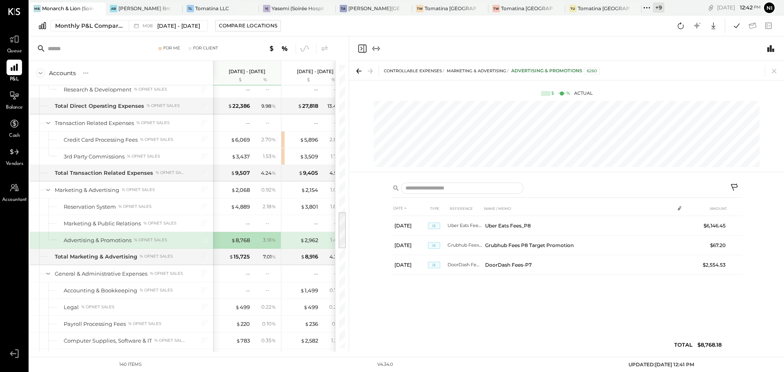
click at [738, 185] on icon at bounding box center [735, 188] width 10 height 10
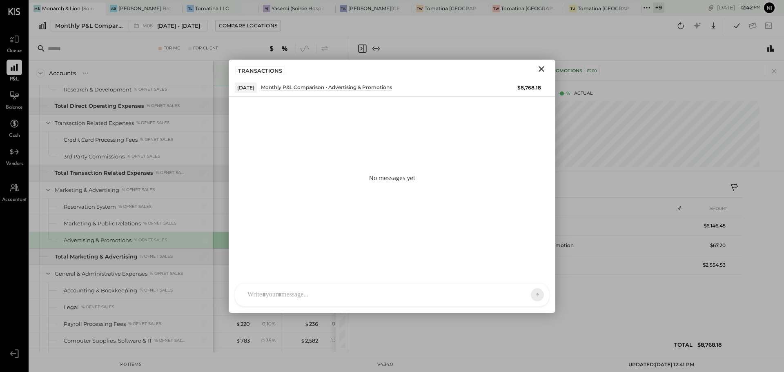
click at [540, 67] on icon "Close" at bounding box center [542, 69] width 10 height 10
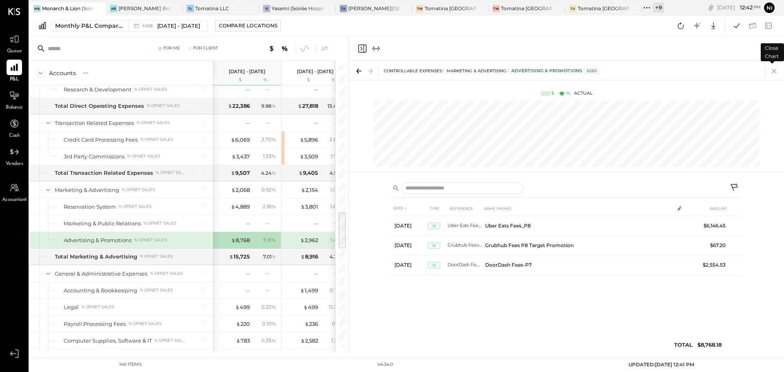
click at [776, 71] on icon at bounding box center [774, 70] width 11 height 11
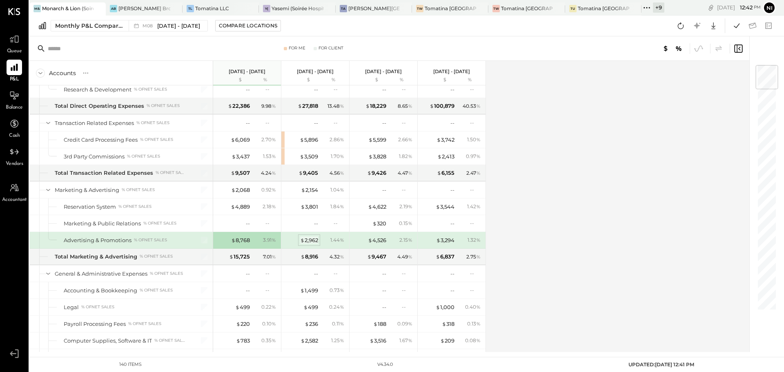
click at [312, 239] on div "$ 2,962" at bounding box center [309, 240] width 18 height 8
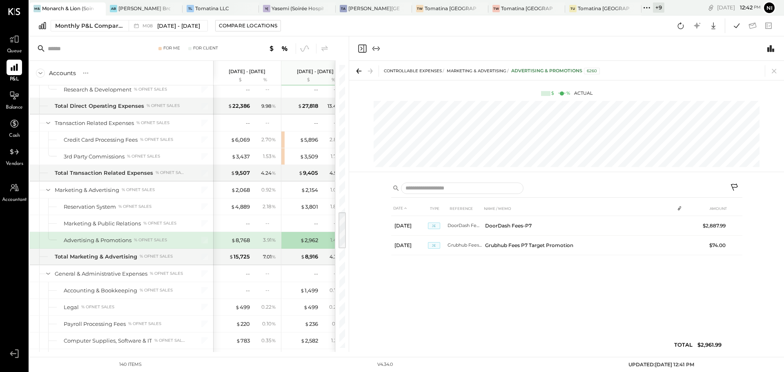
click at [775, 70] on icon at bounding box center [774, 70] width 11 height 11
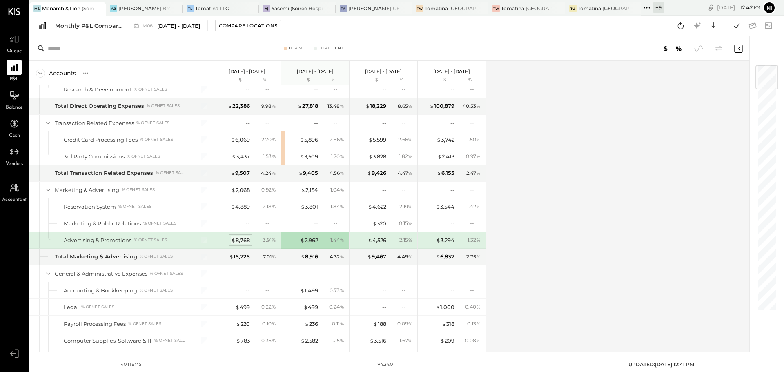
click at [241, 239] on div "$ 8,768" at bounding box center [240, 240] width 19 height 8
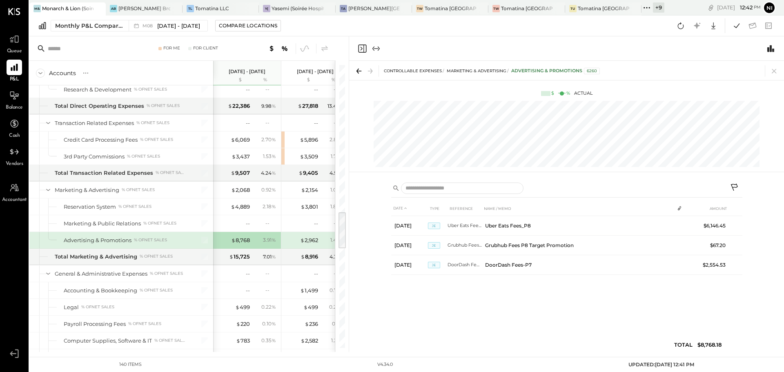
click at [731, 186] on icon at bounding box center [735, 188] width 10 height 10
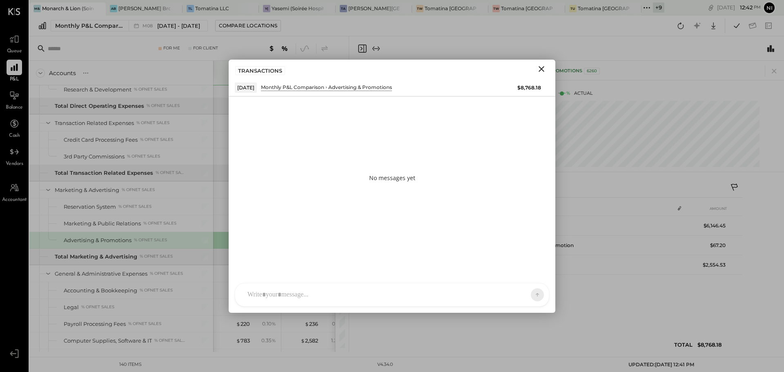
click at [373, 292] on div at bounding box center [384, 295] width 283 height 18
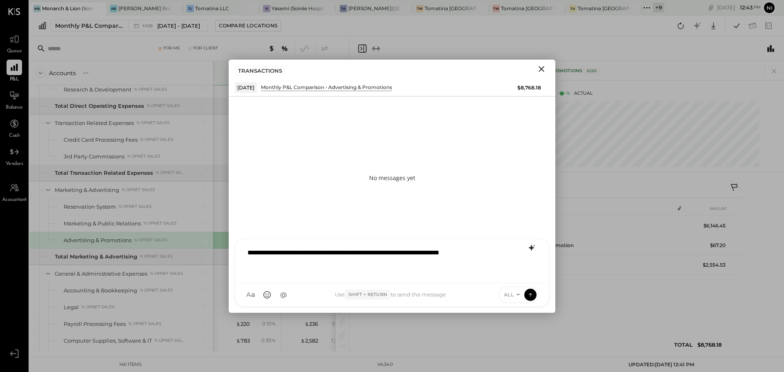
click at [533, 249] on icon at bounding box center [532, 248] width 10 height 10
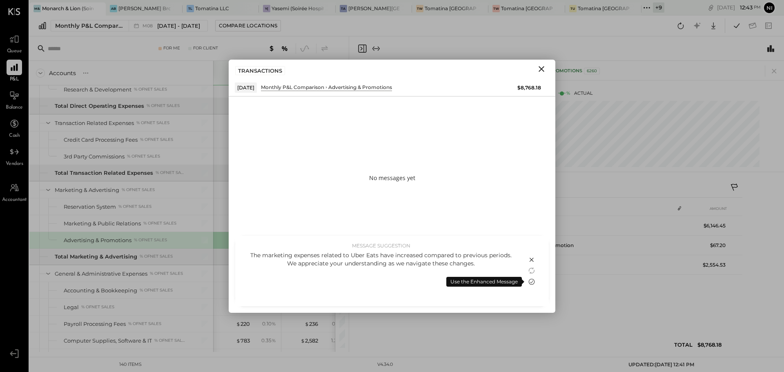
click at [531, 282] on icon at bounding box center [532, 282] width 10 height 10
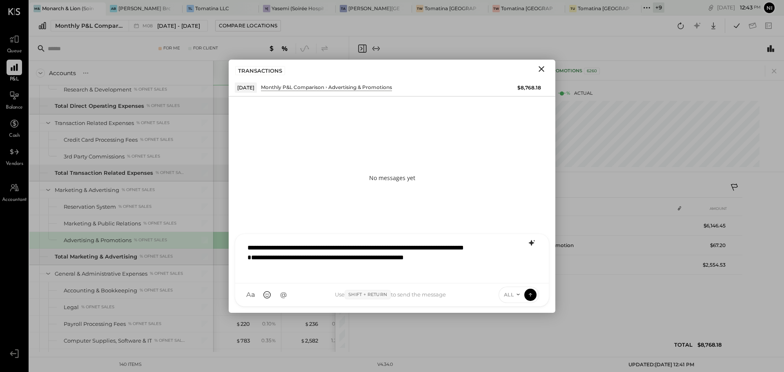
click at [355, 248] on div "**********" at bounding box center [391, 258] width 297 height 38
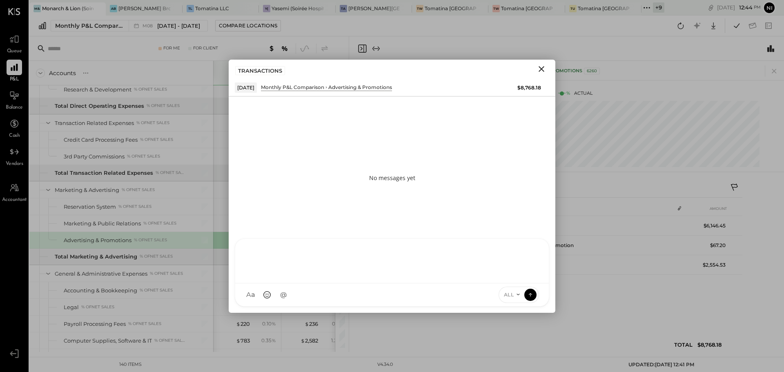
click at [544, 68] on icon "Close" at bounding box center [542, 69] width 10 height 10
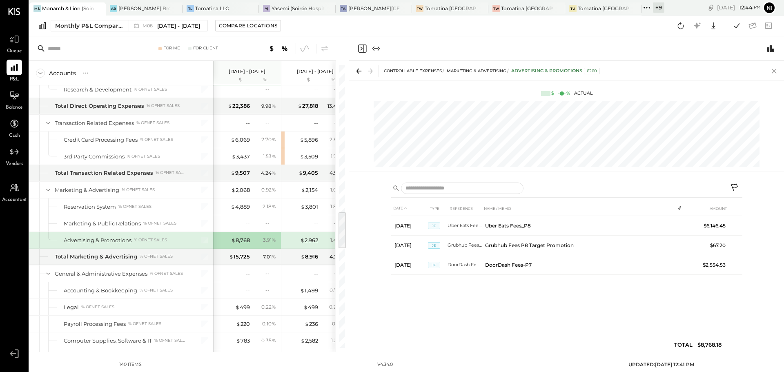
click at [776, 72] on icon at bounding box center [774, 70] width 11 height 11
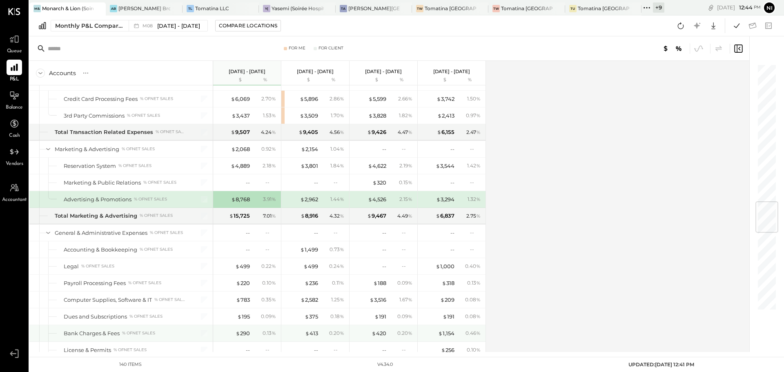
scroll to position [1172, 0]
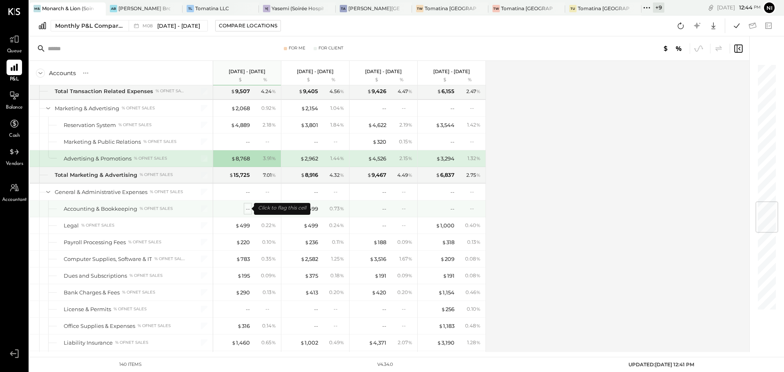
click at [247, 209] on div "--" at bounding box center [248, 209] width 4 height 8
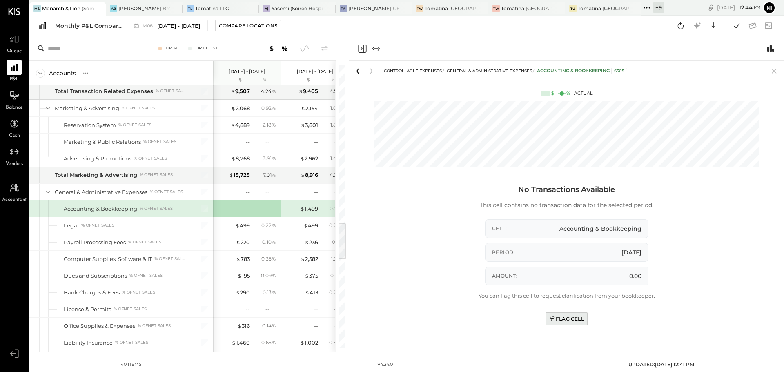
click at [574, 319] on div "Flag Cell" at bounding box center [566, 318] width 35 height 7
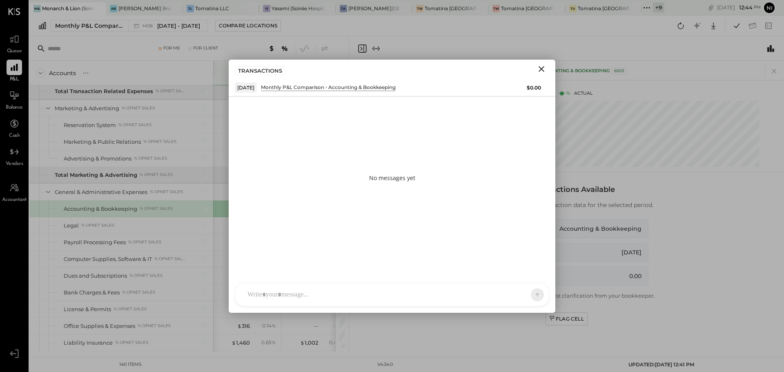
click at [315, 298] on div "NS Nishant Sadhu CR Chintan R Dave M manish AR Alex Racioppi AP Ajay Prajapati …" at bounding box center [392, 295] width 314 height 24
click at [542, 71] on icon "Close" at bounding box center [542, 69] width 10 height 10
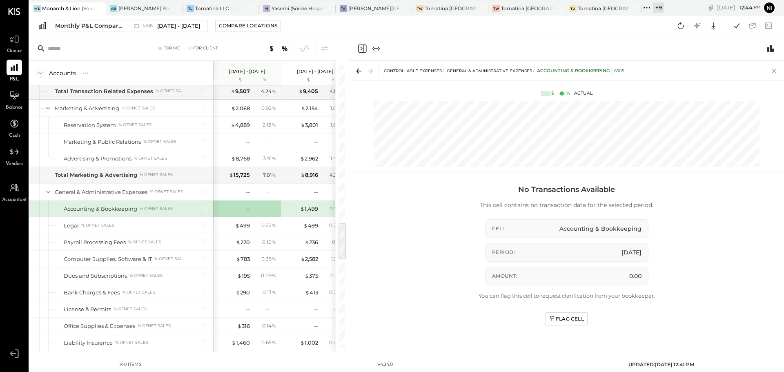
click at [777, 70] on icon at bounding box center [774, 70] width 11 height 11
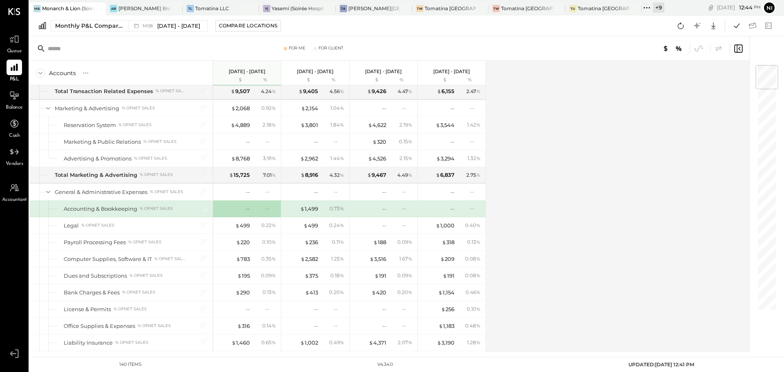
click at [242, 208] on div "--" at bounding box center [233, 209] width 33 height 8
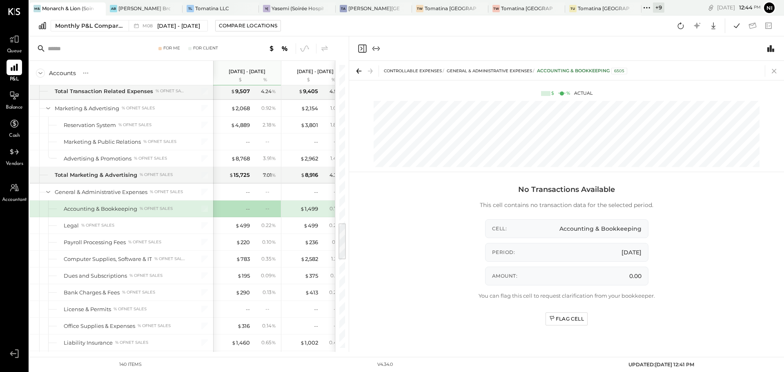
click at [774, 70] on icon at bounding box center [774, 70] width 11 height 11
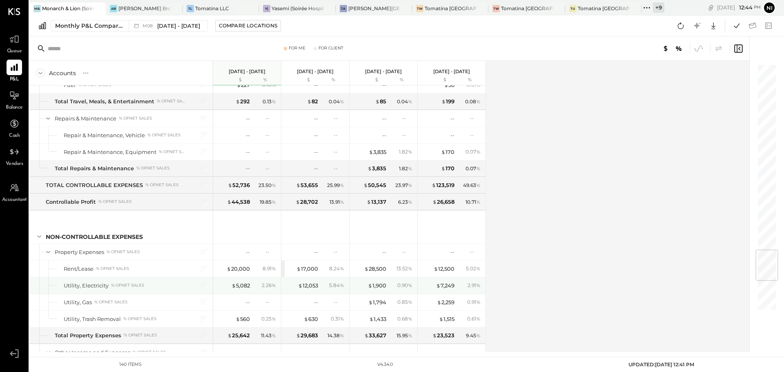
scroll to position [1621, 0]
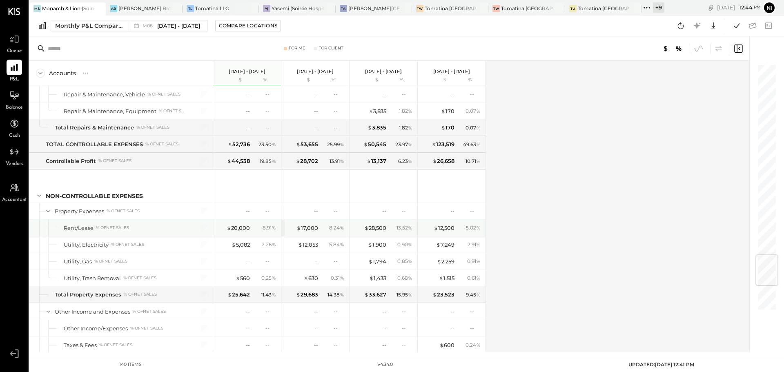
drag, startPoint x: 241, startPoint y: 229, endPoint x: 243, endPoint y: 233, distance: 4.4
click at [240, 229] on div "$ 20,000" at bounding box center [238, 228] width 23 height 8
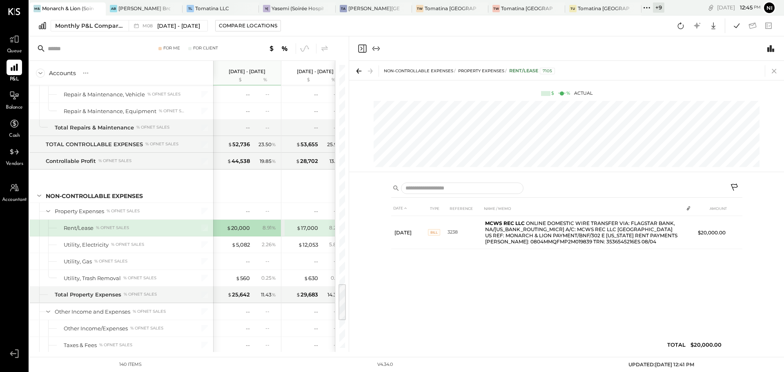
click at [773, 66] on icon at bounding box center [774, 70] width 11 height 11
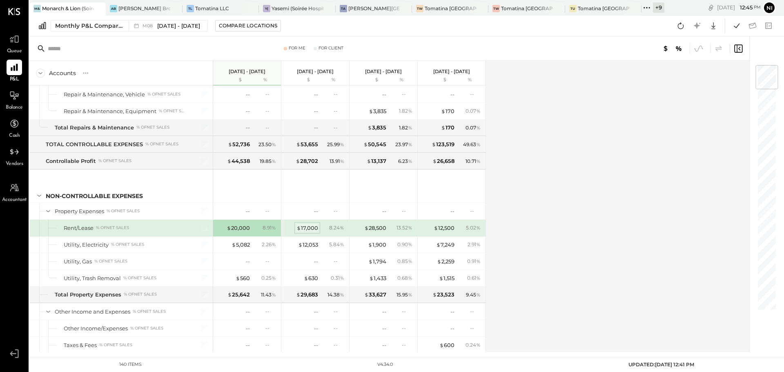
click at [311, 228] on div "$ 17,000" at bounding box center [307, 228] width 22 height 8
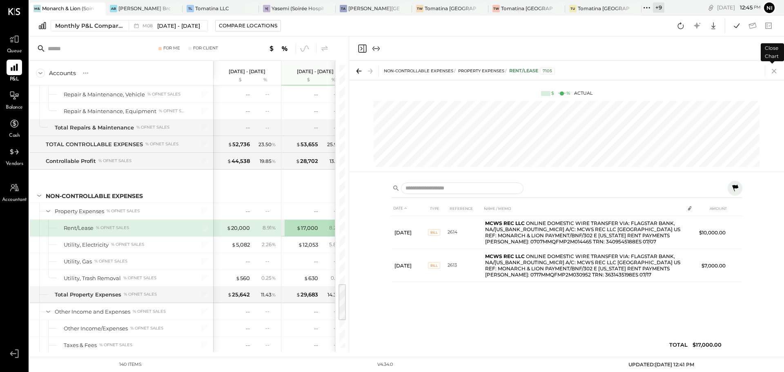
click at [776, 70] on icon at bounding box center [774, 70] width 11 height 11
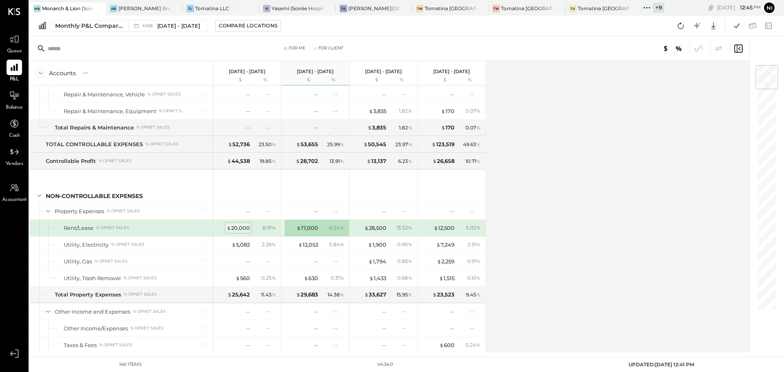
click at [238, 228] on div "$ 20,000" at bounding box center [238, 228] width 23 height 8
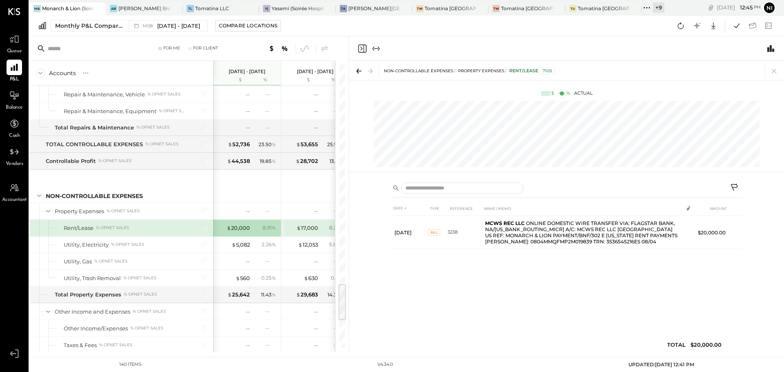
click at [773, 68] on icon at bounding box center [774, 70] width 11 height 11
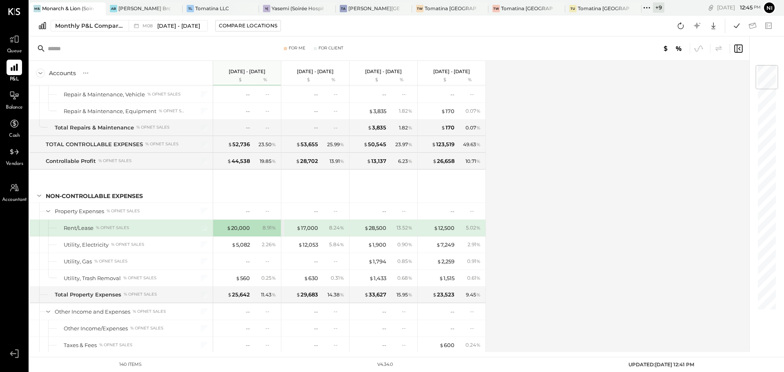
click at [386, 229] on div "$ 28,500 13.52 %" at bounding box center [384, 228] width 61 height 16
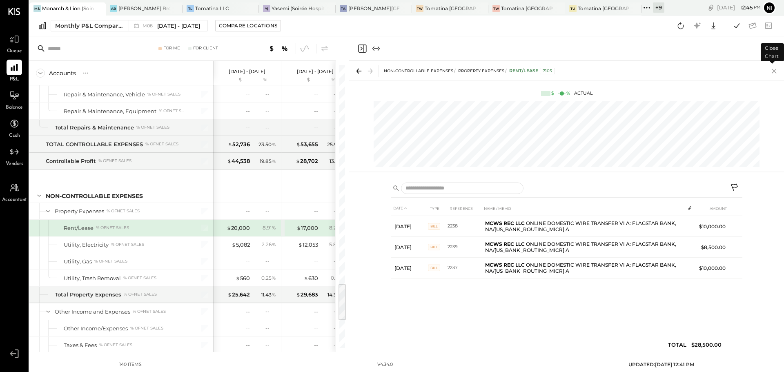
click at [777, 71] on icon at bounding box center [774, 70] width 11 height 11
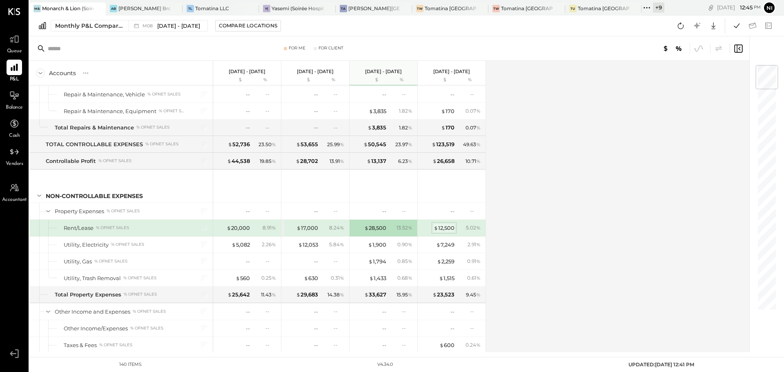
click at [447, 226] on div "$ 12,500" at bounding box center [444, 228] width 21 height 8
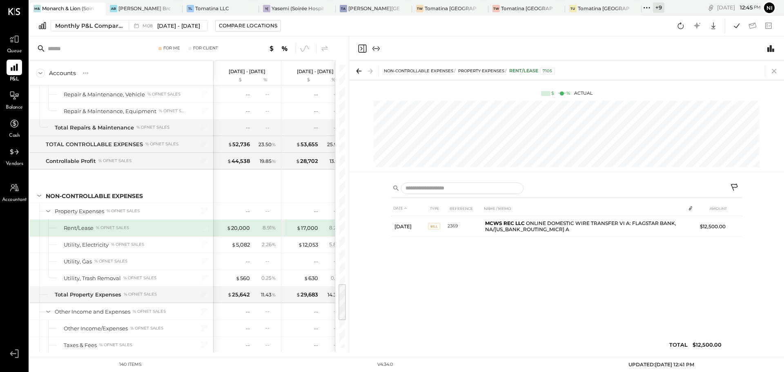
click at [776, 72] on icon at bounding box center [774, 71] width 4 height 4
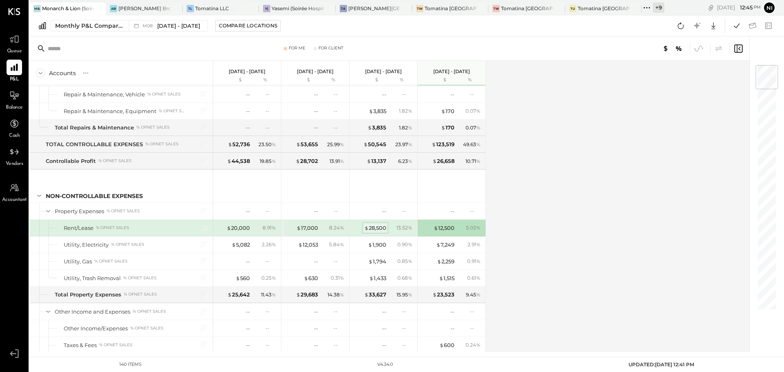
click at [369, 225] on div "$ 28,500" at bounding box center [375, 228] width 22 height 8
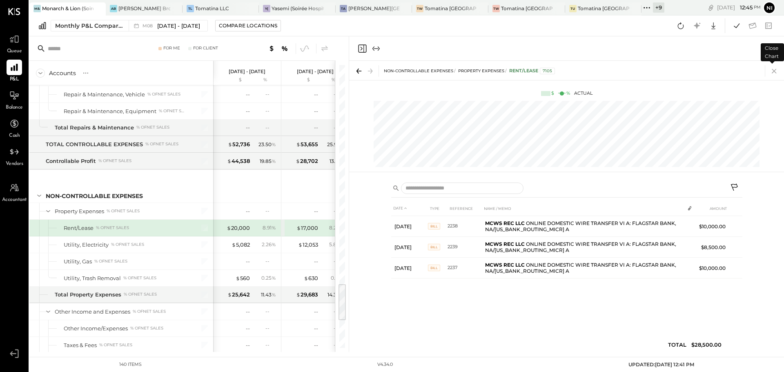
click at [774, 70] on icon at bounding box center [774, 71] width 4 height 4
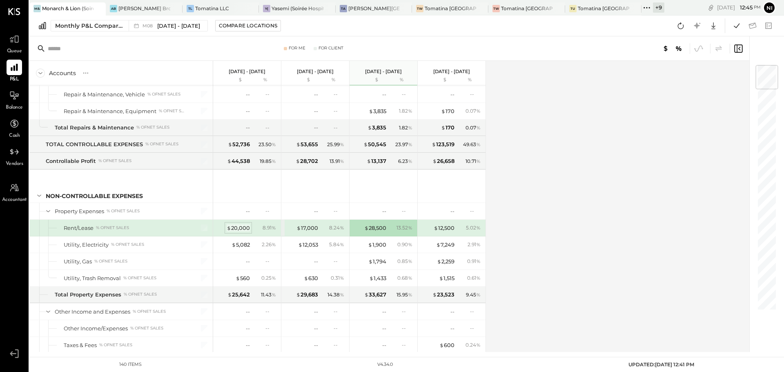
click at [238, 227] on div "$ 20,000" at bounding box center [238, 228] width 23 height 8
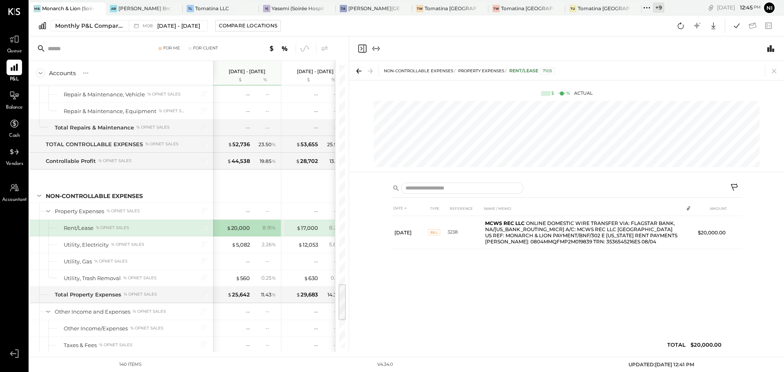
click at [732, 187] on icon at bounding box center [734, 187] width 7 height 7
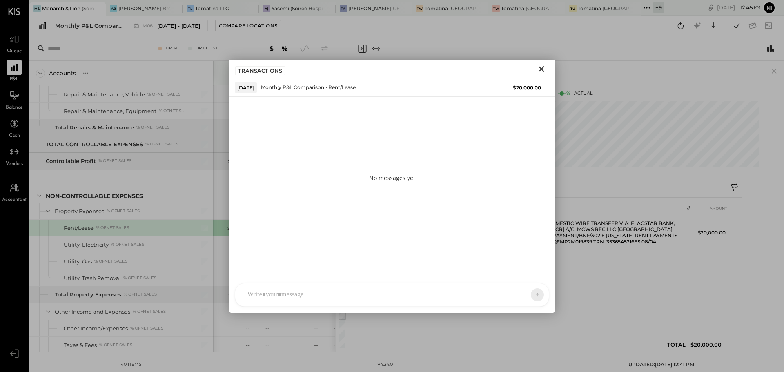
click at [348, 283] on div at bounding box center [392, 294] width 314 height 23
click at [345, 288] on div at bounding box center [384, 295] width 283 height 18
click at [543, 70] on icon "Close" at bounding box center [542, 69] width 10 height 10
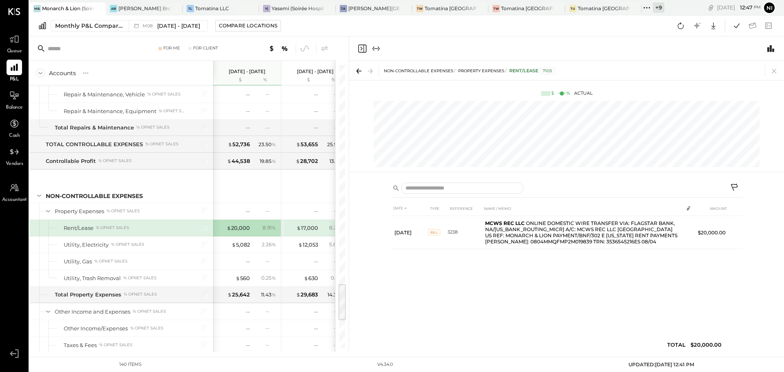
click at [734, 185] on icon at bounding box center [735, 188] width 10 height 10
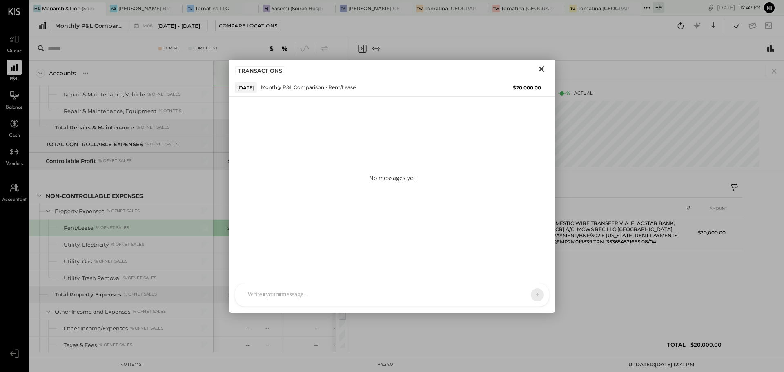
click at [325, 292] on div at bounding box center [384, 295] width 283 height 18
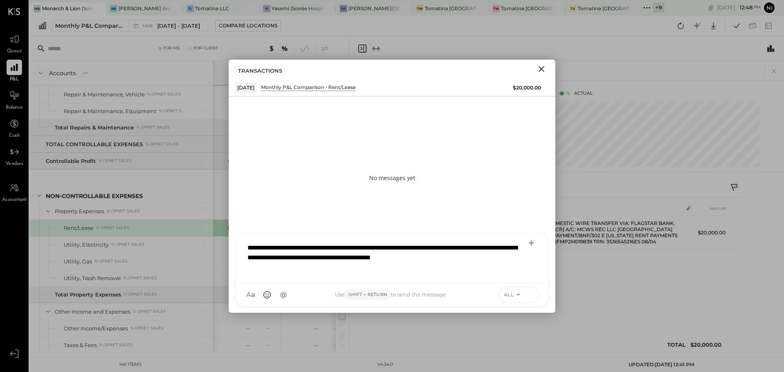
click at [529, 296] on icon at bounding box center [530, 294] width 7 height 8
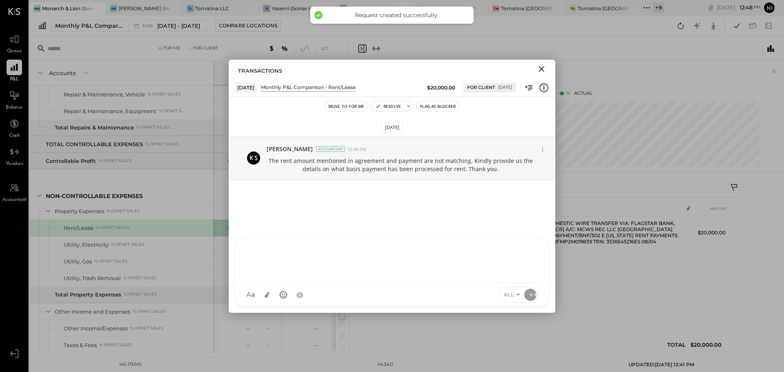
click at [541, 70] on icon "Close" at bounding box center [542, 69] width 10 height 10
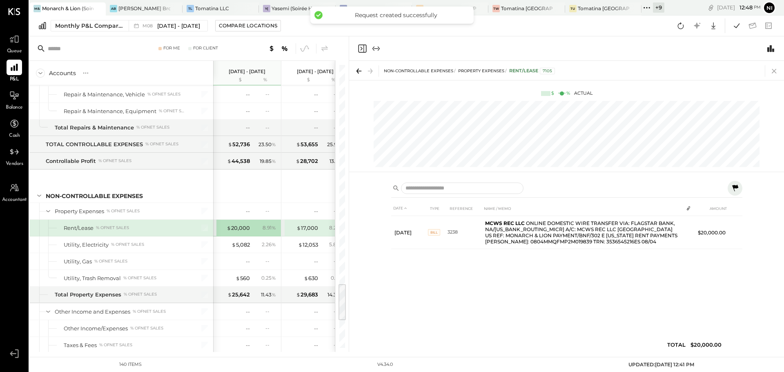
click at [775, 72] on icon at bounding box center [774, 71] width 4 height 4
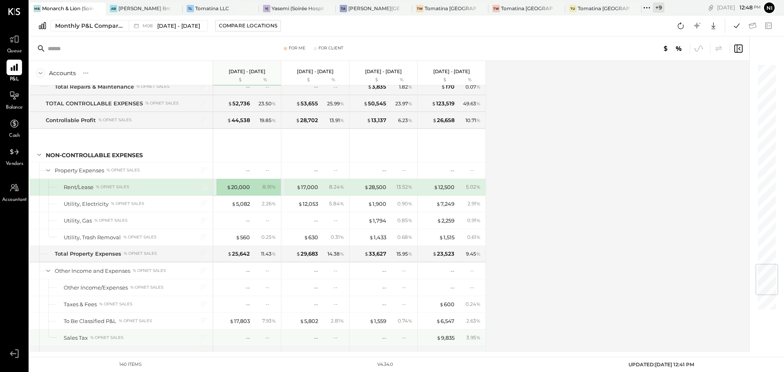
scroll to position [1744, 0]
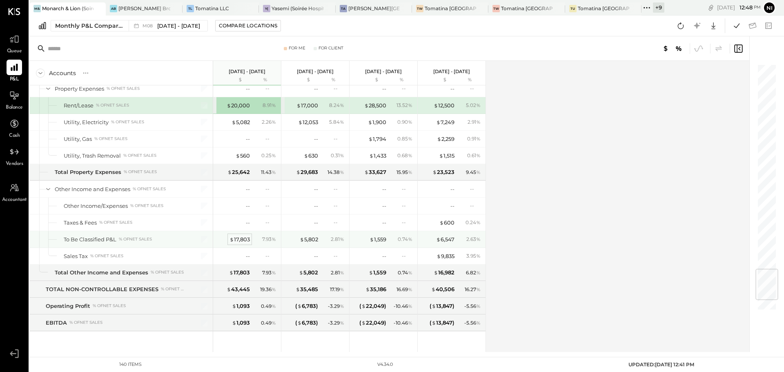
click at [238, 237] on div "$ 17,803" at bounding box center [240, 240] width 20 height 8
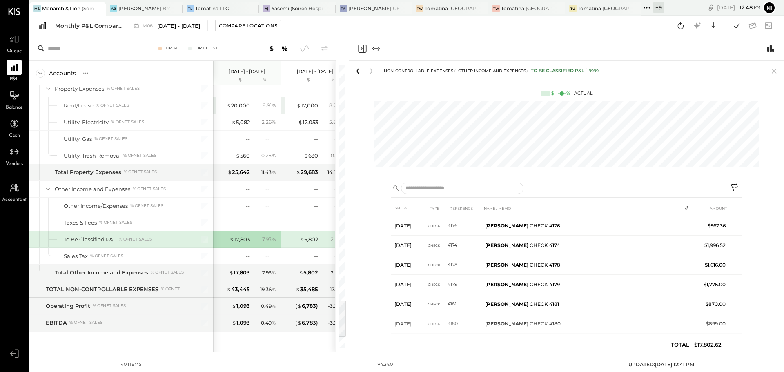
click at [732, 189] on icon at bounding box center [735, 188] width 10 height 10
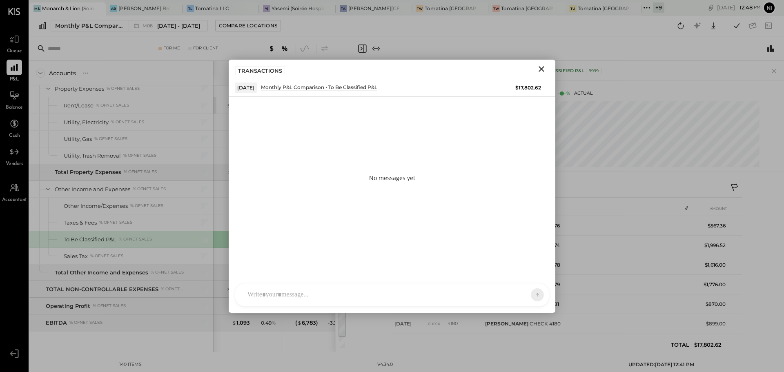
click at [297, 295] on div at bounding box center [384, 295] width 283 height 18
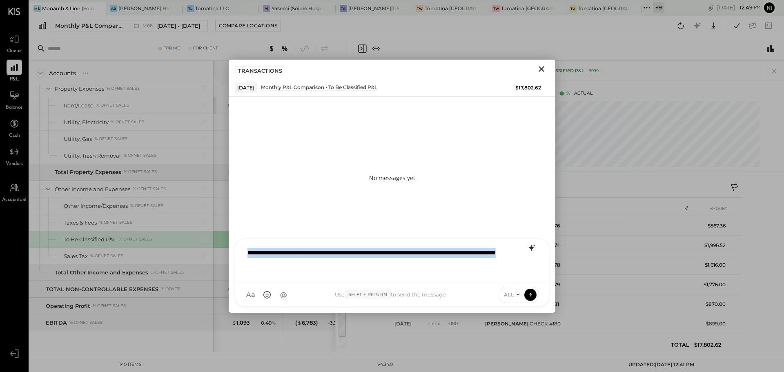
click at [532, 252] on icon at bounding box center [532, 248] width 10 height 10
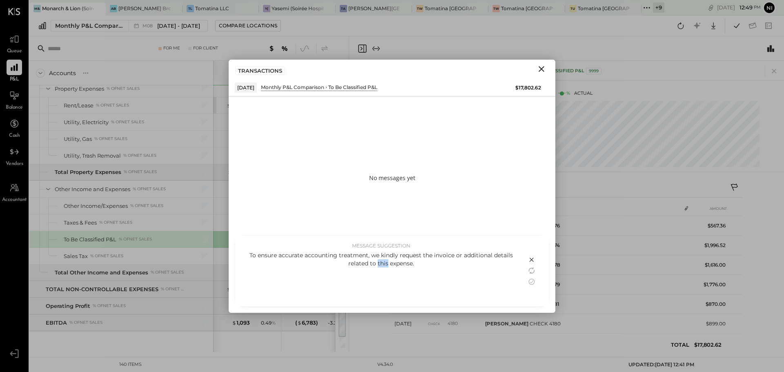
drag, startPoint x: 374, startPoint y: 263, endPoint x: 384, endPoint y: 264, distance: 10.2
click at [384, 264] on div "To ensure accurate accounting treatment, we kindly request the invoice or addit…" at bounding box center [380, 259] width 275 height 16
click at [531, 284] on icon at bounding box center [532, 282] width 10 height 10
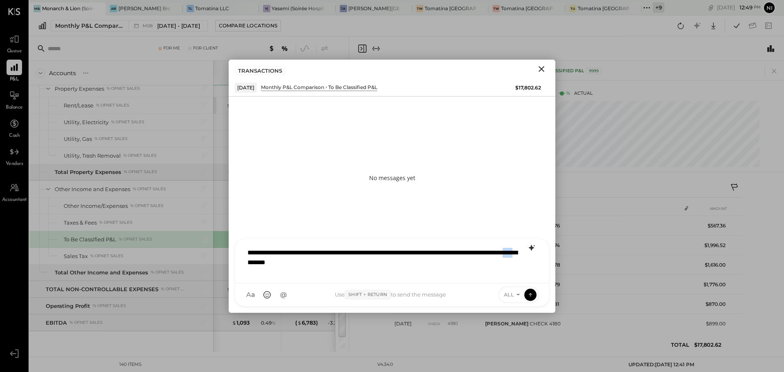
drag, startPoint x: 339, startPoint y: 263, endPoint x: 351, endPoint y: 264, distance: 12.7
click at [351, 264] on div "**********" at bounding box center [391, 260] width 297 height 33
drag, startPoint x: 364, startPoint y: 264, endPoint x: 391, endPoint y: 267, distance: 27.1
click at [391, 266] on div "**********" at bounding box center [391, 260] width 297 height 33
click at [532, 295] on icon at bounding box center [530, 294] width 7 height 8
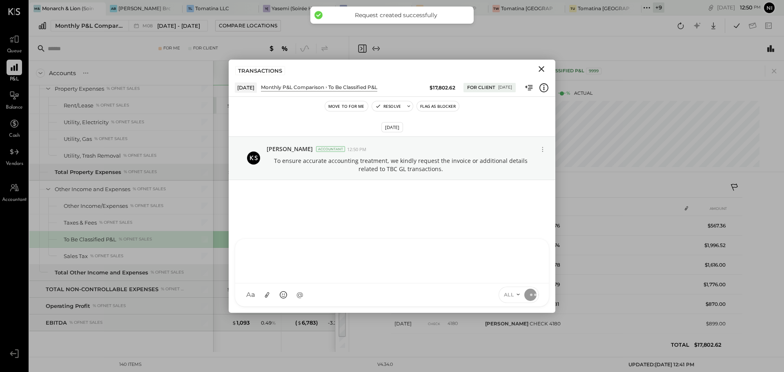
click at [542, 67] on icon "Close" at bounding box center [542, 69] width 10 height 10
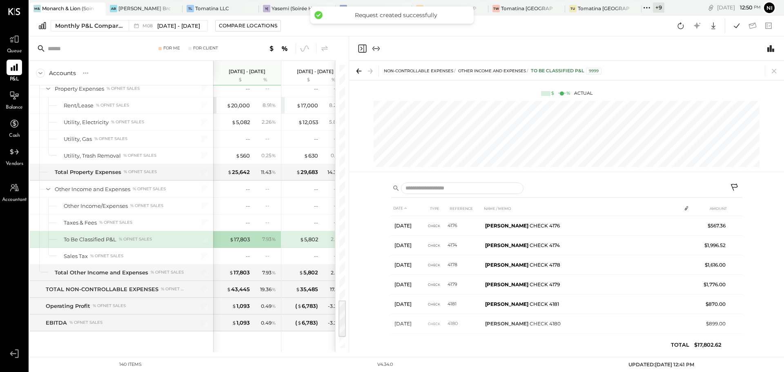
click at [776, 70] on icon at bounding box center [774, 70] width 11 height 11
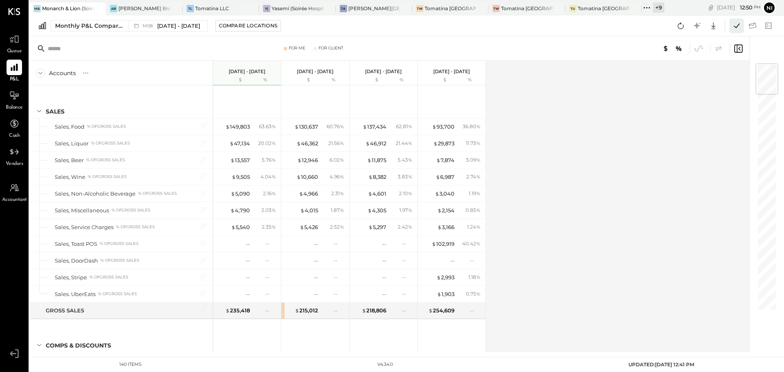
click at [737, 27] on icon at bounding box center [737, 25] width 6 height 4
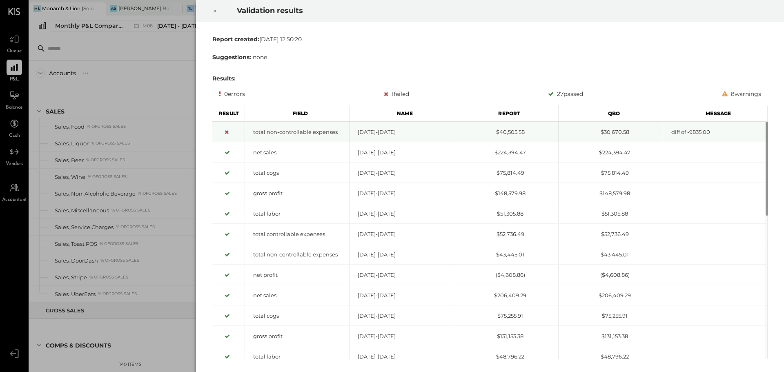
scroll to position [1757, 0]
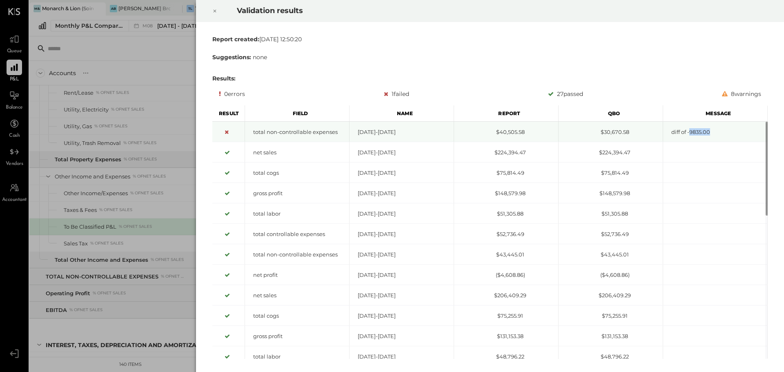
drag, startPoint x: 693, startPoint y: 132, endPoint x: 711, endPoint y: 134, distance: 17.7
click at [711, 134] on div "diff of -9835.00" at bounding box center [715, 132] width 104 height 8
copy div "9835.00"
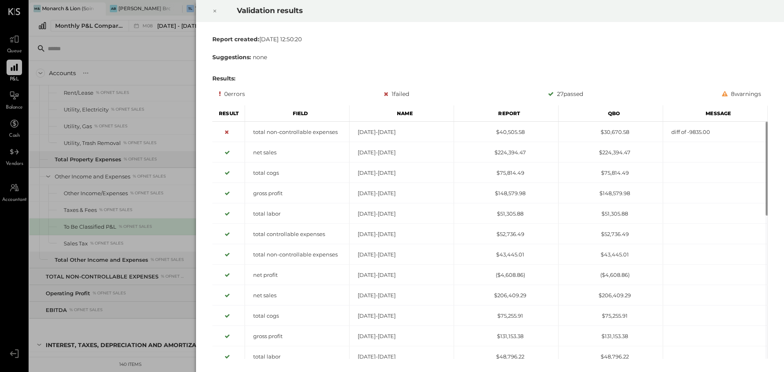
click at [215, 11] on icon at bounding box center [215, 11] width 3 height 3
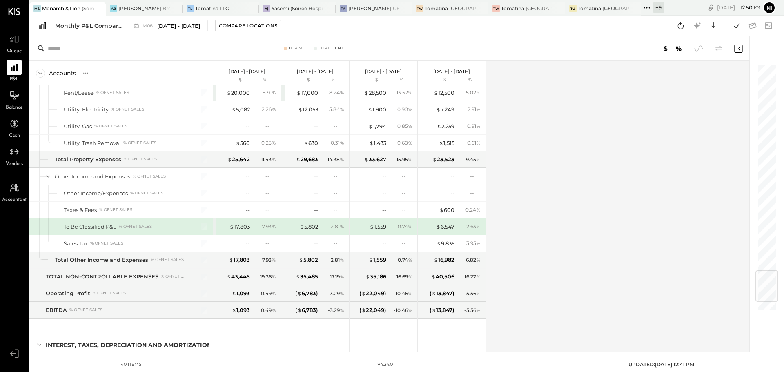
click at [543, 162] on div "Accounts S % GL Aug 1 - 31, 2025 $ % Jul 1 - 31, 2025 $ % Jun 1 - 30, 2025 $ % …" at bounding box center [389, 206] width 721 height 291
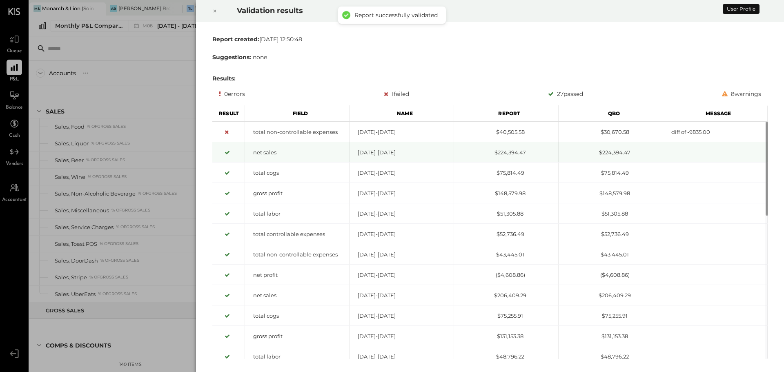
scroll to position [1757, 0]
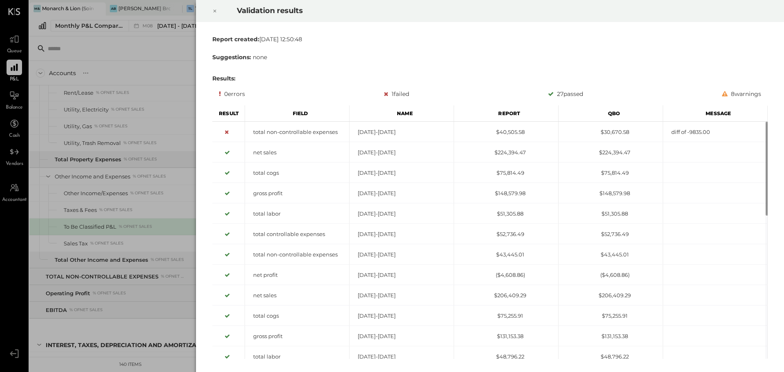
click at [213, 12] on icon at bounding box center [214, 11] width 5 height 10
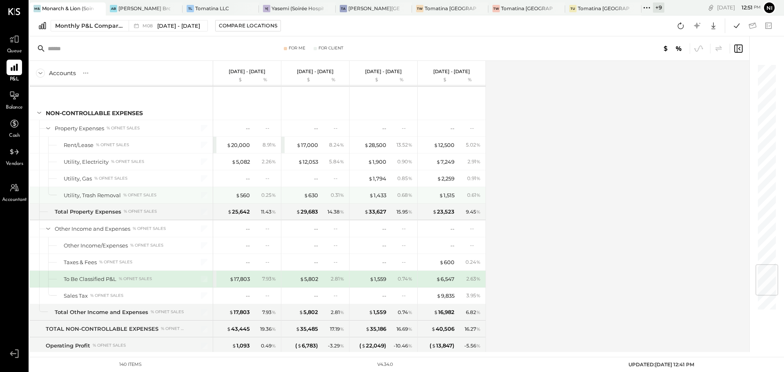
scroll to position [1663, 0]
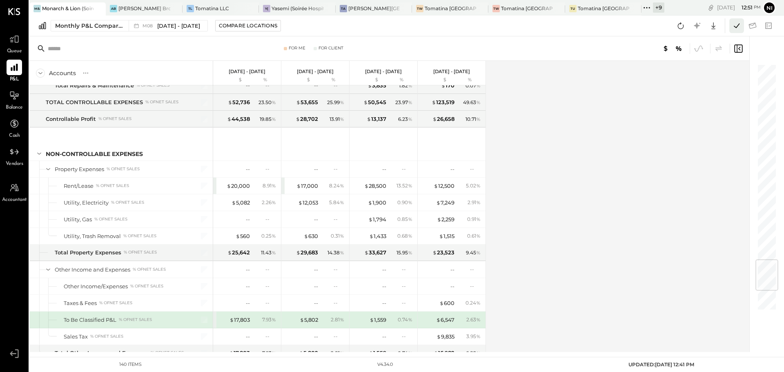
click at [733, 27] on icon at bounding box center [736, 25] width 11 height 11
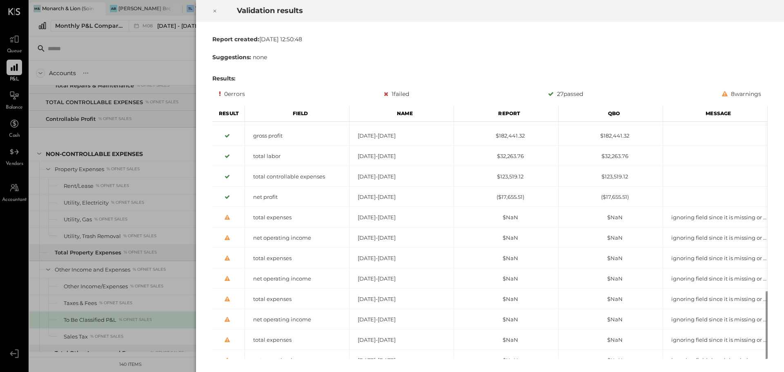
drag, startPoint x: 216, startPoint y: 9, endPoint x: 210, endPoint y: 7, distance: 6.4
click at [215, 9] on icon at bounding box center [214, 11] width 5 height 10
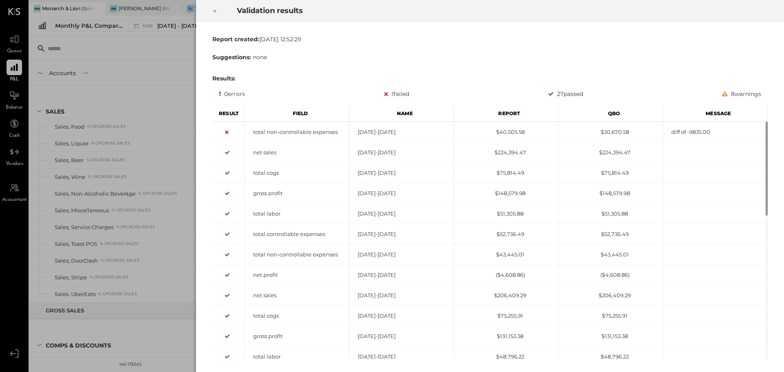
scroll to position [1757, 0]
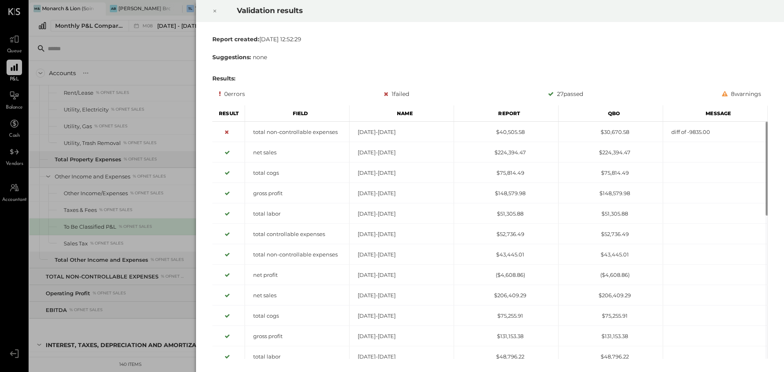
click at [213, 10] on icon at bounding box center [214, 11] width 5 height 10
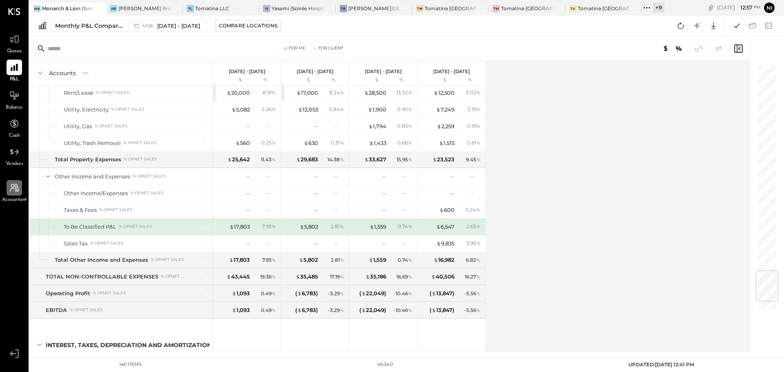
click at [12, 192] on icon at bounding box center [14, 188] width 11 height 11
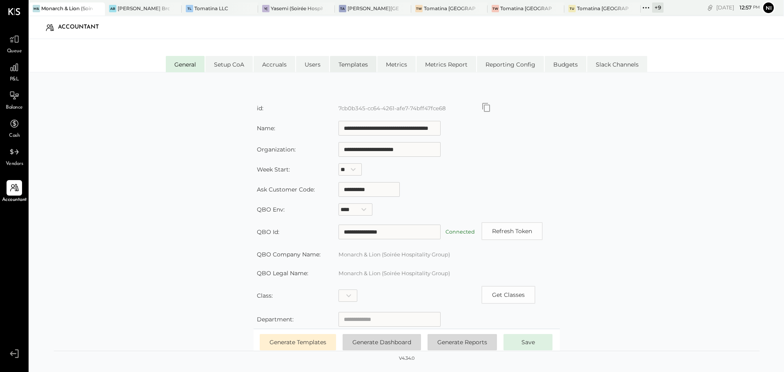
click at [354, 59] on li "Templates" at bounding box center [353, 64] width 47 height 16
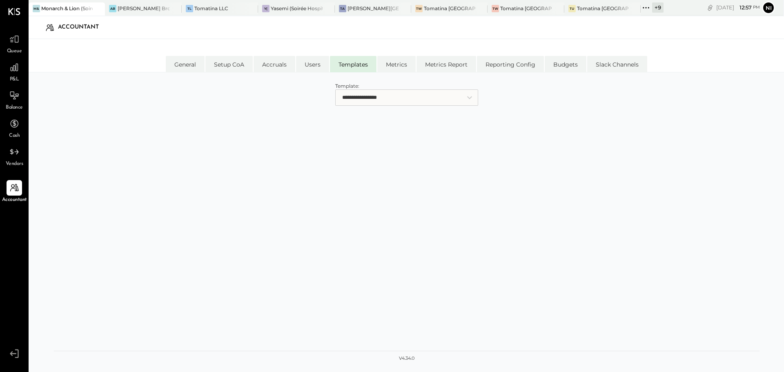
drag, startPoint x: 381, startPoint y: 94, endPoint x: 380, endPoint y: 105, distance: 11.5
click at [381, 94] on select "**********" at bounding box center [406, 97] width 143 height 16
select select "**********"
click at [335, 89] on select "**********" at bounding box center [406, 97] width 143 height 16
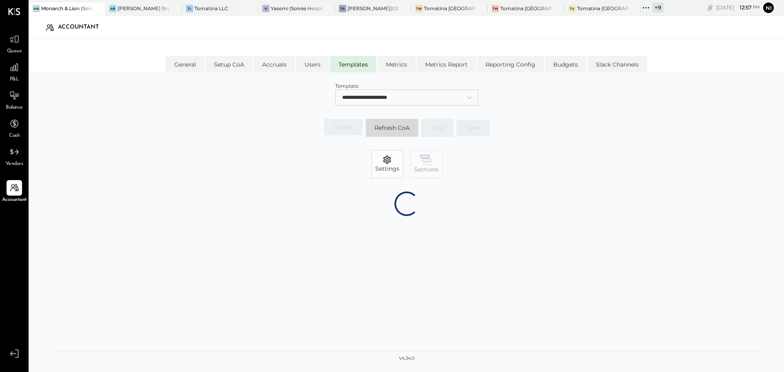
select select "**********"
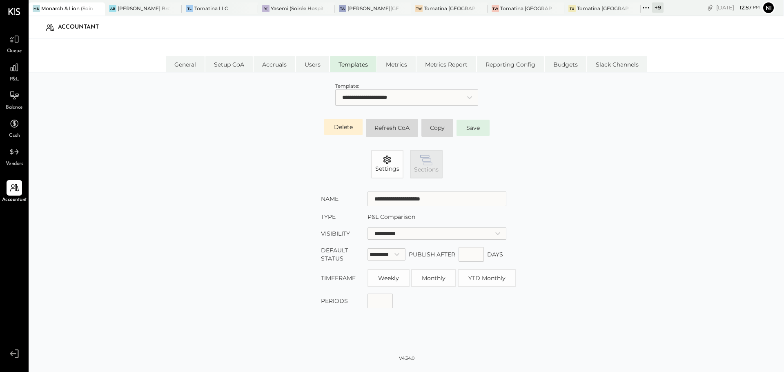
click at [425, 156] on icon "button" at bounding box center [426, 160] width 12 height 11
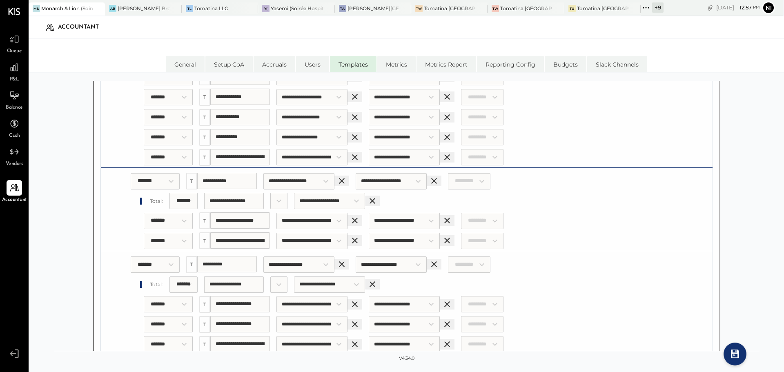
scroll to position [1348, 0]
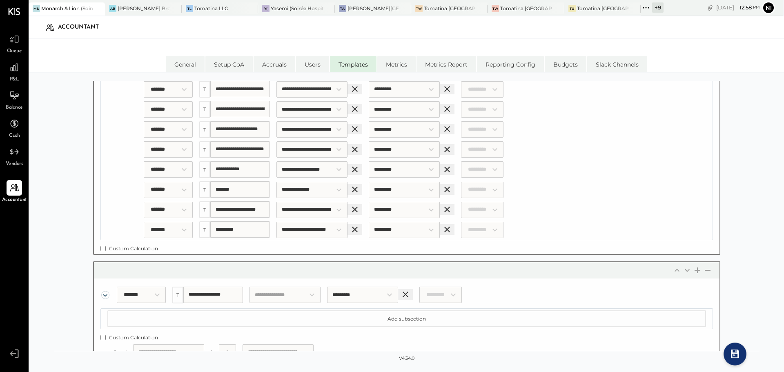
click at [45, 217] on div "**********" at bounding box center [407, 232] width 756 height 319
click at [334, 232] on input "**********" at bounding box center [311, 230] width 71 height 16
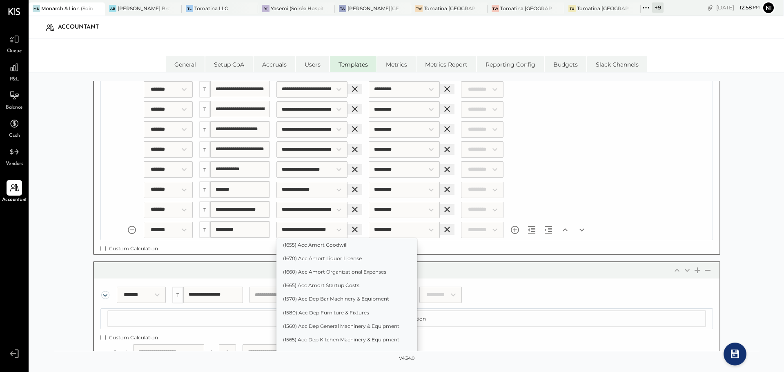
scroll to position [2966, 0]
click at [334, 232] on input "**********" at bounding box center [311, 230] width 71 height 16
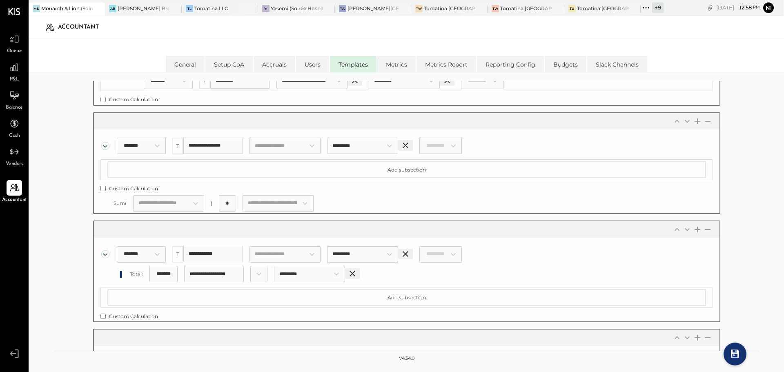
scroll to position [5139, 0]
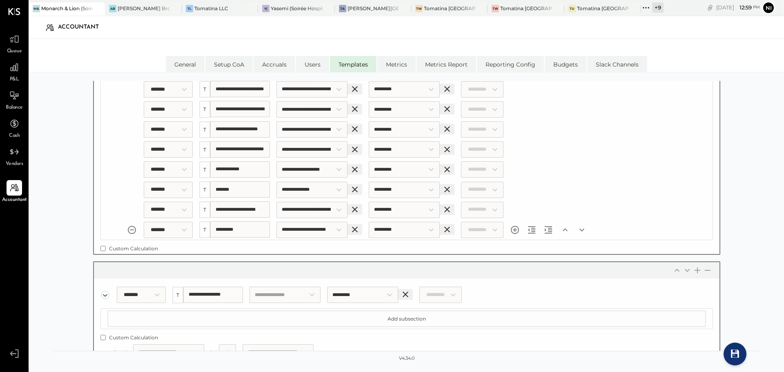
click at [130, 229] on icon "Remove section" at bounding box center [132, 230] width 10 height 10
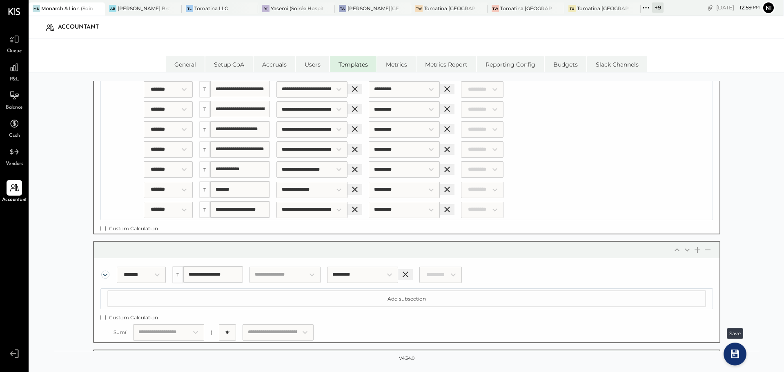
click at [736, 357] on icon at bounding box center [735, 354] width 8 height 8
click at [520, 209] on icon "Add section" at bounding box center [515, 210] width 10 height 10
select select "*******"
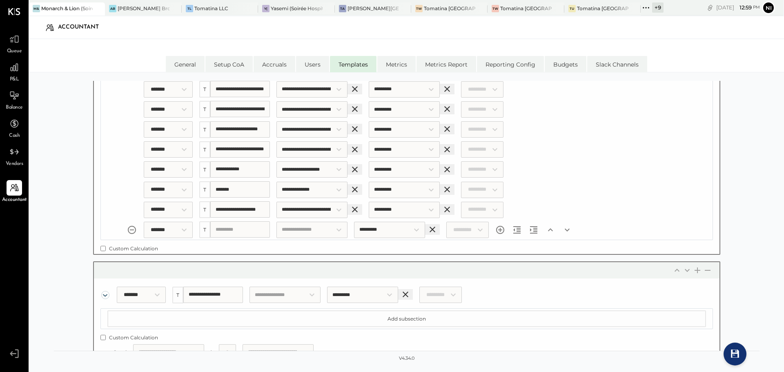
click at [235, 231] on input "Section title" at bounding box center [240, 229] width 60 height 16
type input "*"
type input "***"
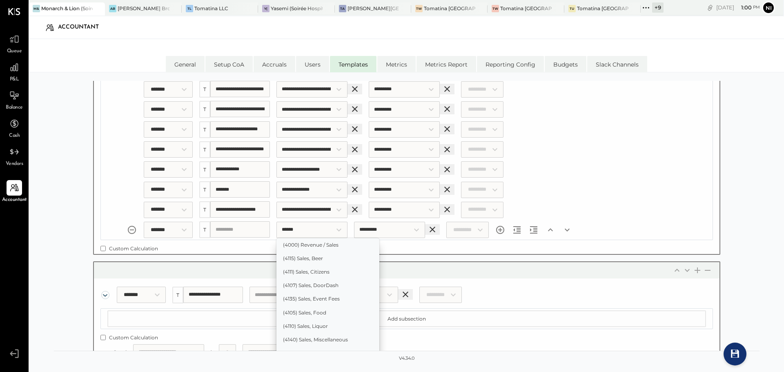
type input "*******"
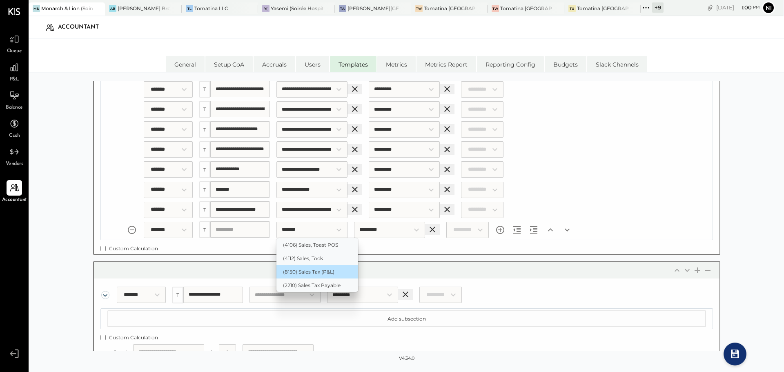
click at [324, 273] on li "(8150) Sales Tax (P&L)" at bounding box center [317, 271] width 82 height 13
type input "**********"
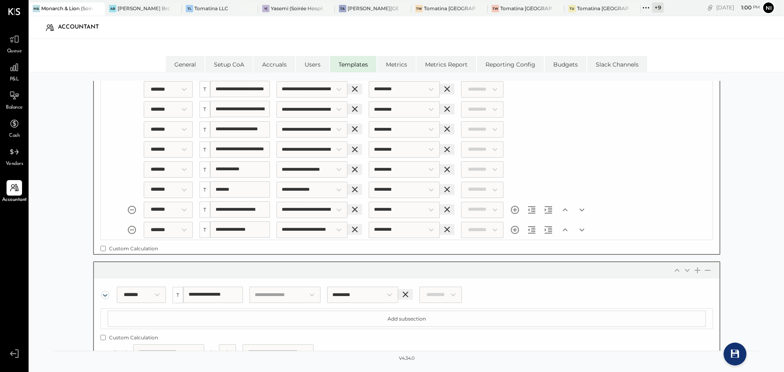
click at [637, 212] on div "**********" at bounding box center [416, 210] width 592 height 20
click at [735, 354] on icon at bounding box center [735, 354] width 8 height 8
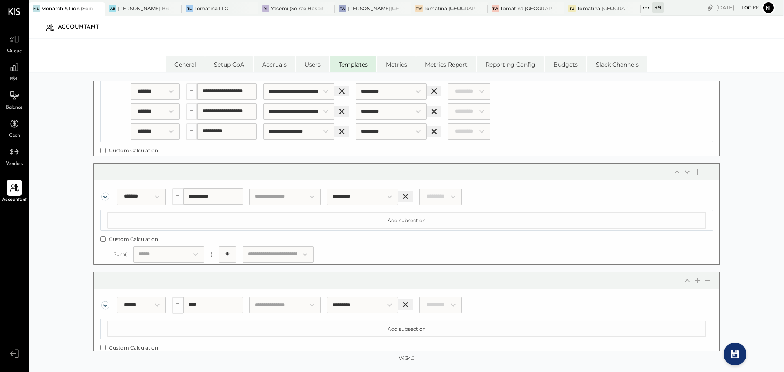
scroll to position [5678, 0]
drag, startPoint x: 732, startPoint y: 352, endPoint x: 728, endPoint y: 365, distance: 13.0
click at [732, 352] on icon at bounding box center [735, 354] width 8 height 8
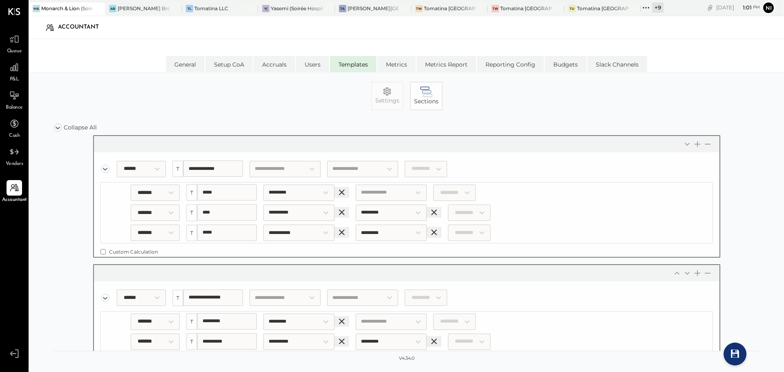
scroll to position [0, 0]
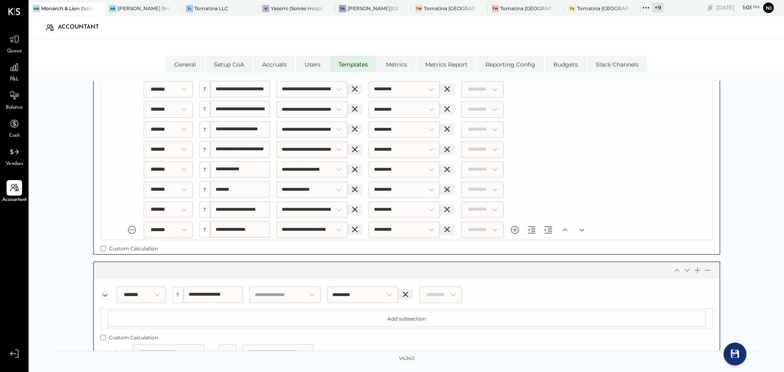
click at [336, 233] on input "**********" at bounding box center [311, 230] width 71 height 16
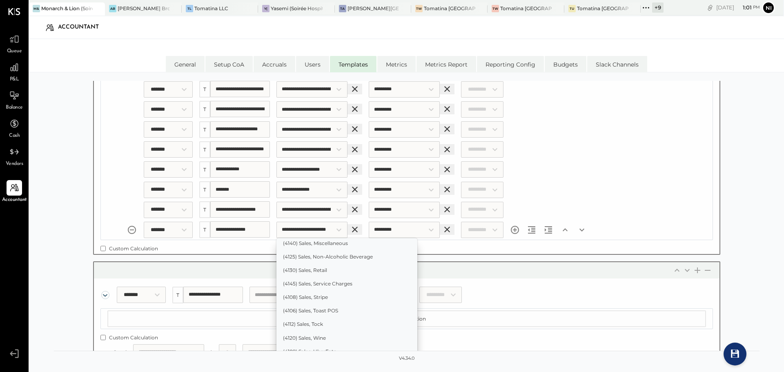
click at [336, 233] on input "**********" at bounding box center [311, 230] width 71 height 16
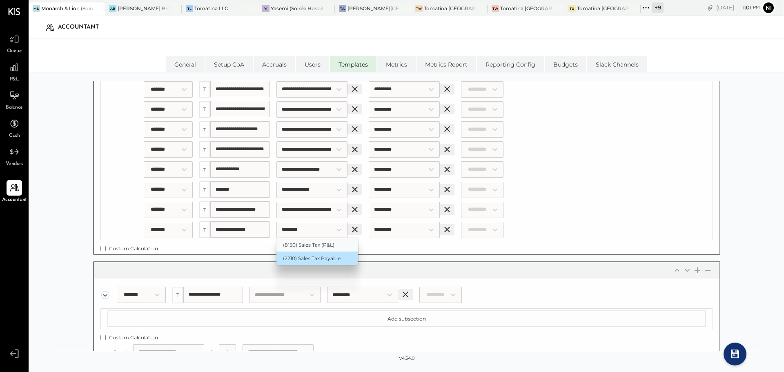
click at [321, 256] on li "(2210) Sales Tax Payable" at bounding box center [317, 258] width 82 height 13
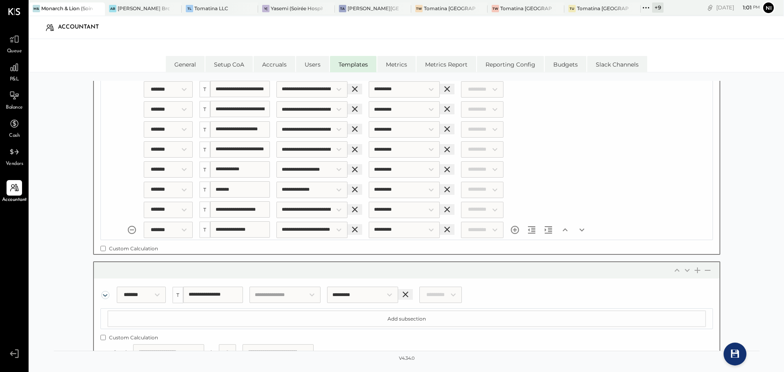
click at [322, 233] on input "**********" at bounding box center [311, 230] width 71 height 16
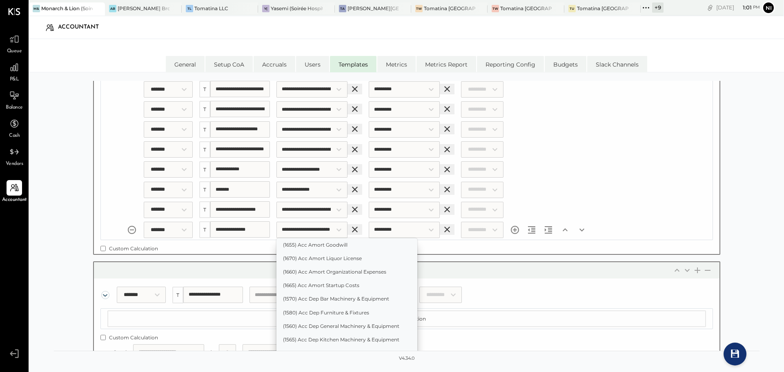
scroll to position [2979, 0]
click at [322, 233] on input "**********" at bounding box center [311, 230] width 71 height 16
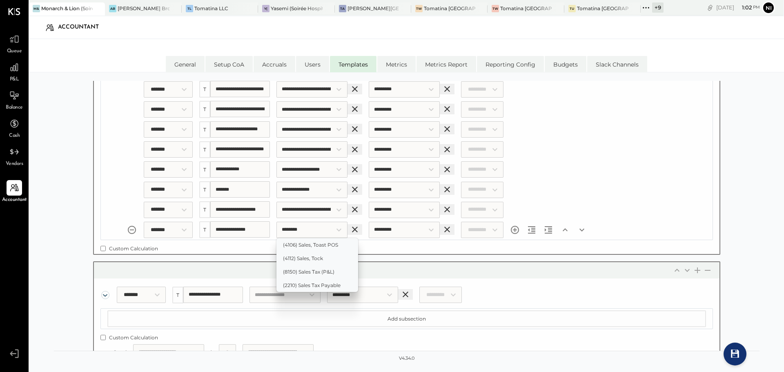
scroll to position [0, 0]
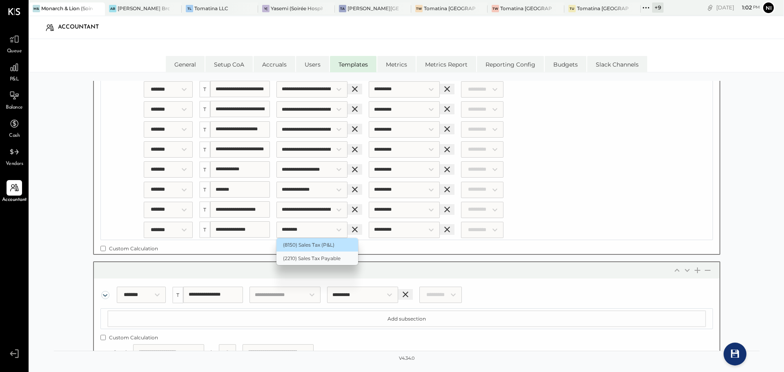
click at [319, 245] on li "(8150) Sales Tax (P&L)" at bounding box center [317, 244] width 82 height 13
type input "**********"
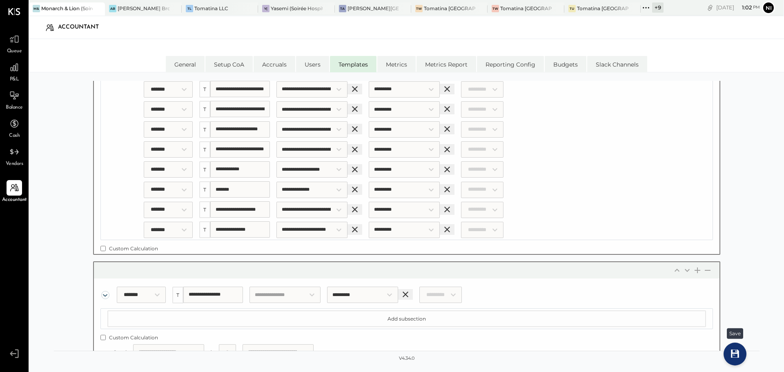
click at [738, 355] on icon at bounding box center [735, 354] width 8 height 8
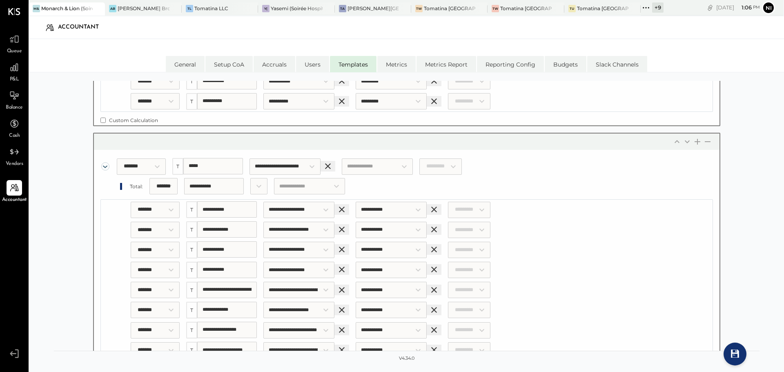
click at [506, 228] on icon "Add section" at bounding box center [502, 230] width 8 height 8
select select "*******"
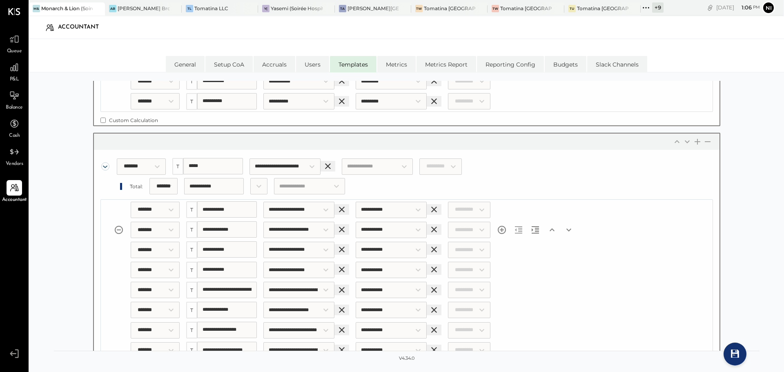
select select "*******"
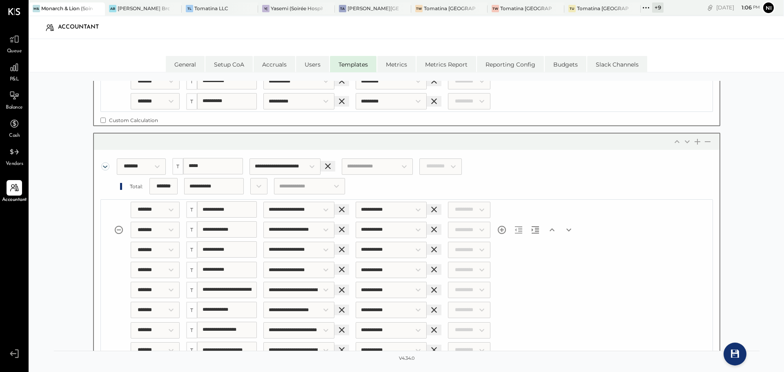
select select "*******"
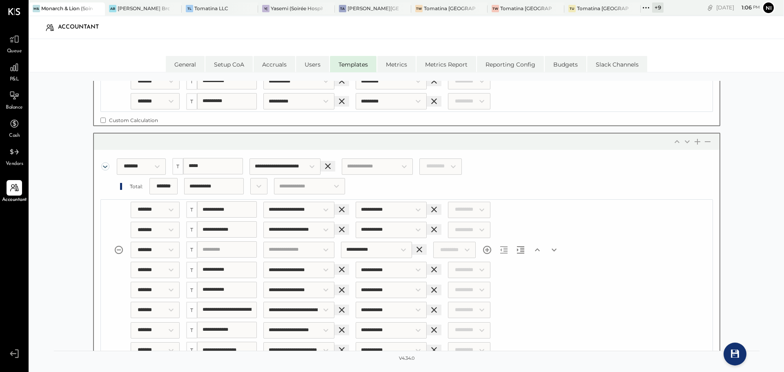
click at [297, 250] on input "Choose an account:" at bounding box center [298, 250] width 71 height 16
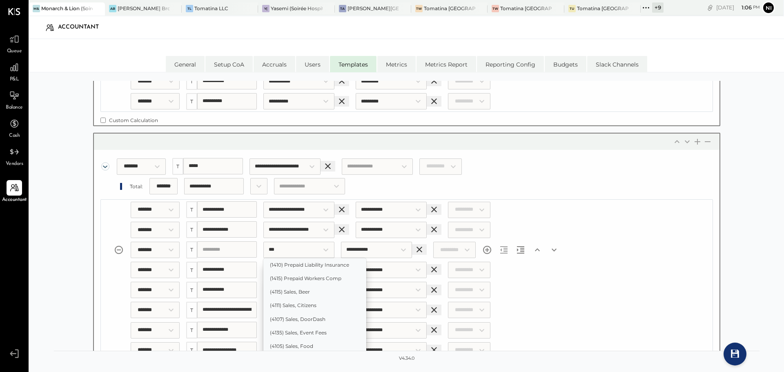
type input "****"
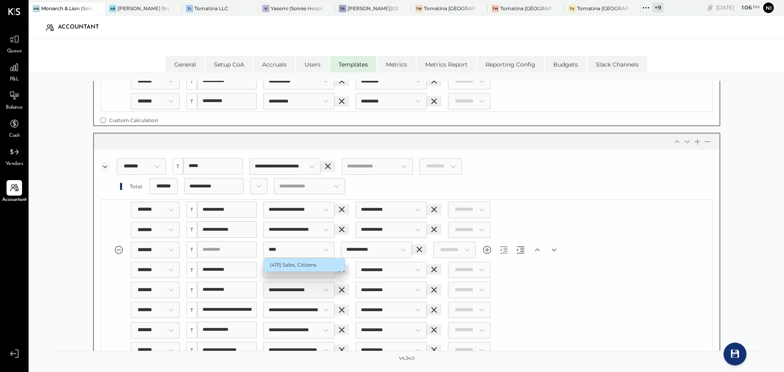
click at [308, 265] on li "(4111) Sales, Citizens" at bounding box center [304, 264] width 82 height 13
type input "**********"
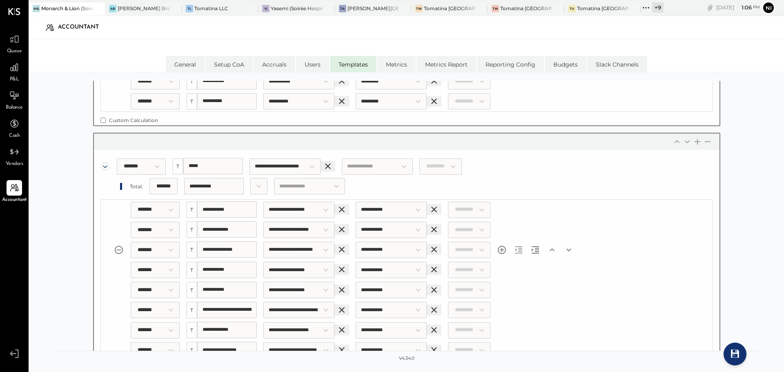
type input "**********"
click at [735, 354] on icon at bounding box center [735, 354] width 8 height 8
click at [738, 351] on icon at bounding box center [735, 354] width 8 height 8
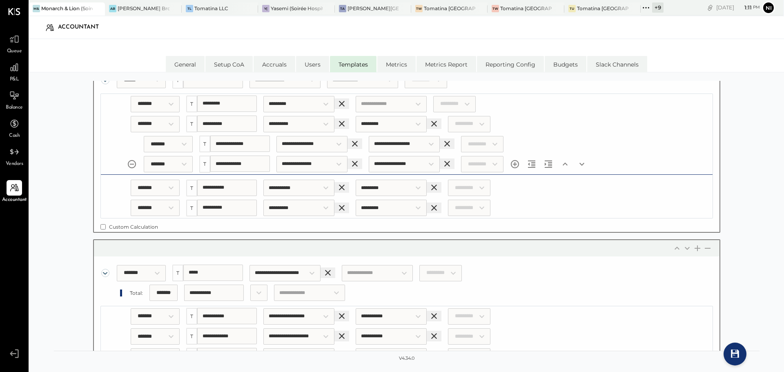
scroll to position [41, 0]
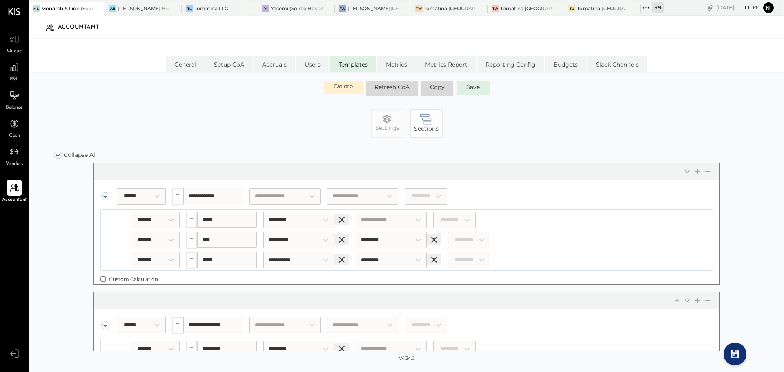
click at [636, 121] on div "Settings Sections" at bounding box center [407, 123] width 706 height 29
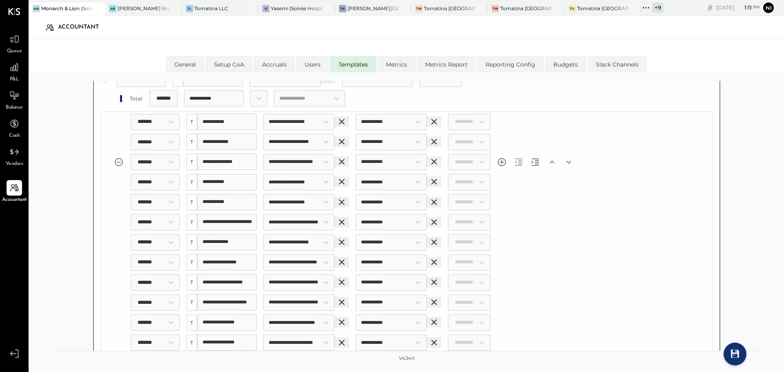
scroll to position [490, 0]
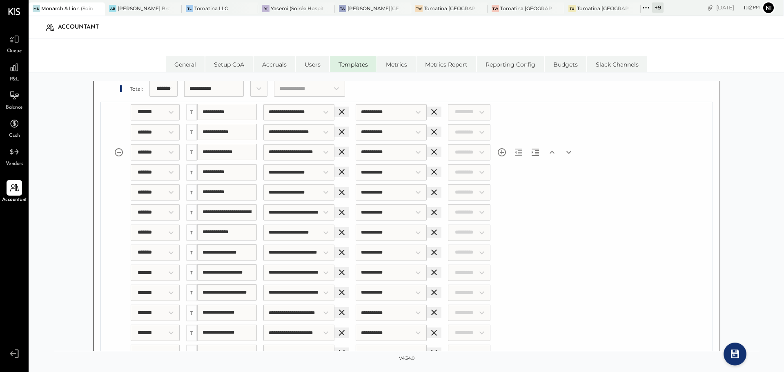
click at [507, 152] on icon "Add section" at bounding box center [502, 152] width 10 height 10
select select "*******"
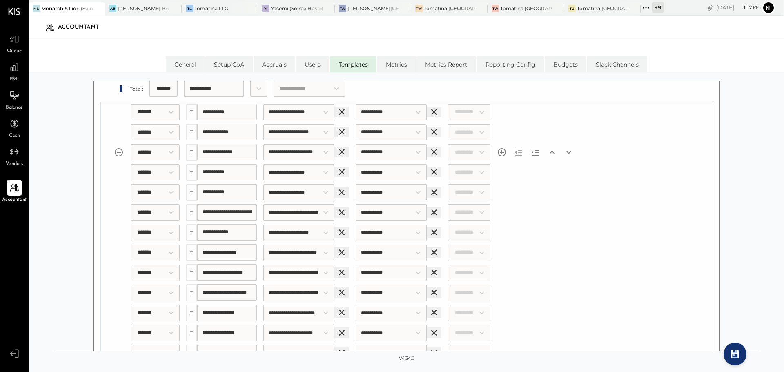
select select "*******"
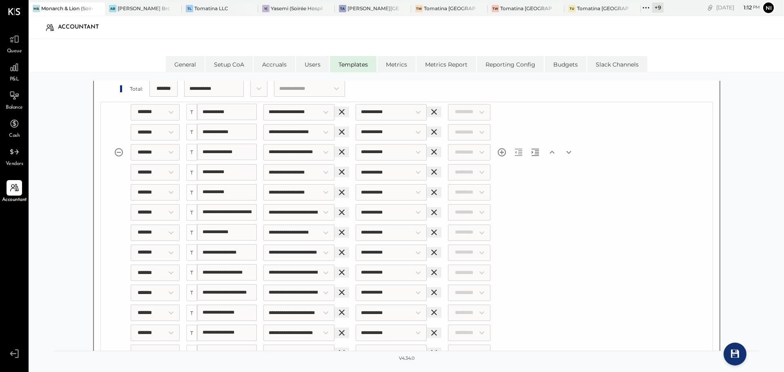
select select "*******"
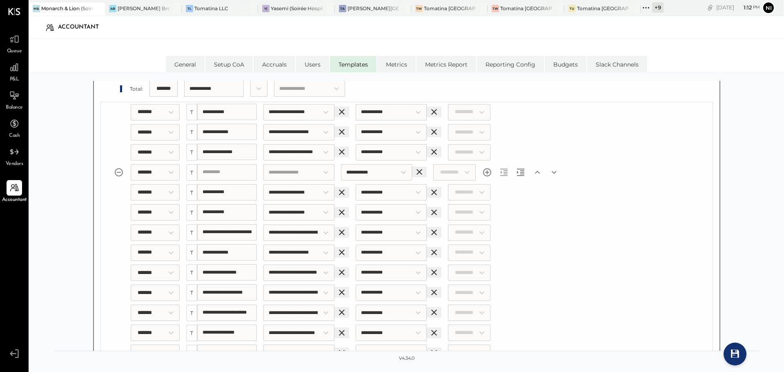
click at [290, 171] on input "Choose an account:" at bounding box center [298, 172] width 71 height 16
type input "****"
click at [302, 188] on li "(4112) Sales, Tock" at bounding box center [304, 187] width 82 height 13
type input "**********"
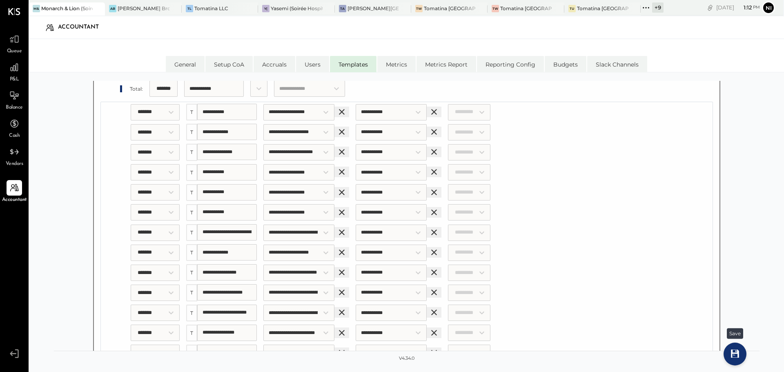
click at [739, 356] on button at bounding box center [735, 354] width 13 height 13
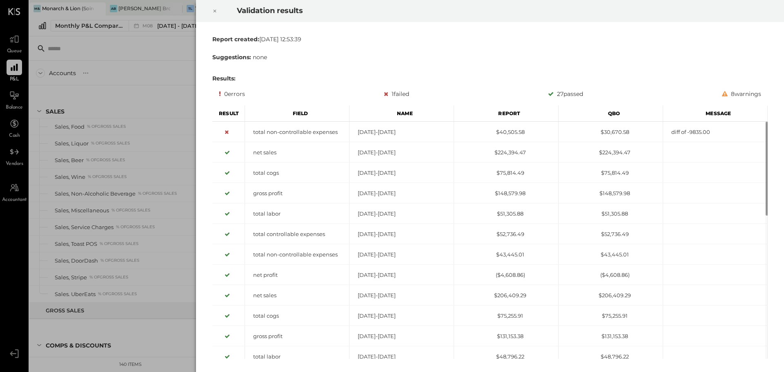
scroll to position [1757, 0]
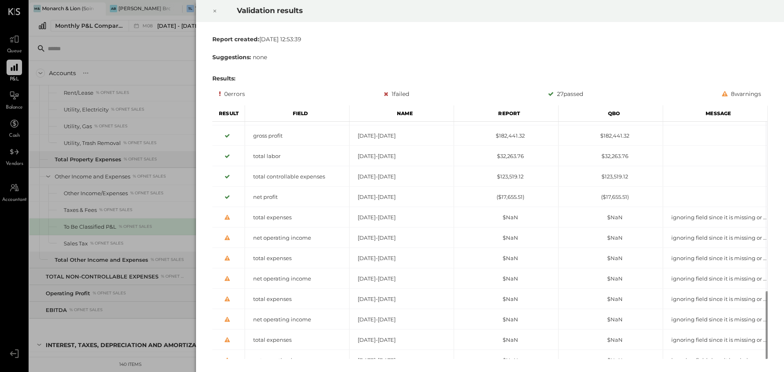
click at [215, 9] on icon at bounding box center [214, 11] width 5 height 10
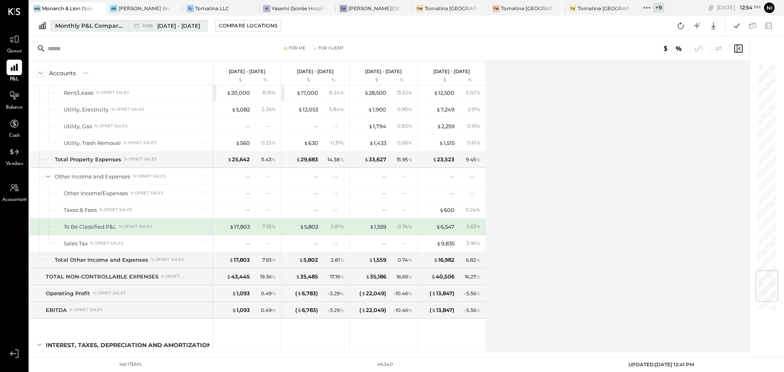
click at [164, 27] on span "[DATE] - [DATE]" at bounding box center [178, 26] width 43 height 8
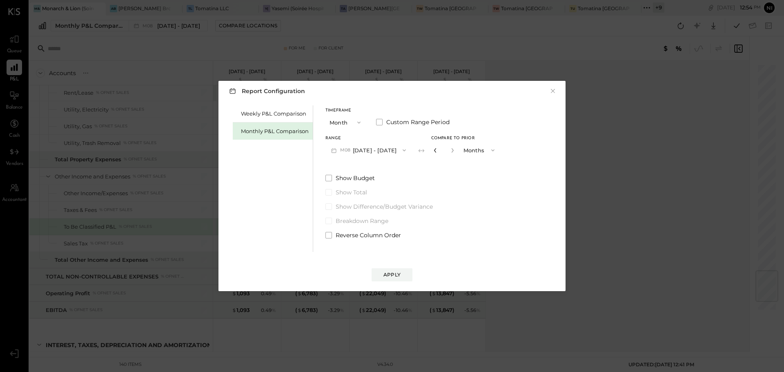
click at [434, 149] on icon "button" at bounding box center [435, 150] width 2 height 4
type input "*"
click at [434, 149] on icon "button" at bounding box center [435, 150] width 2 height 4
click at [430, 153] on div "Compare" at bounding box center [437, 151] width 27 height 7
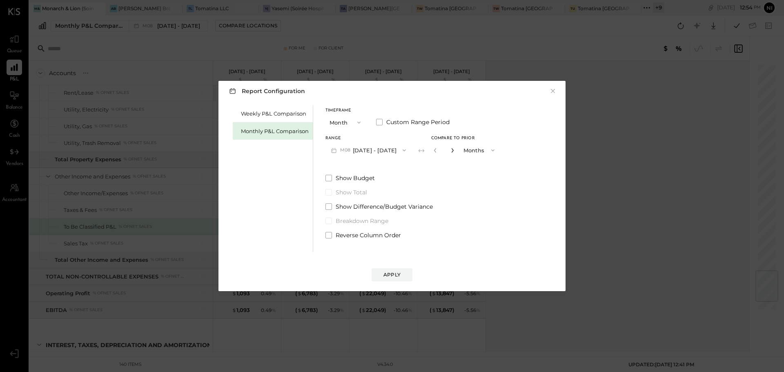
click at [450, 150] on icon "button" at bounding box center [452, 150] width 5 height 5
type input "*"
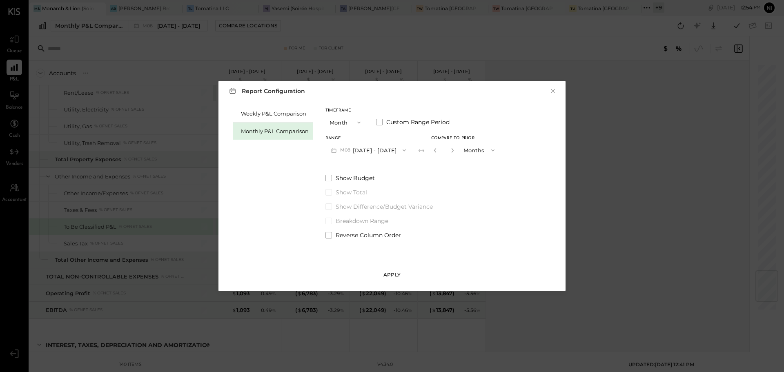
click at [399, 275] on div "Apply" at bounding box center [391, 274] width 17 height 7
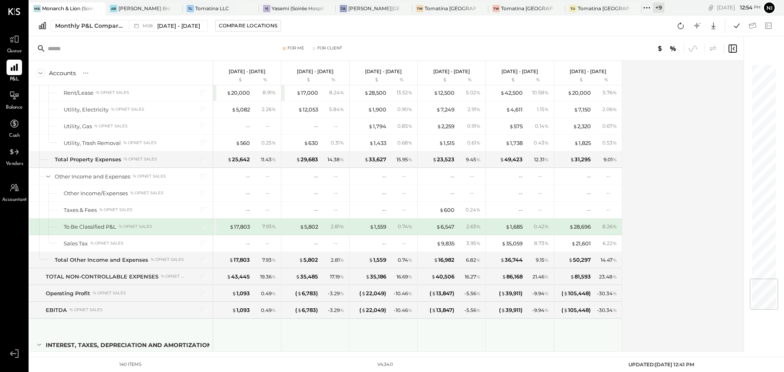
scroll to position [1827, 0]
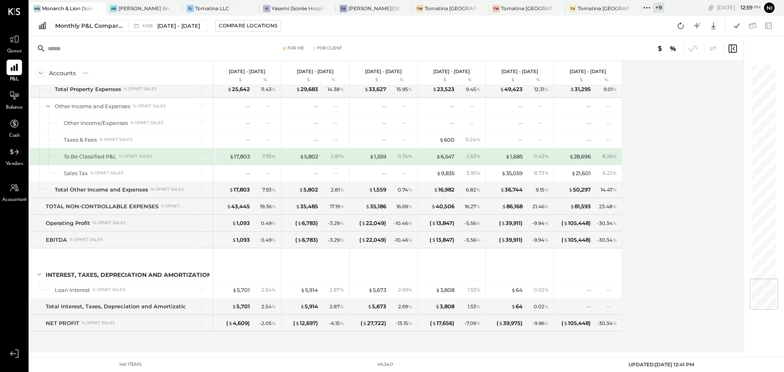
click at [682, 24] on icon at bounding box center [680, 25] width 11 height 11
click at [741, 24] on icon at bounding box center [736, 25] width 11 height 11
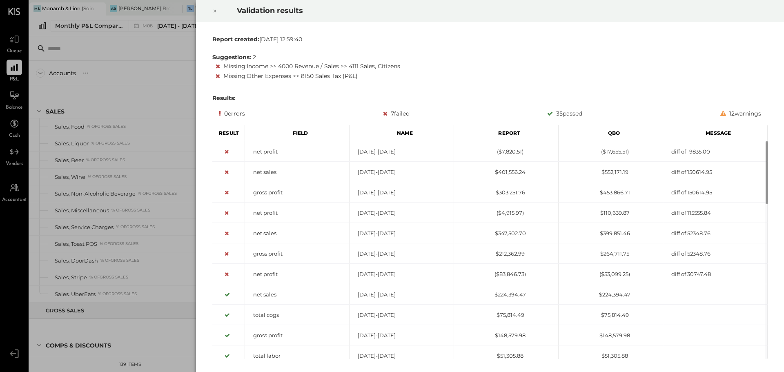
scroll to position [1757, 0]
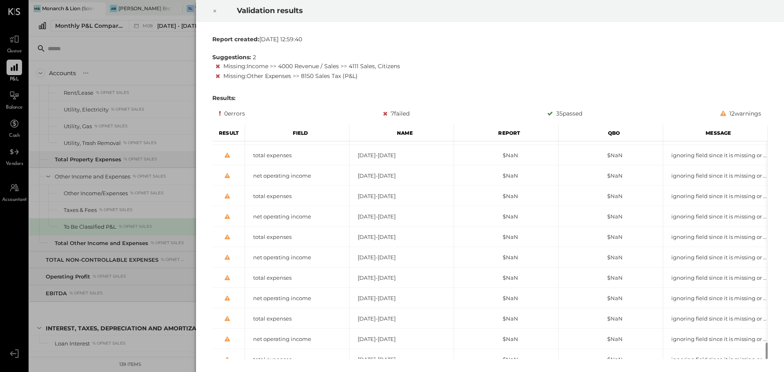
click at [217, 11] on icon at bounding box center [214, 11] width 5 height 10
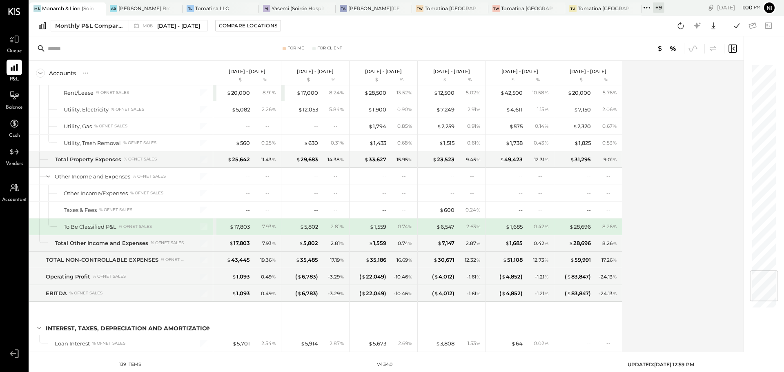
click at [678, 109] on div "Accounts S % GL Aug 1 - 31, 2025 $ % Jul 1 - 31, 2025 $ % Jun 1 - 30, 2025 $ % …" at bounding box center [387, 206] width 716 height 291
click at [681, 25] on icon at bounding box center [680, 25] width 11 height 11
click at [739, 24] on icon at bounding box center [737, 25] width 6 height 4
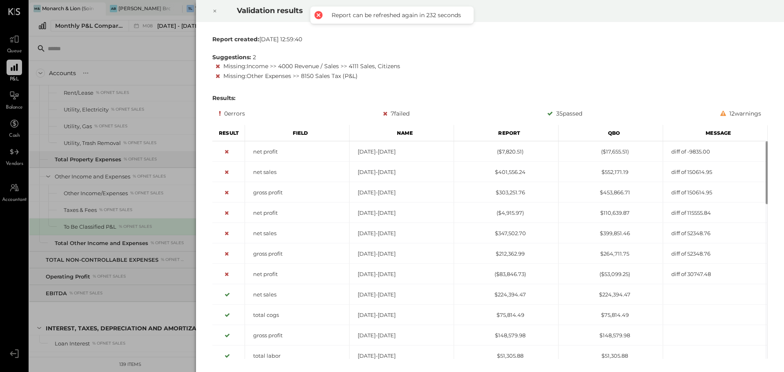
click at [214, 14] on icon at bounding box center [214, 11] width 5 height 10
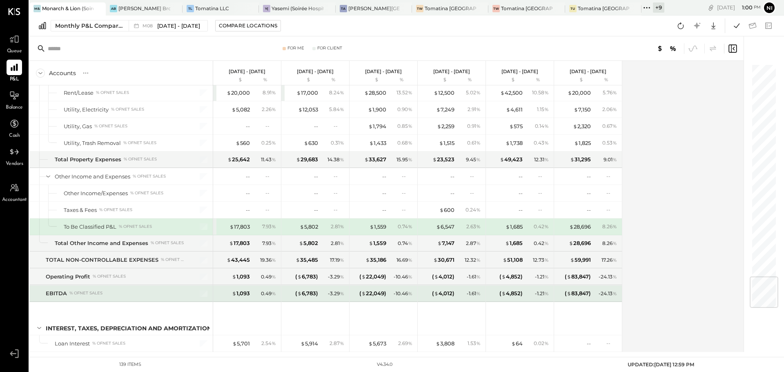
scroll to position [1810, 0]
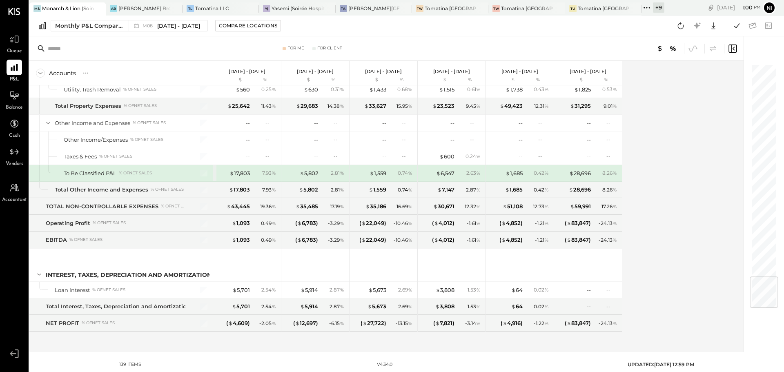
click at [638, 189] on div "Accounts S % GL Aug 1 - 31, 2025 $ % Jul 1 - 31, 2025 $ % Jun 1 - 30, 2025 $ % …" at bounding box center [387, 206] width 716 height 291
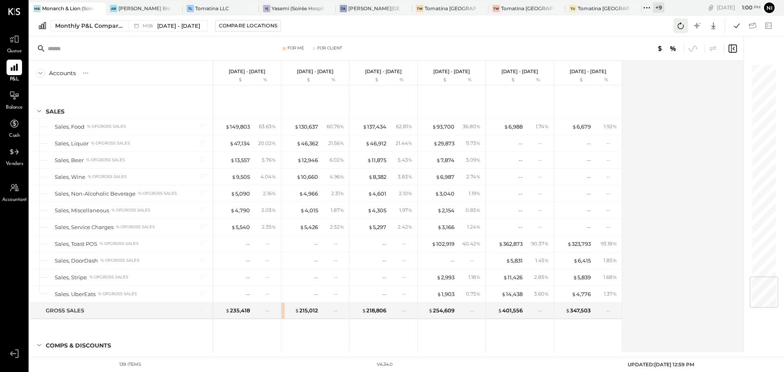
click at [680, 25] on icon at bounding box center [680, 25] width 11 height 11
drag, startPoint x: 683, startPoint y: 26, endPoint x: 667, endPoint y: 49, distance: 27.8
click at [683, 26] on icon at bounding box center [680, 25] width 11 height 11
click at [681, 30] on icon at bounding box center [680, 25] width 11 height 11
click at [733, 24] on icon at bounding box center [736, 25] width 11 height 11
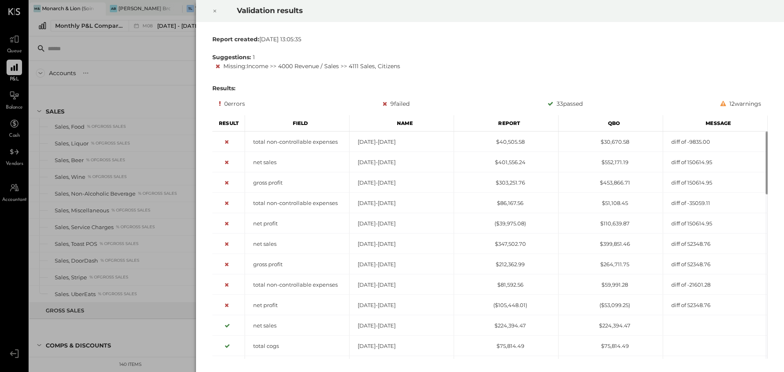
drag, startPoint x: 216, startPoint y: 9, endPoint x: 236, endPoint y: 71, distance: 65.2
click at [216, 9] on icon at bounding box center [214, 11] width 5 height 10
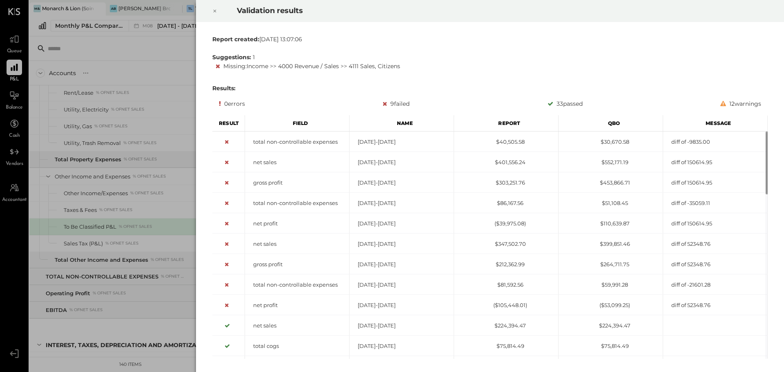
click at [212, 12] on div at bounding box center [215, 11] width 18 height 23
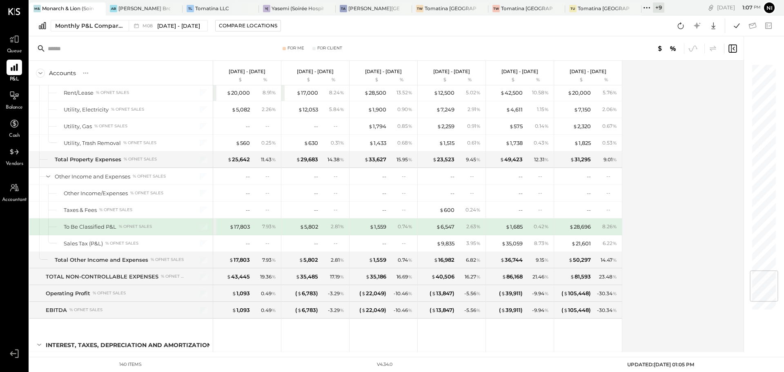
click at [671, 172] on div "Accounts S % GL [DATE] - [DATE] $ % [DATE] - [DATE] $ % [DATE] - [DATE] $ % [DA…" at bounding box center [387, 206] width 716 height 291
click at [646, 124] on div "Accounts S % GL [DATE] - [DATE] $ % [DATE] - [DATE] $ % [DATE] - [DATE] $ % [DA…" at bounding box center [387, 206] width 716 height 291
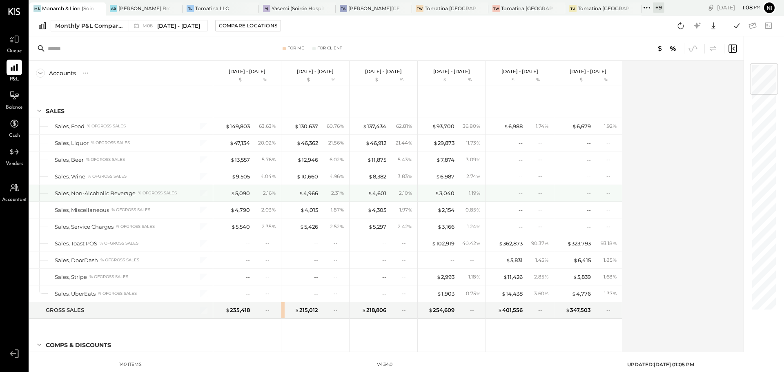
scroll to position [0, 0]
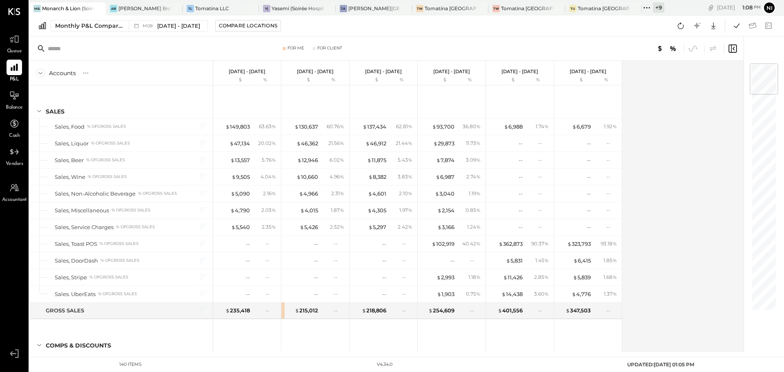
drag, startPoint x: 680, startPoint y: 22, endPoint x: 698, endPoint y: 200, distance: 179.4
click at [680, 22] on icon at bounding box center [680, 25] width 11 height 11
click at [681, 32] on button at bounding box center [680, 25] width 15 height 15
click at [733, 27] on icon at bounding box center [736, 25] width 11 height 11
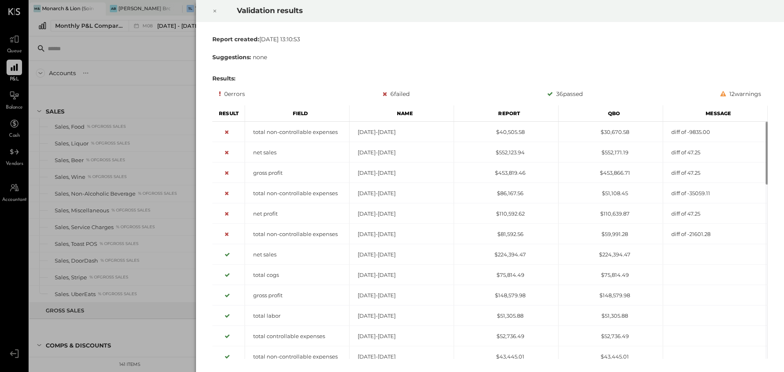
click at [213, 9] on icon at bounding box center [214, 11] width 5 height 10
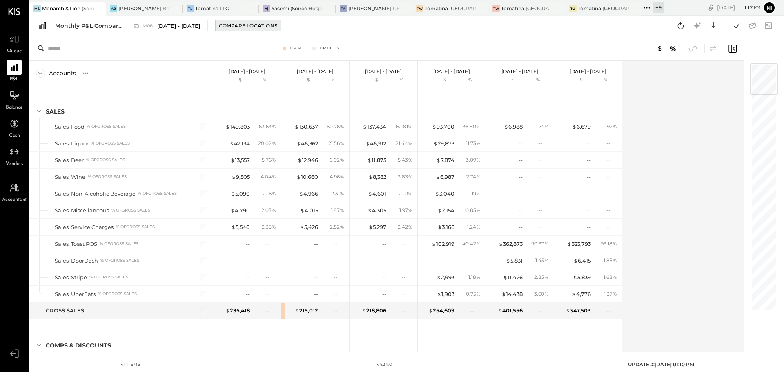
click at [236, 27] on div "Compare Locations" at bounding box center [248, 25] width 58 height 7
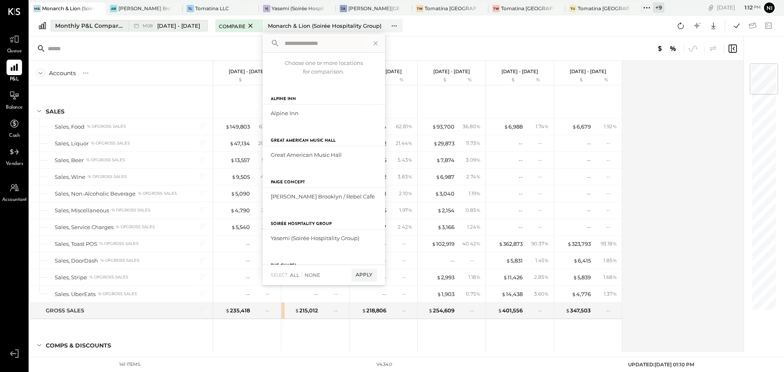
click at [98, 22] on div "Monthly P&L Comparison" at bounding box center [89, 26] width 69 height 8
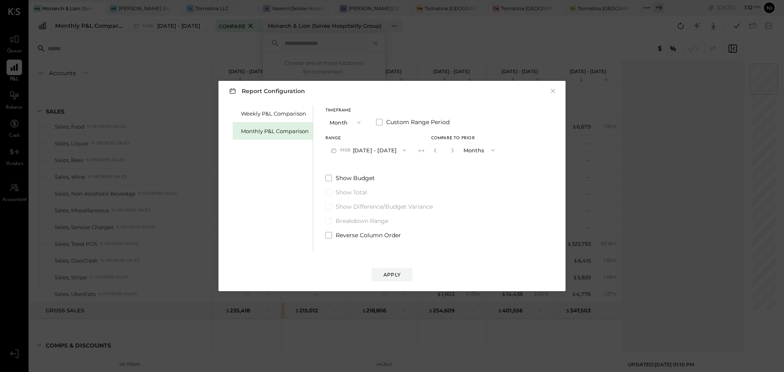
click at [432, 151] on button "button" at bounding box center [435, 150] width 7 height 9
type input "*"
click at [391, 274] on div "Apply" at bounding box center [391, 274] width 17 height 7
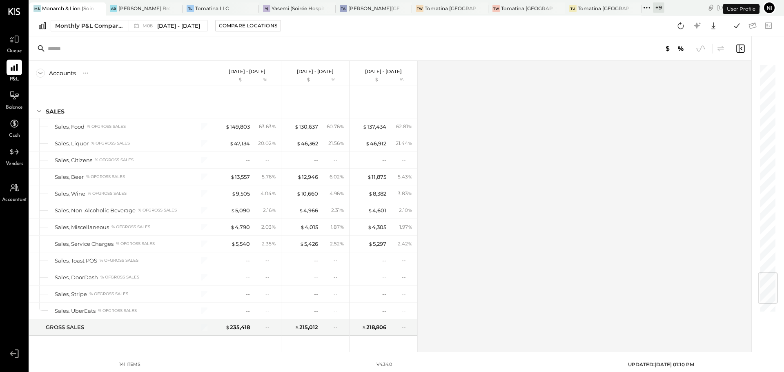
scroll to position [1773, 0]
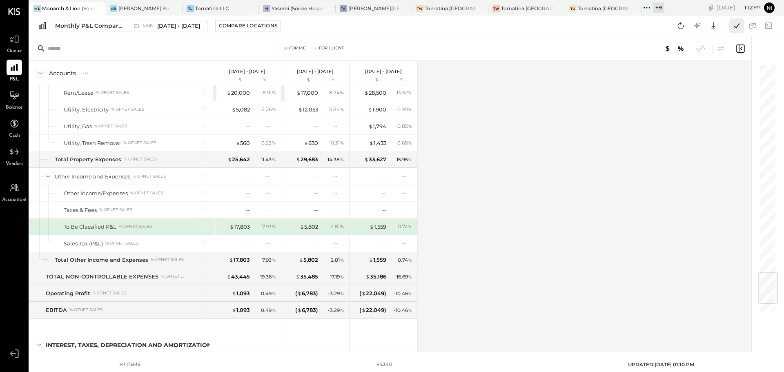
click at [734, 25] on icon at bounding box center [736, 25] width 11 height 11
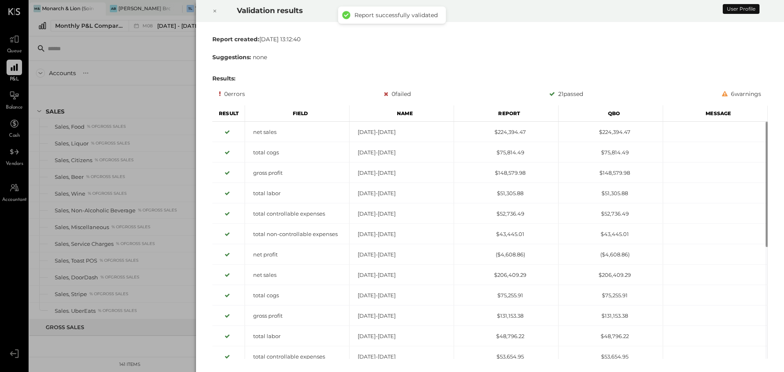
scroll to position [1773, 0]
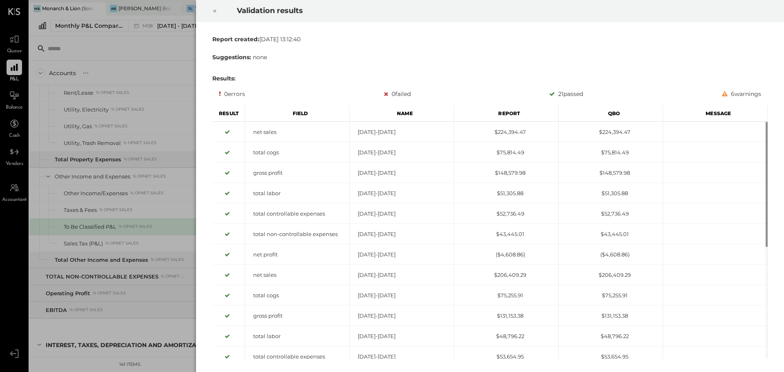
click at [214, 7] on icon at bounding box center [214, 11] width 5 height 10
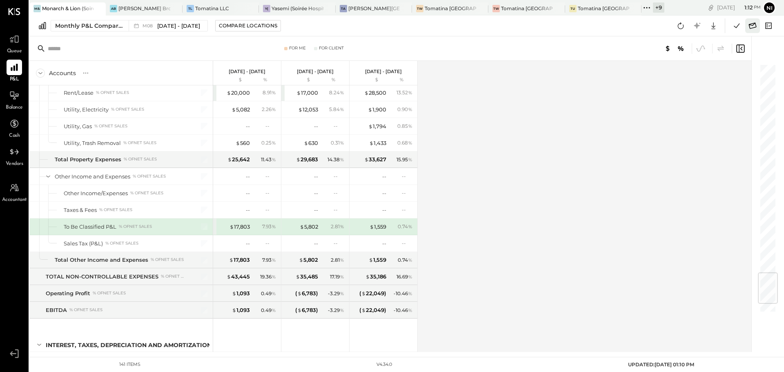
click at [752, 26] on icon at bounding box center [752, 25] width 11 height 11
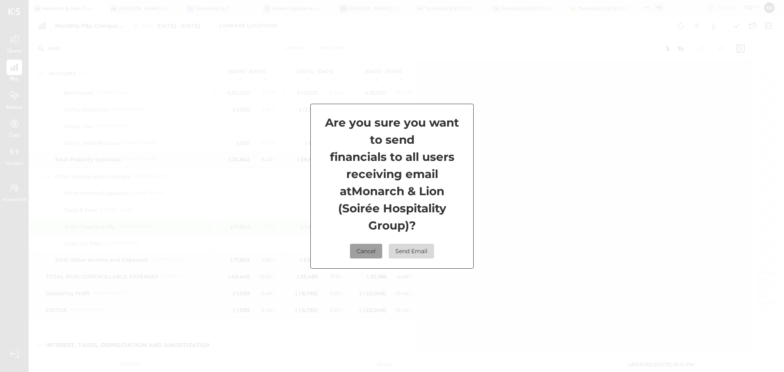
click at [363, 245] on button "Cancel" at bounding box center [366, 251] width 32 height 15
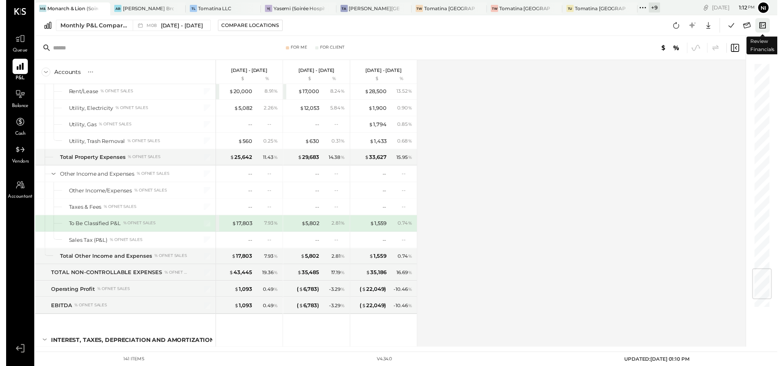
click at [767, 27] on icon at bounding box center [768, 25] width 11 height 11
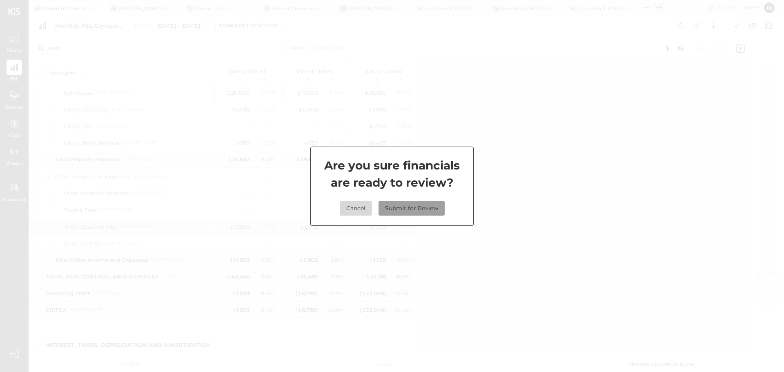
click at [406, 210] on button "Submit for Review" at bounding box center [412, 208] width 66 height 15
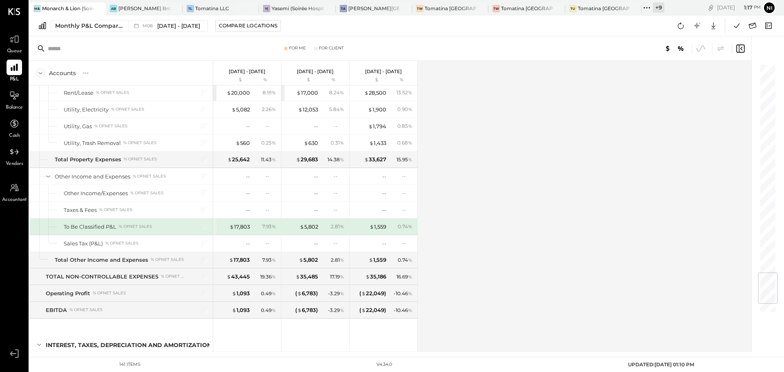
drag, startPoint x: 571, startPoint y: 163, endPoint x: 569, endPoint y: 158, distance: 4.8
click at [571, 160] on div "Accounts S % GL [DATE] - [DATE] $ % [DATE] - [DATE] $ % [DATE] - [DATE] $ % SAL…" at bounding box center [390, 206] width 723 height 291
